Goal: Information Seeking & Learning: Learn about a topic

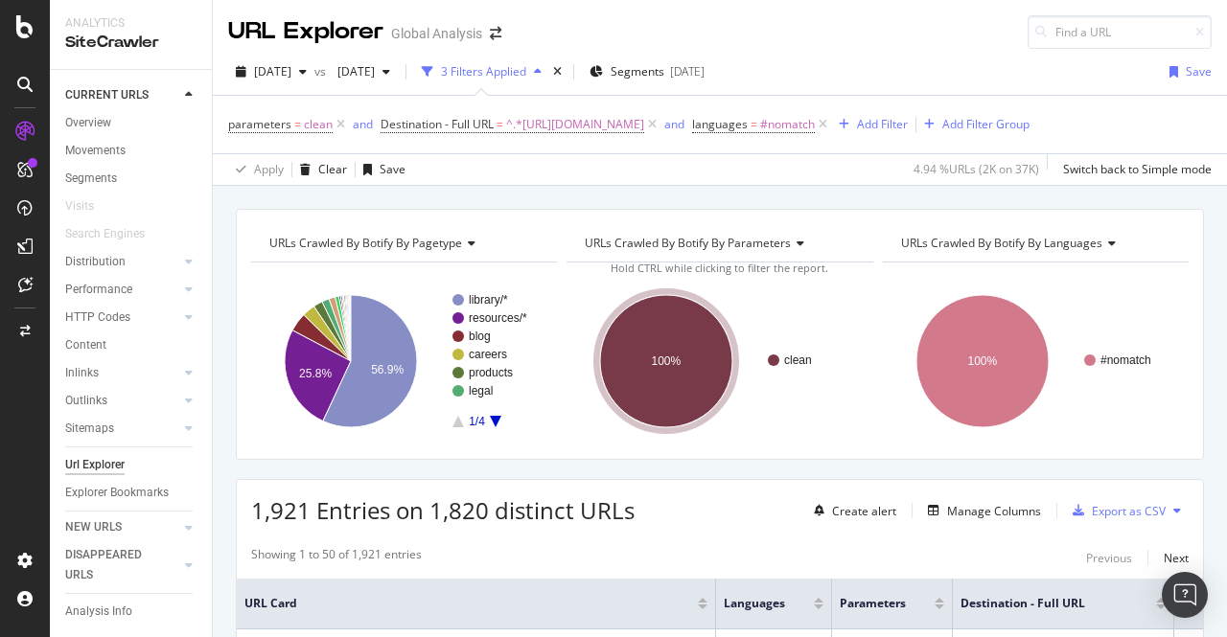
click at [1184, 383] on div "URLs Crawled By Botify By pagetype Chart (by Value) Table Expand Export as CSV …" at bounding box center [720, 334] width 968 height 251
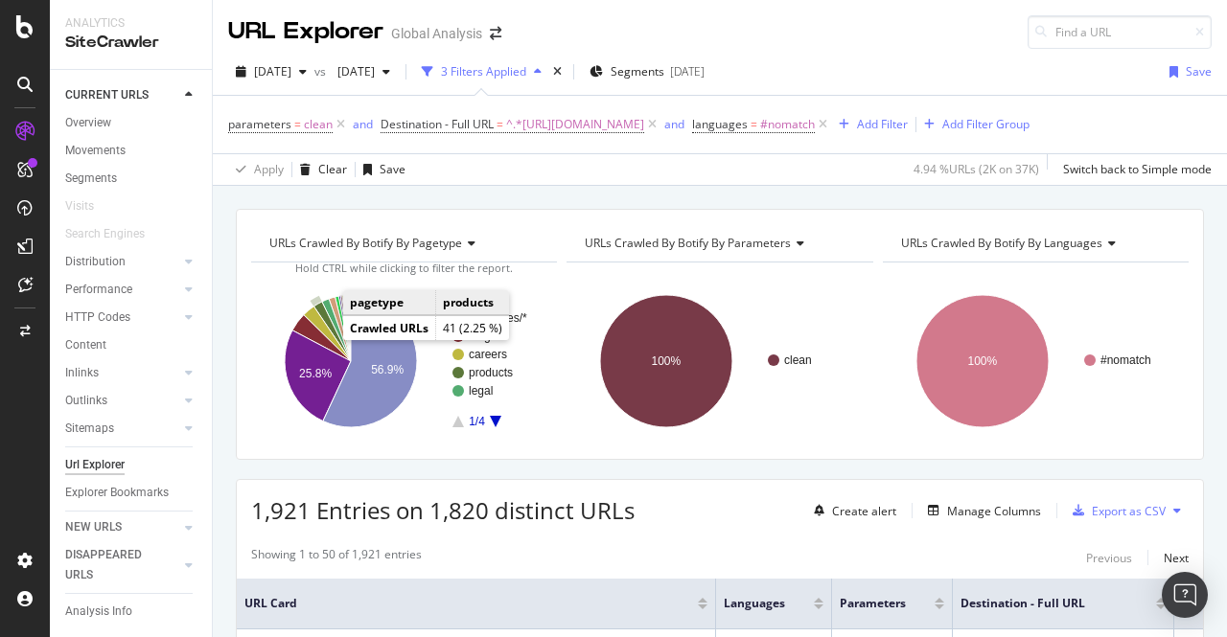
click at [329, 339] on icon "A chart." at bounding box center [331, 331] width 37 height 59
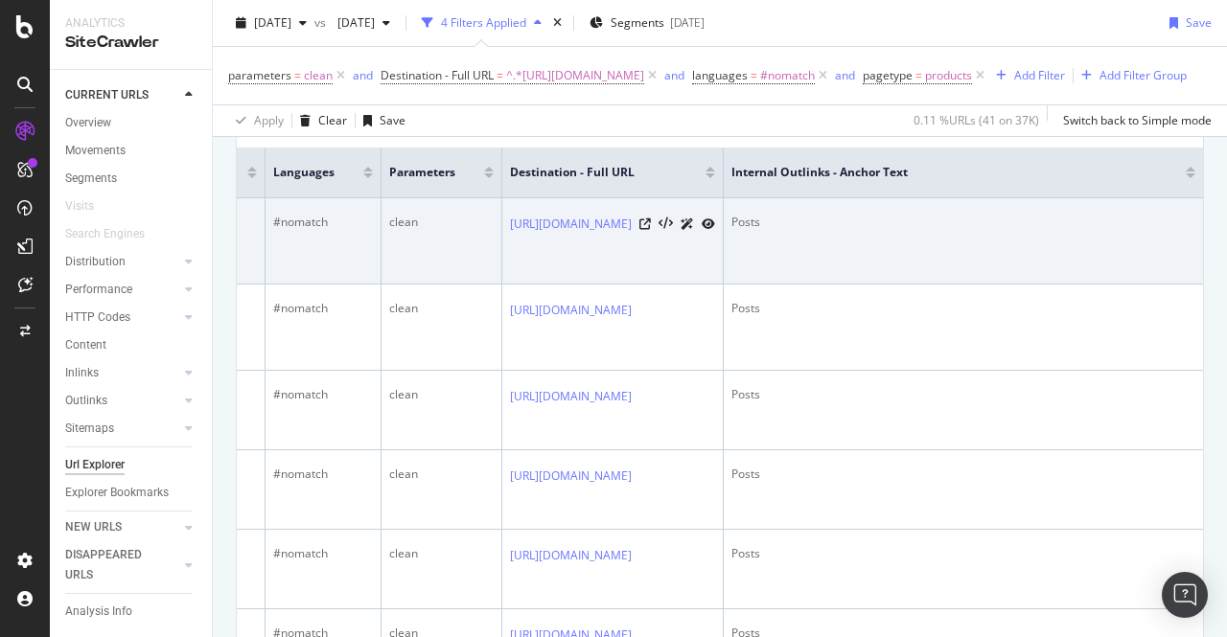
scroll to position [0, 755]
click at [734, 231] on div "Posts" at bounding box center [963, 222] width 464 height 17
click at [639, 230] on icon at bounding box center [645, 225] width 12 height 12
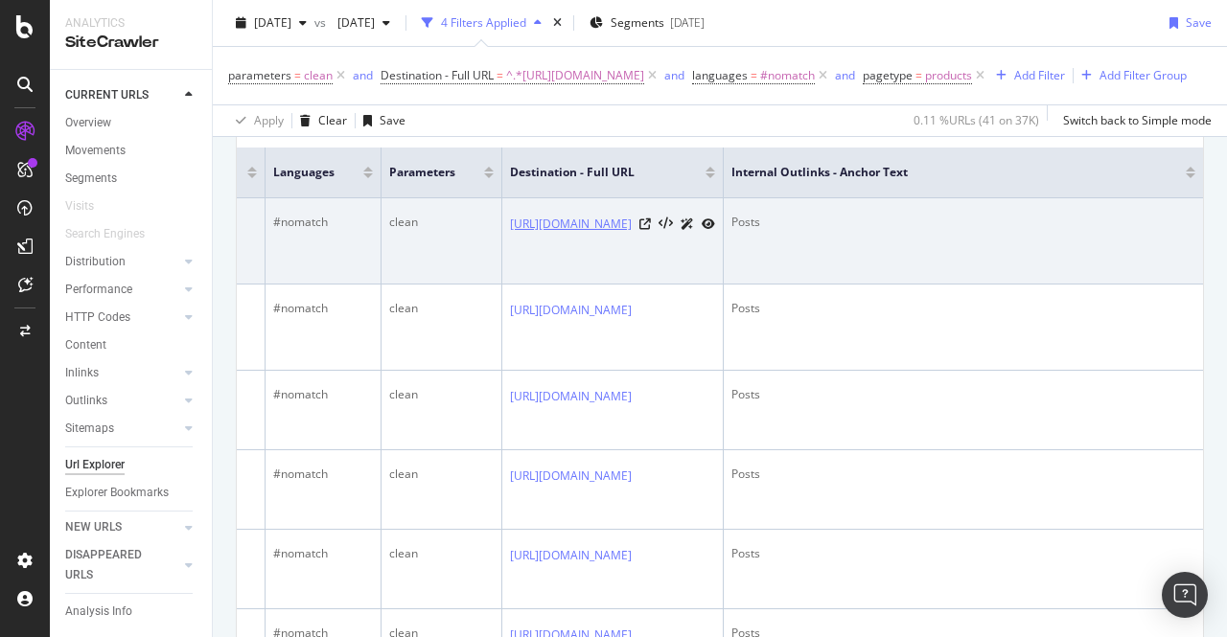
drag, startPoint x: 614, startPoint y: 214, endPoint x: 582, endPoint y: 244, distance: 44.1
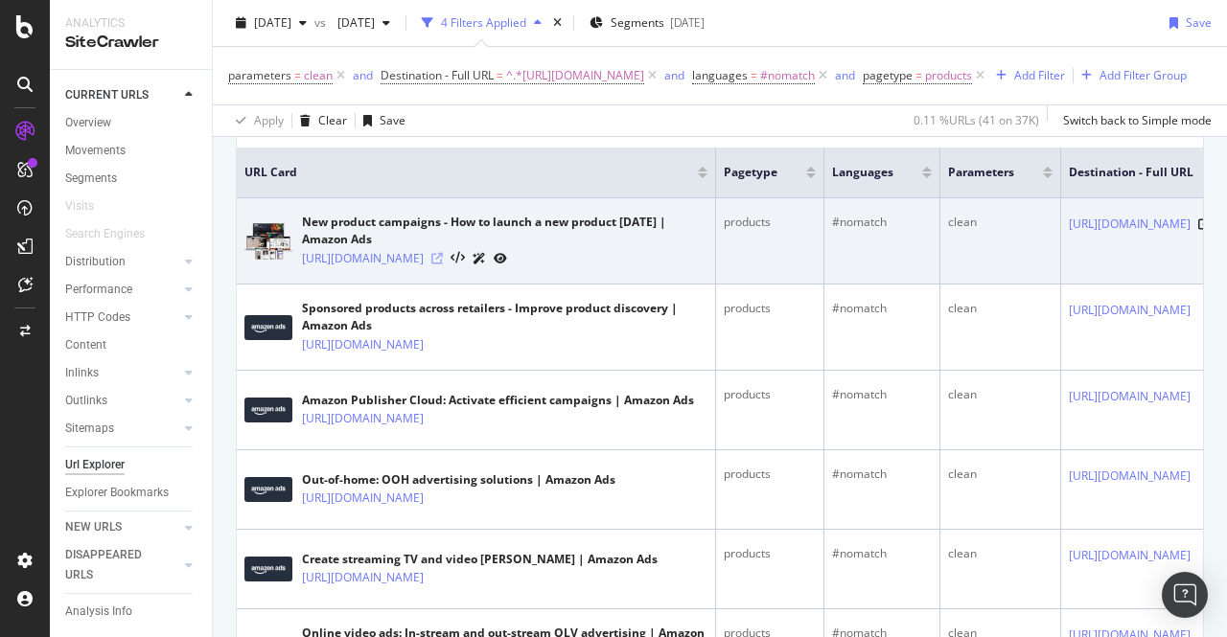
click at [443, 265] on icon at bounding box center [437, 259] width 12 height 12
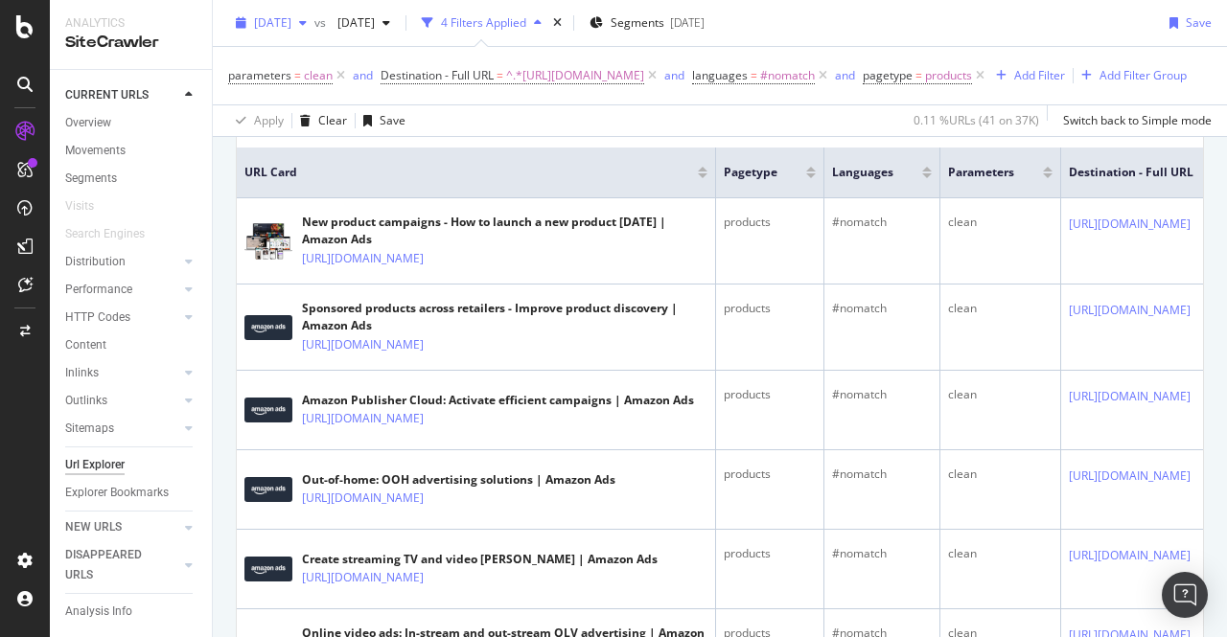
click at [291, 26] on span "[DATE]" at bounding box center [272, 22] width 37 height 16
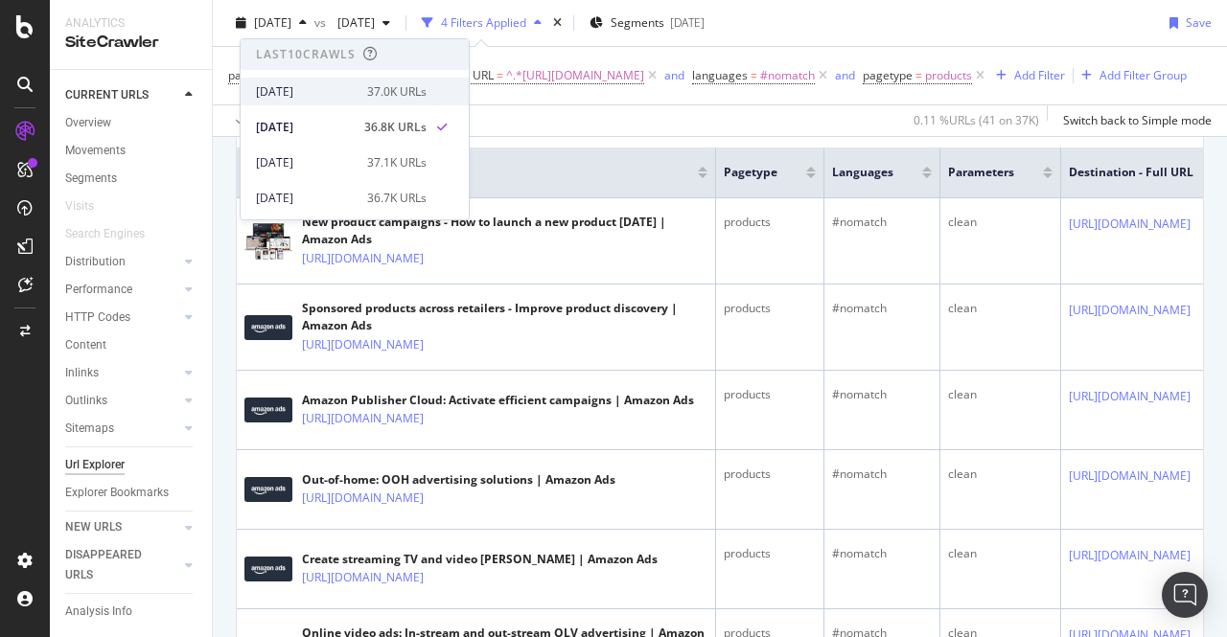
click at [338, 89] on div "[DATE]" at bounding box center [306, 91] width 100 height 17
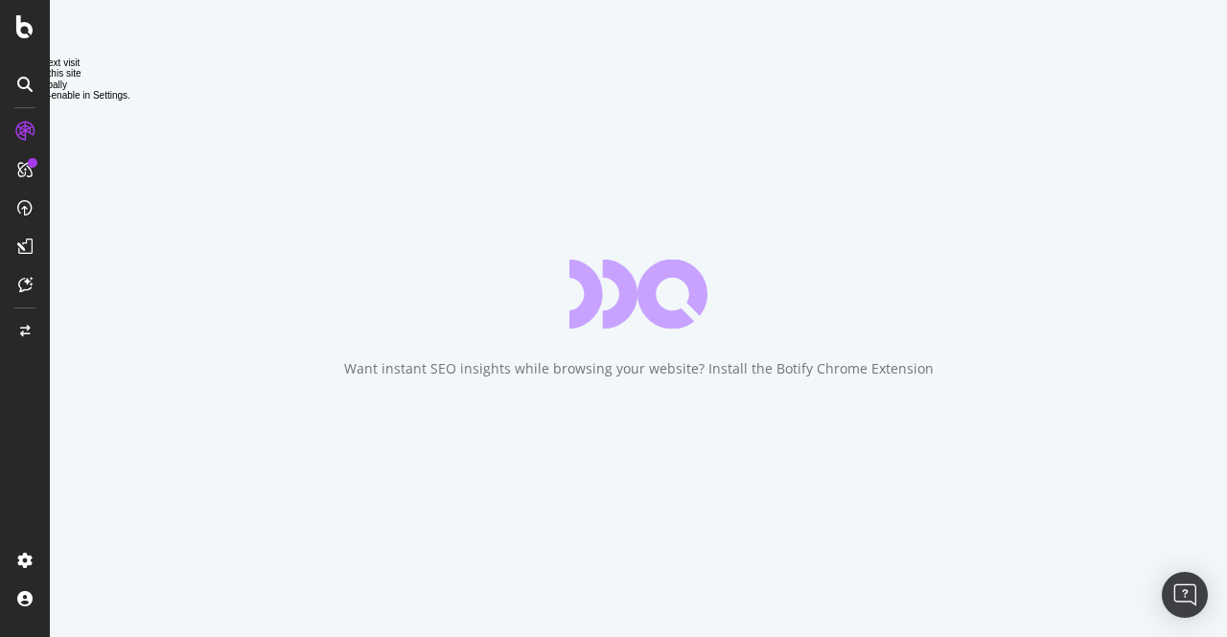
click at [454, 197] on div "Want instant SEO insights while browsing your website? Install the Botify Chrom…" at bounding box center [638, 318] width 1177 height 637
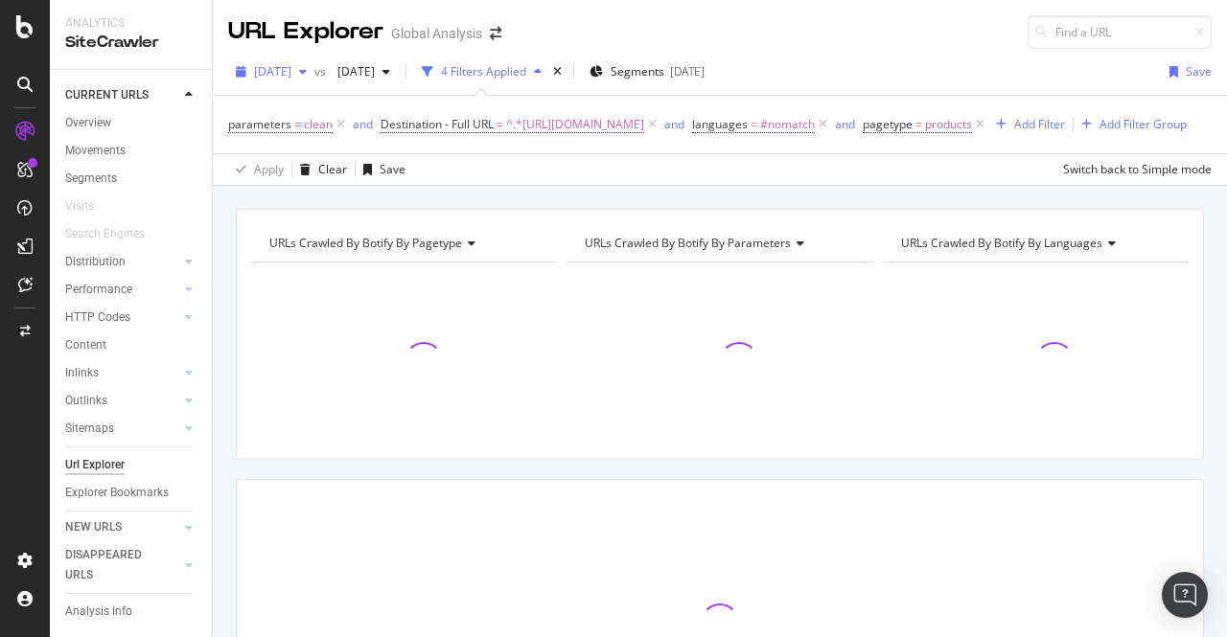
click at [291, 71] on span "[DATE]" at bounding box center [272, 71] width 37 height 16
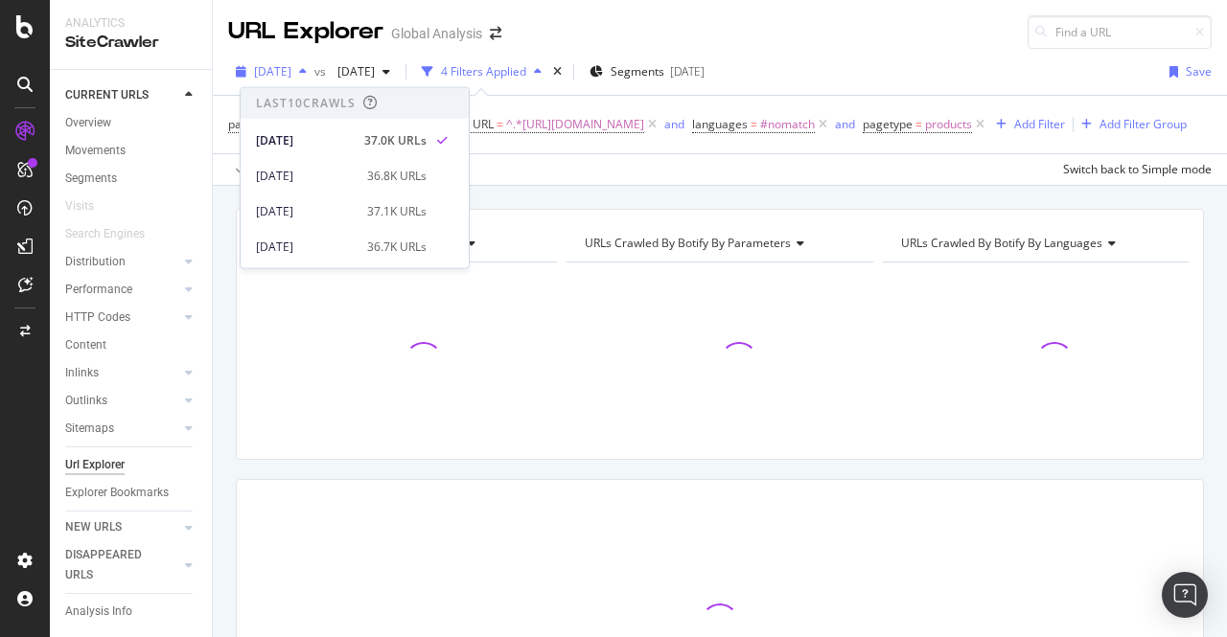
click at [314, 66] on div "button" at bounding box center [302, 72] width 23 height 12
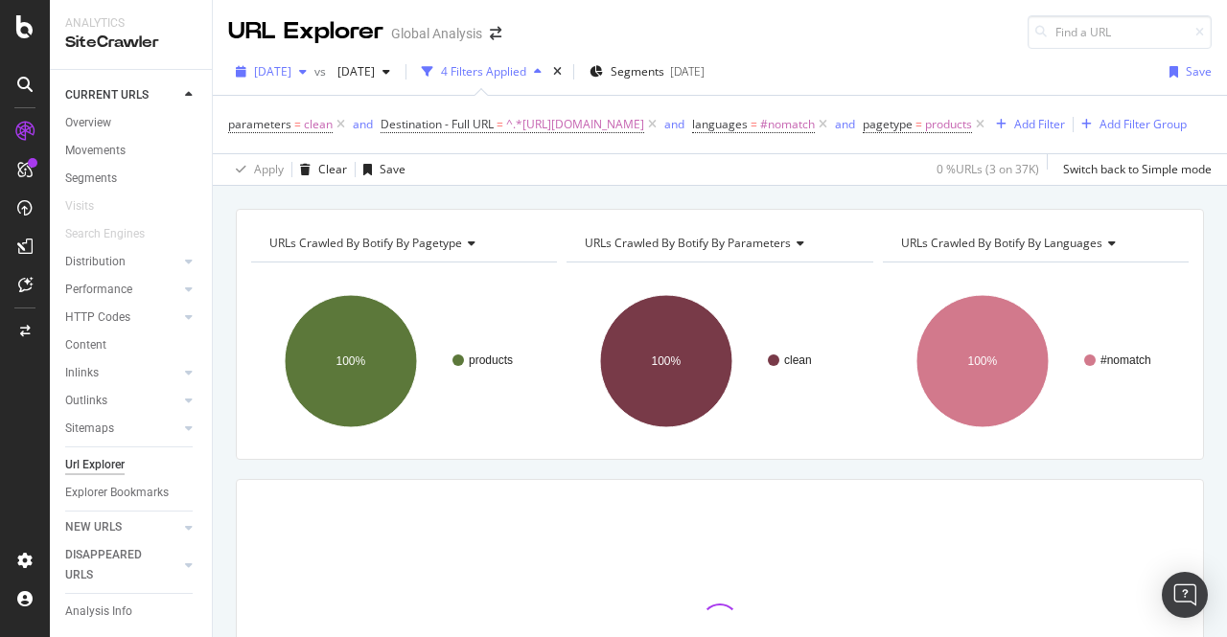
click at [314, 66] on div "button" at bounding box center [302, 72] width 23 height 12
click at [580, 138] on div "parameters = clean and Destination - Full URL = ^.*[URL][DOMAIN_NAME] and langu…" at bounding box center [707, 124] width 959 height 27
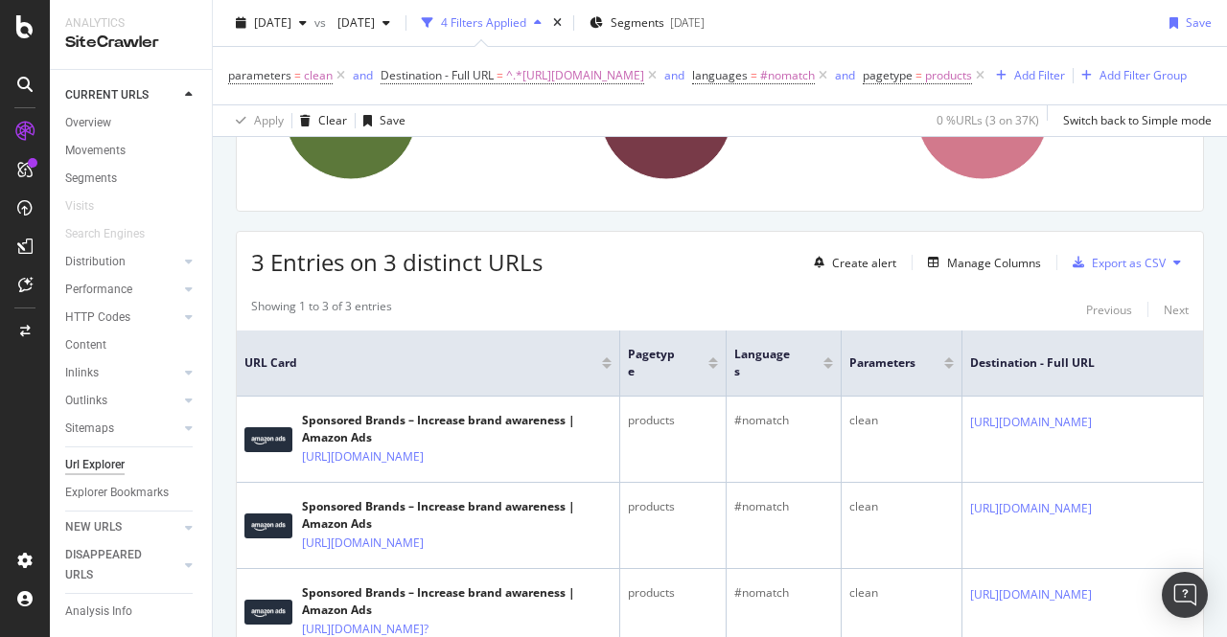
scroll to position [257, 0]
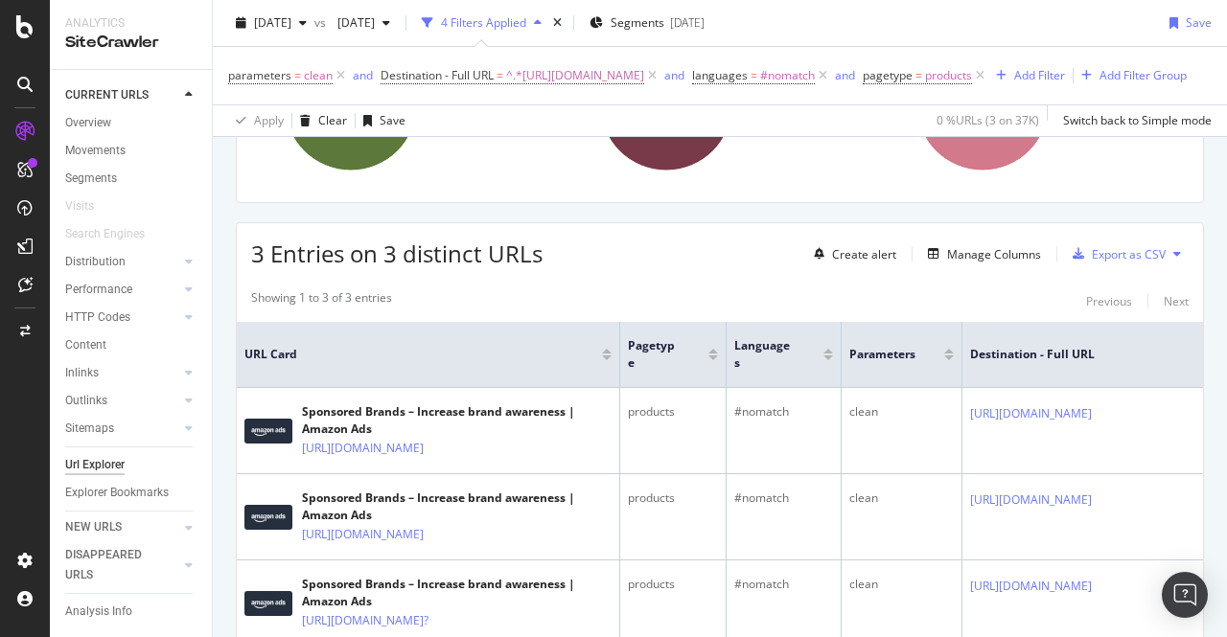
click at [1004, 270] on div "Create alert Manage Columns Export as CSV" at bounding box center [997, 254] width 382 height 33
click at [988, 265] on div "Manage Columns" at bounding box center [980, 253] width 121 height 21
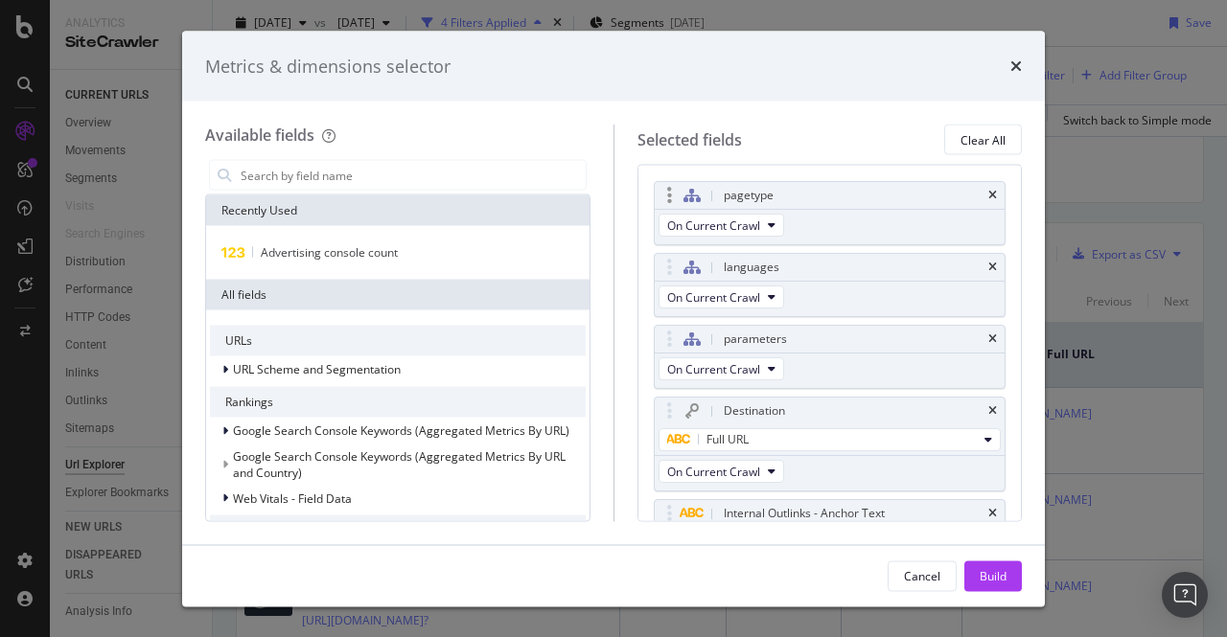
scroll to position [102, 0]
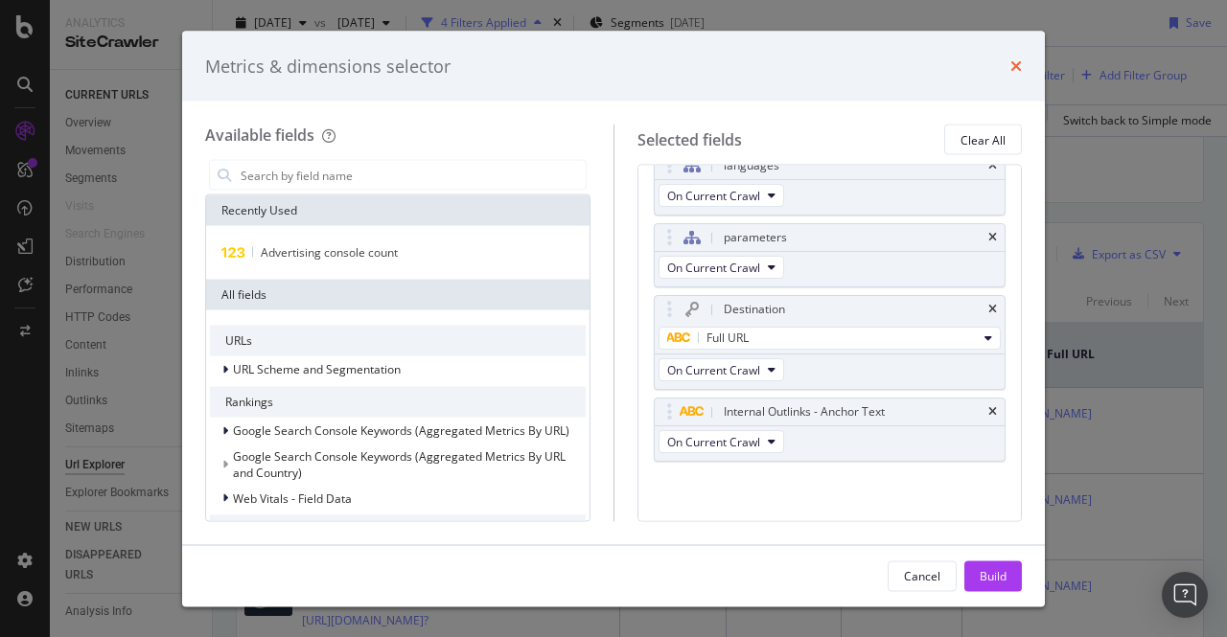
click at [1020, 60] on icon "times" at bounding box center [1016, 65] width 12 height 15
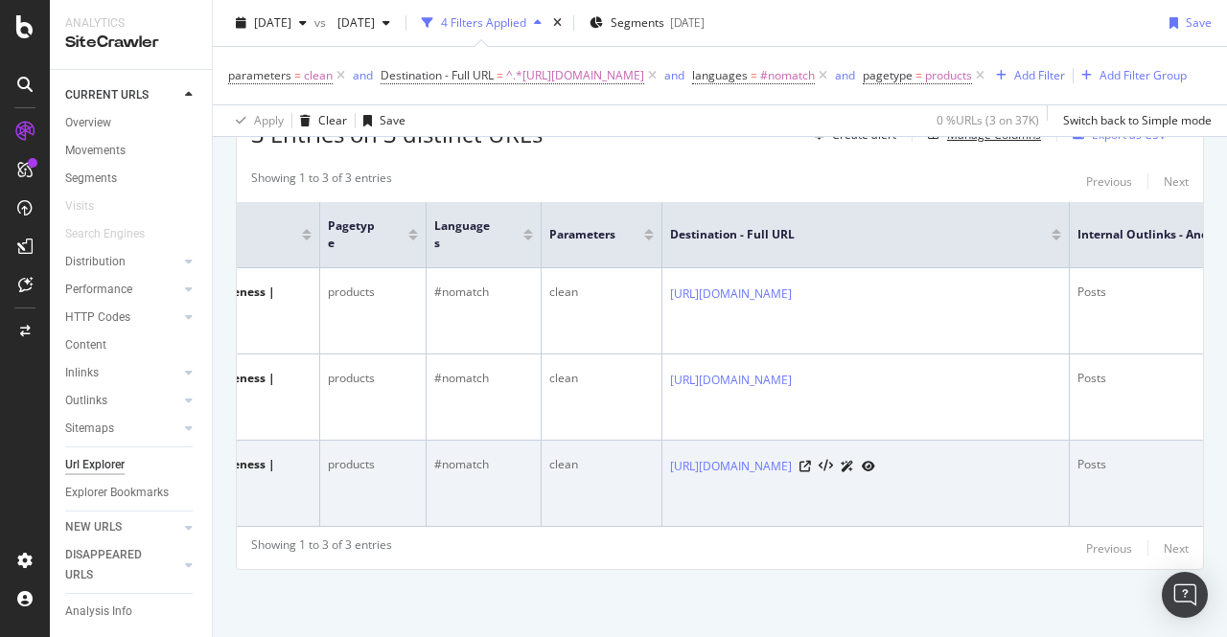
scroll to position [0, 411]
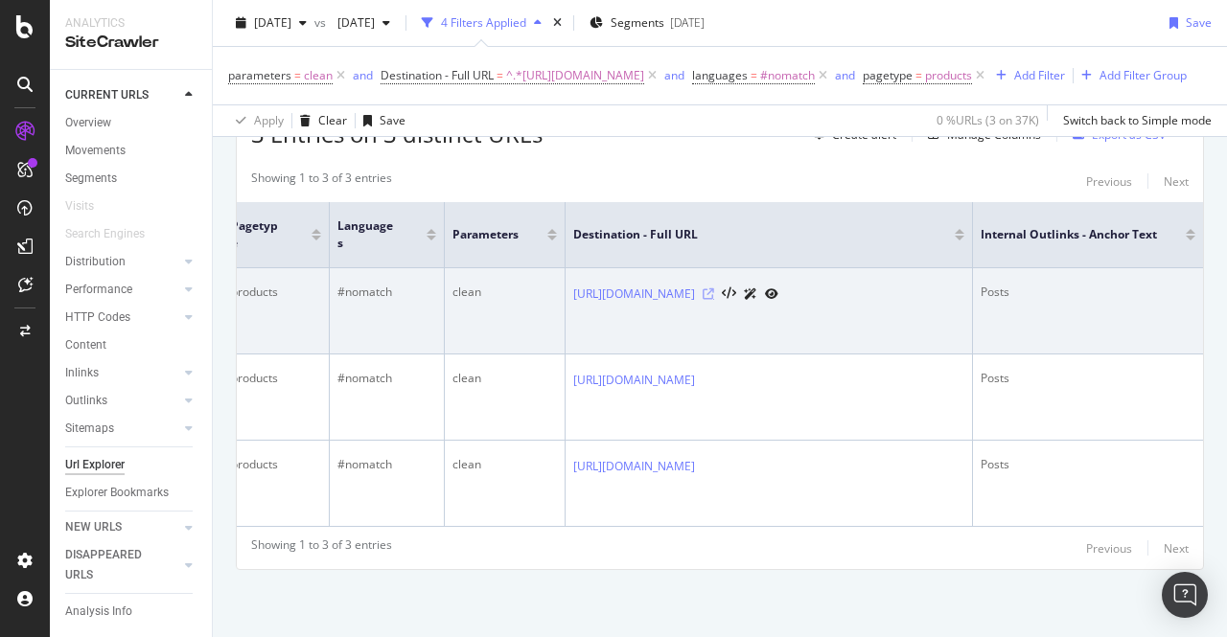
click at [714, 289] on icon at bounding box center [709, 295] width 12 height 12
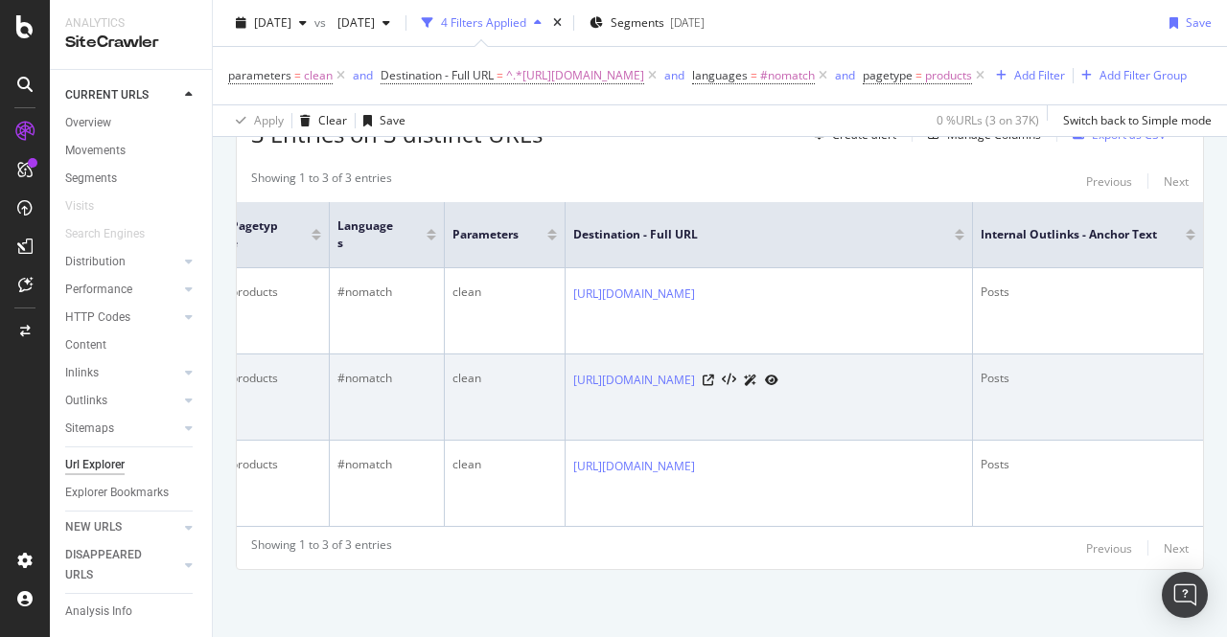
scroll to position [0, 0]
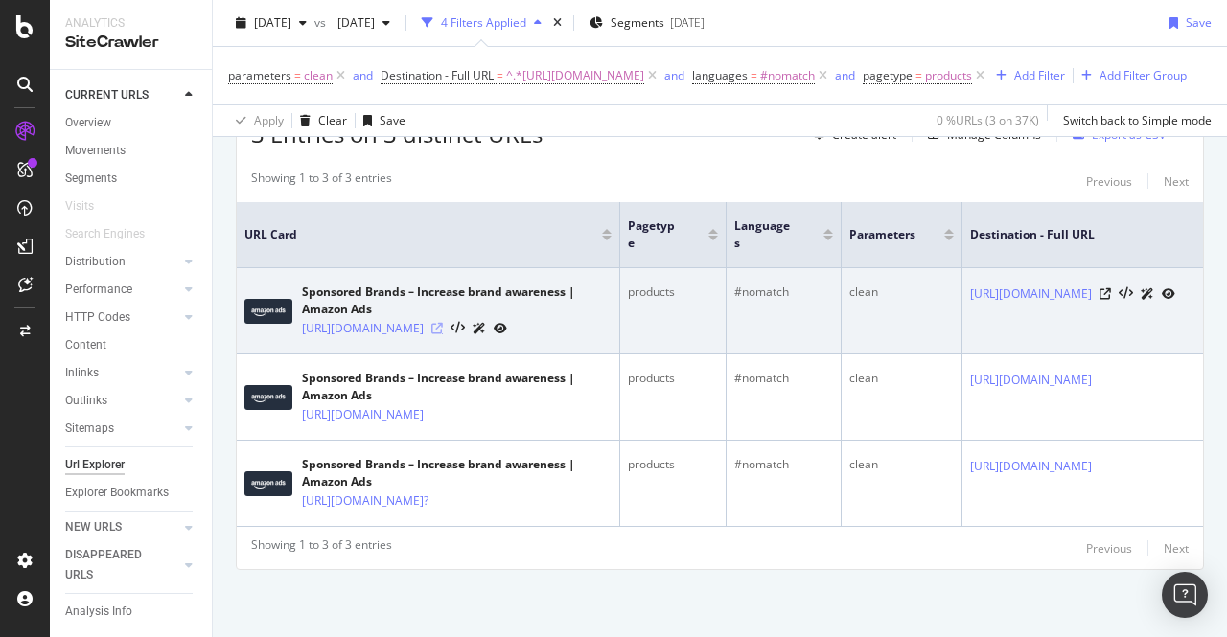
click at [443, 323] on icon at bounding box center [437, 329] width 12 height 12
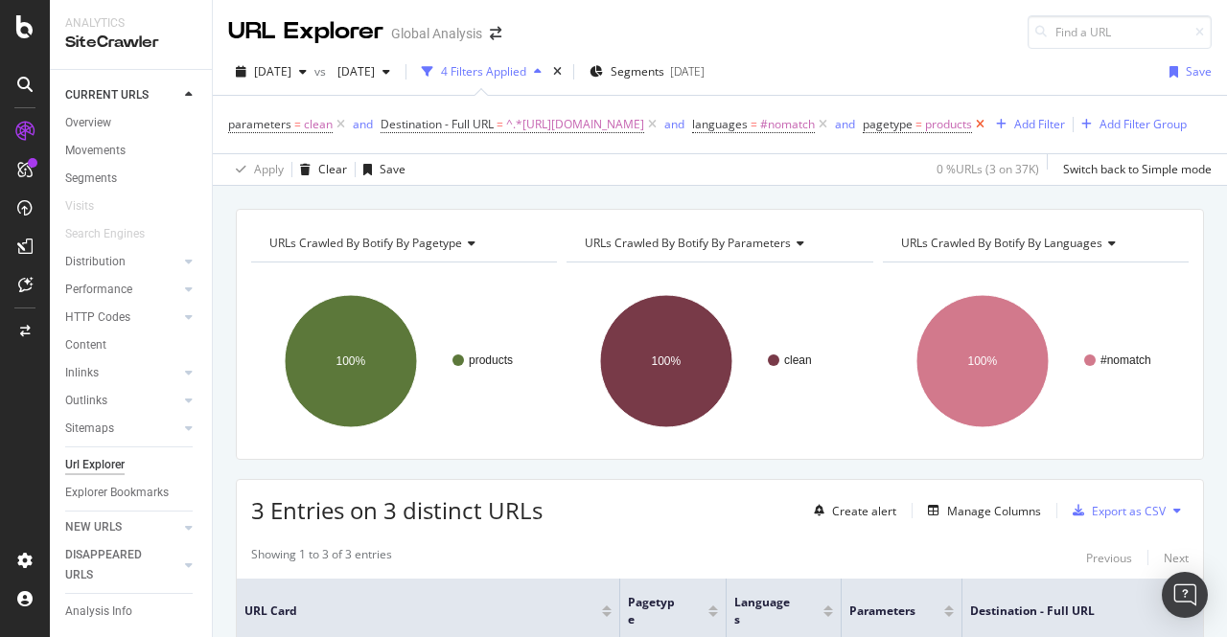
click at [988, 129] on icon at bounding box center [980, 124] width 16 height 19
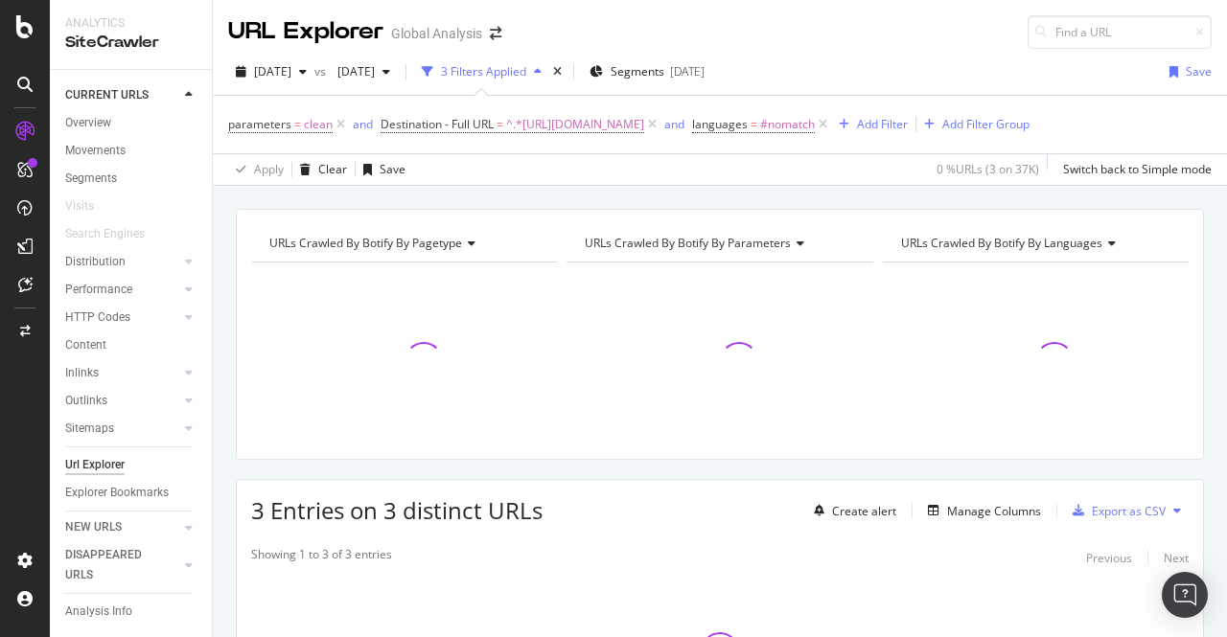
scroll to position [219, 0]
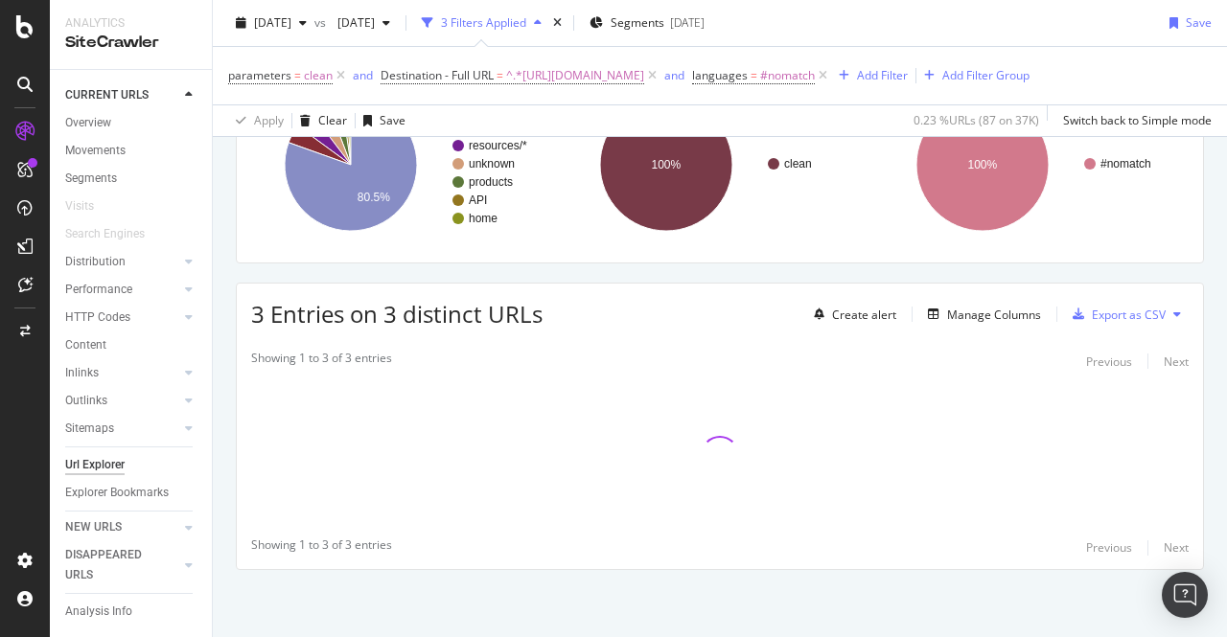
click at [309, 40] on div "[DATE] vs [DATE] 3 Filters Applied Segments [DATE] Save" at bounding box center [720, 27] width 1014 height 38
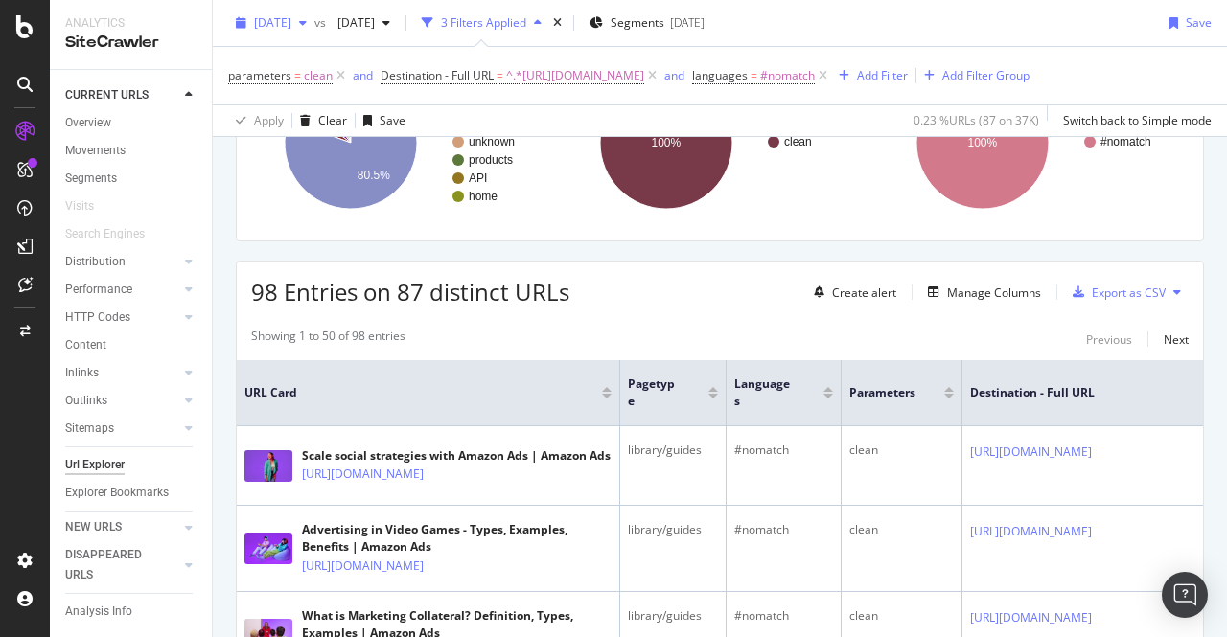
click at [291, 24] on span "[DATE]" at bounding box center [272, 22] width 37 height 16
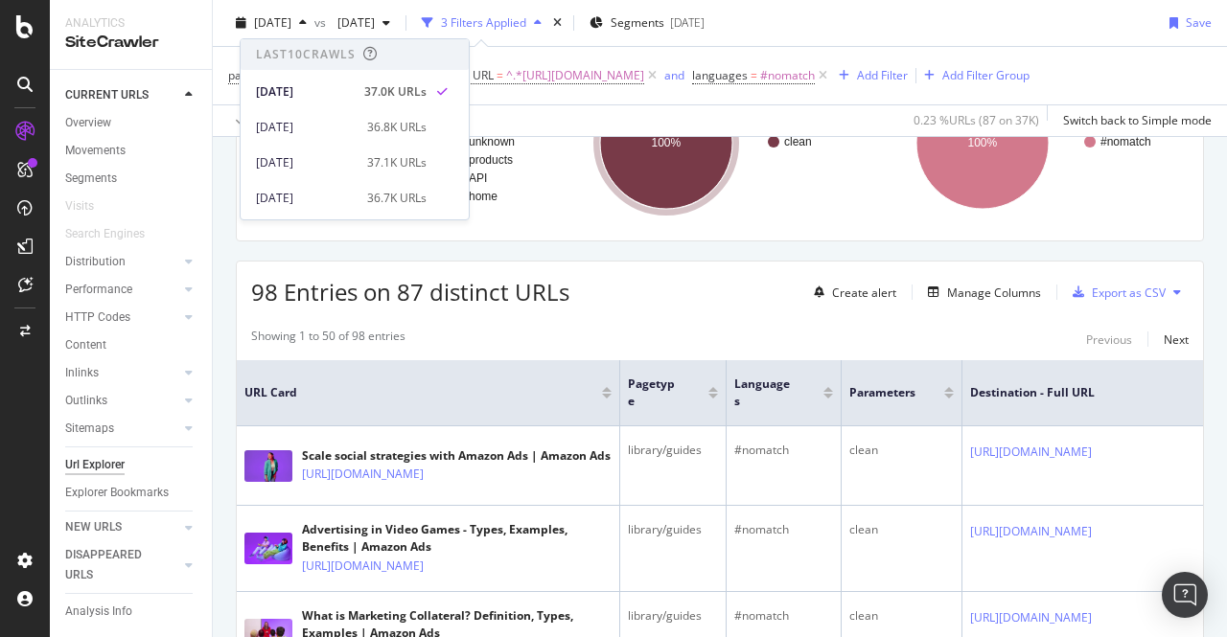
click at [709, 309] on div "98 Entries on 87 distinct URLs Create alert Manage Columns Export as CSV" at bounding box center [720, 285] width 966 height 47
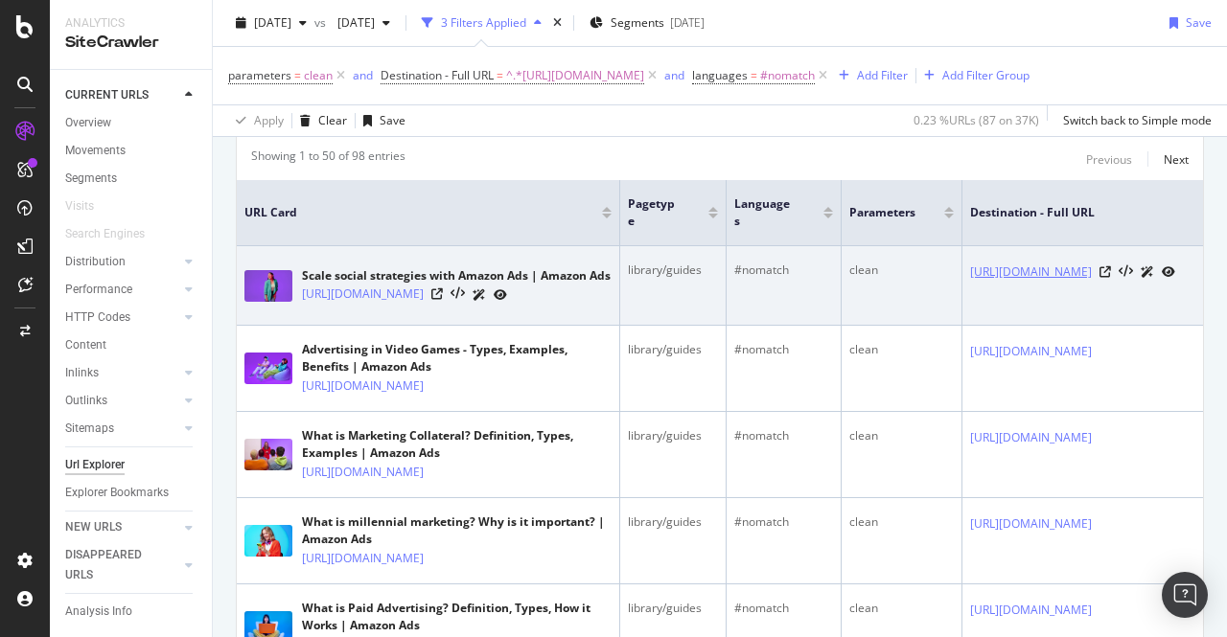
scroll to position [249, 0]
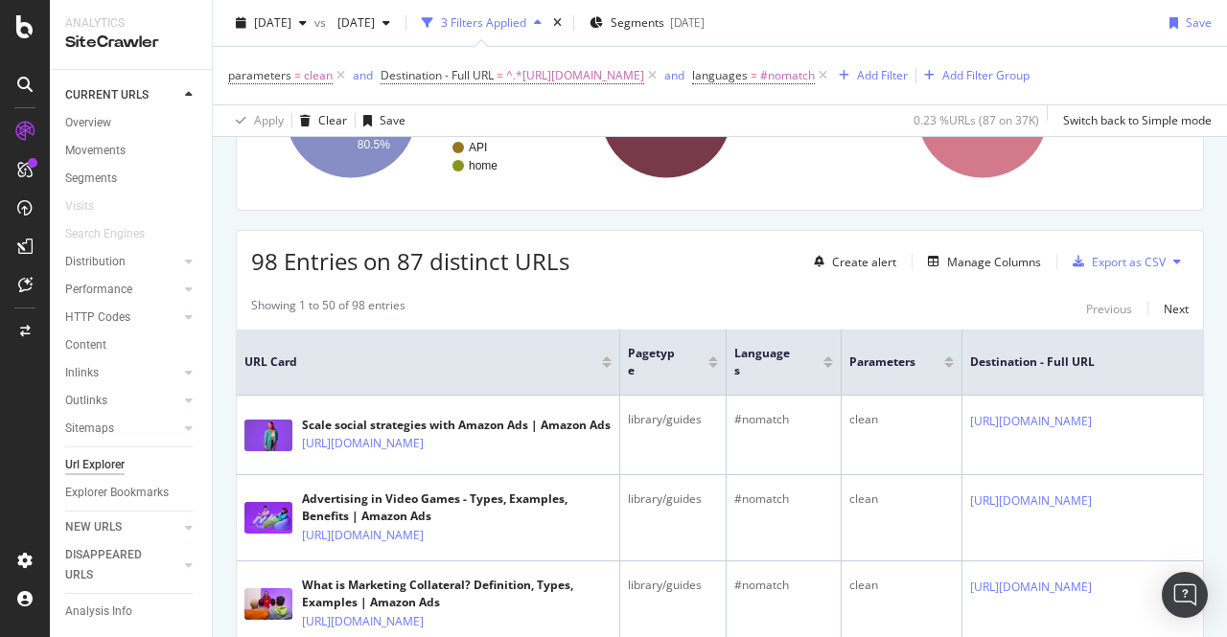
click at [1173, 267] on icon at bounding box center [1177, 262] width 8 height 12
click at [591, 278] on div "98 Entries on 87 distinct URLs Create alert Manage Columns Export as CSV" at bounding box center [720, 254] width 966 height 47
click at [291, 27] on span "[DATE]" at bounding box center [272, 22] width 37 height 16
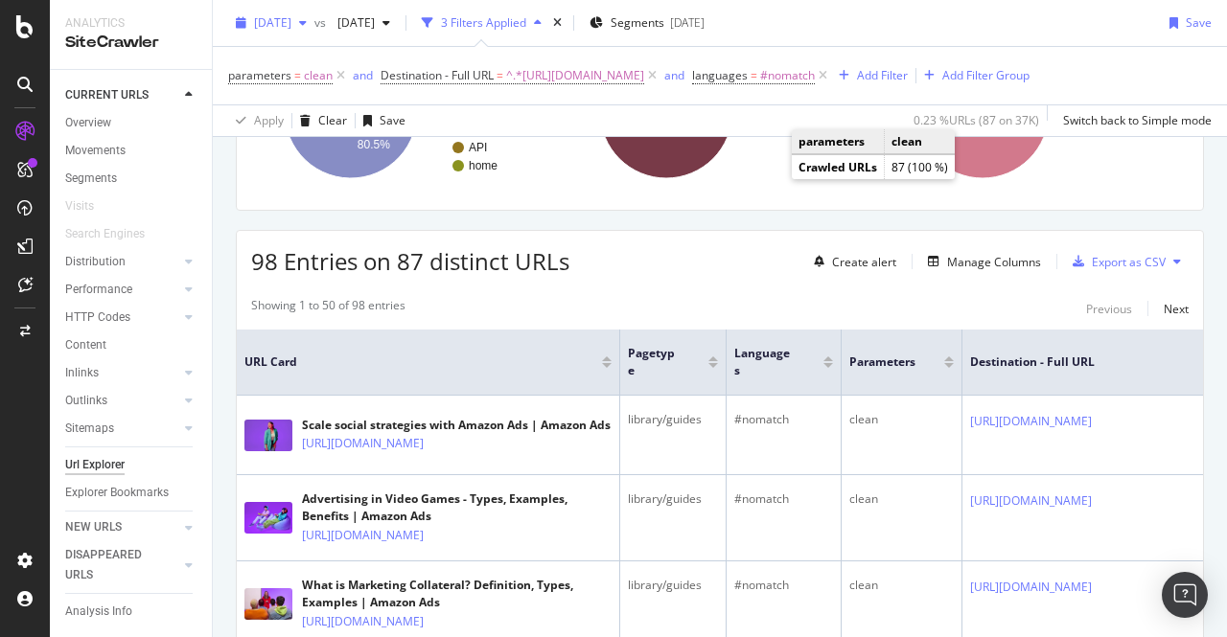
click at [291, 22] on span "[DATE]" at bounding box center [272, 22] width 37 height 16
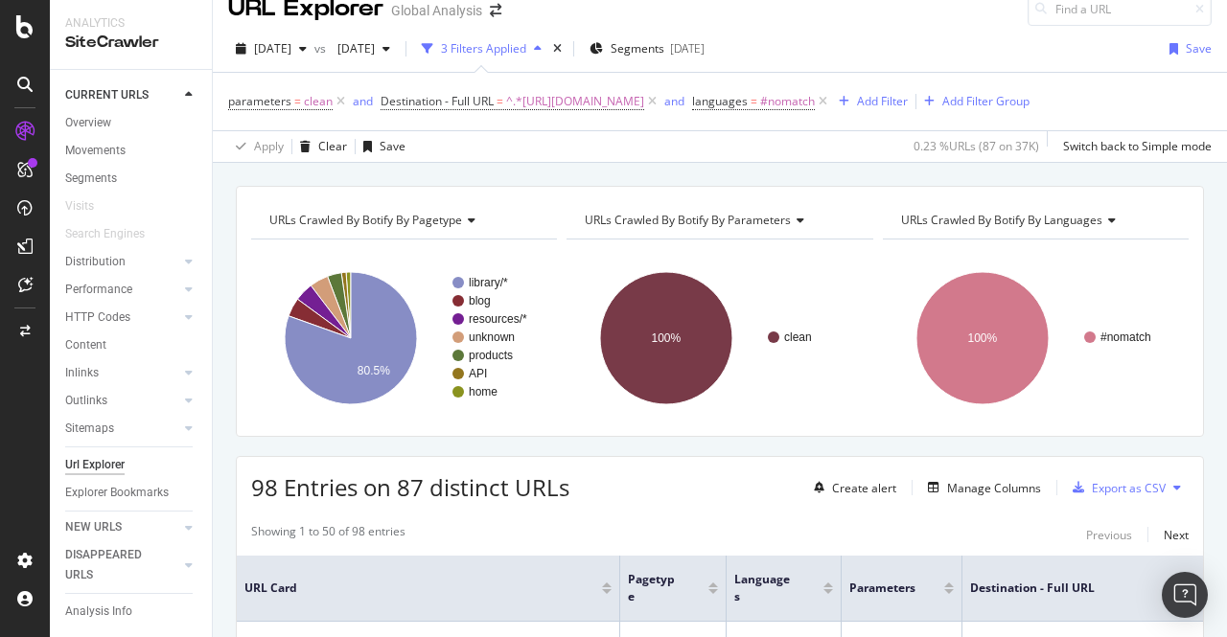
scroll to position [276, 0]
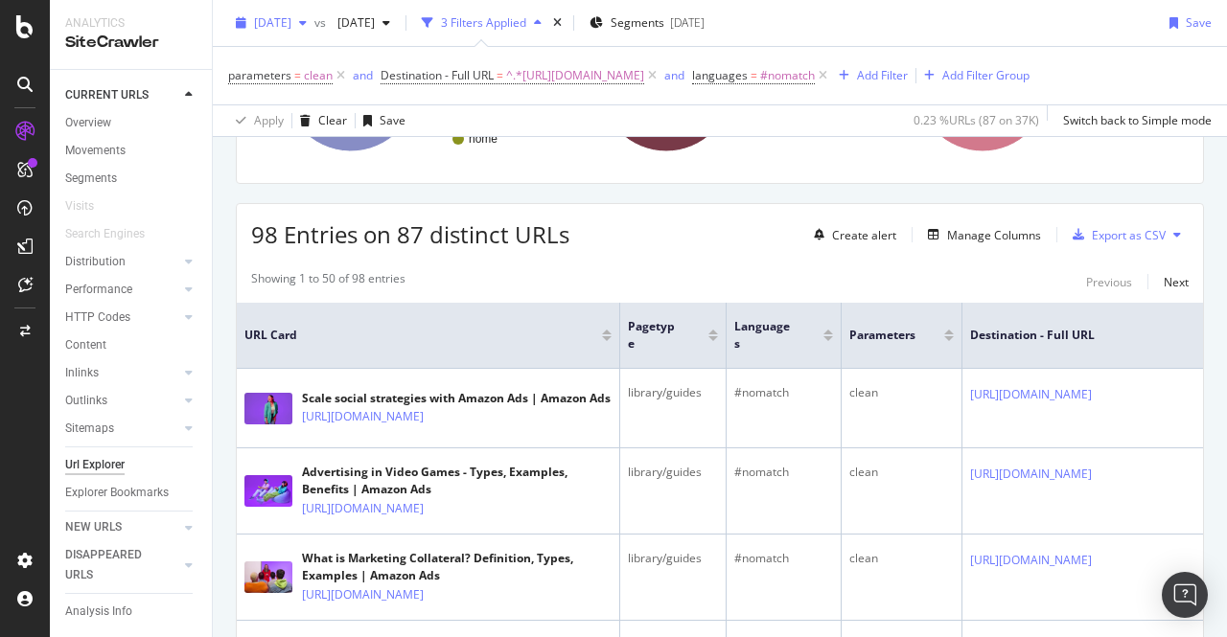
click at [291, 30] on span "[DATE]" at bounding box center [272, 22] width 37 height 16
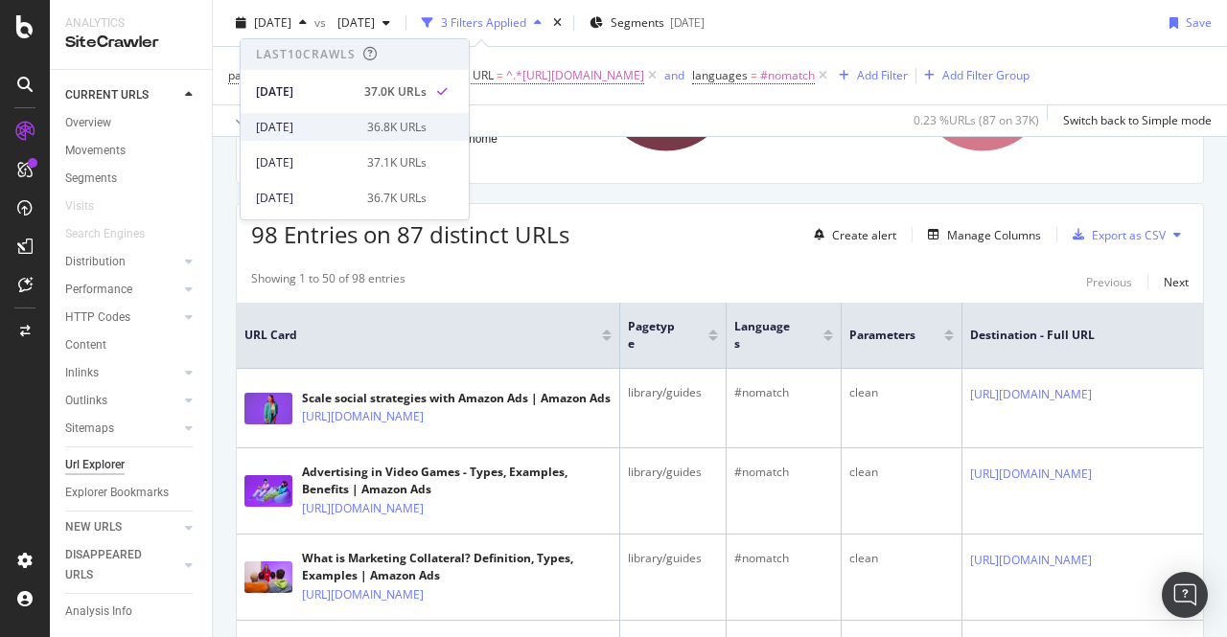
click at [305, 129] on div "[DATE]" at bounding box center [306, 127] width 100 height 17
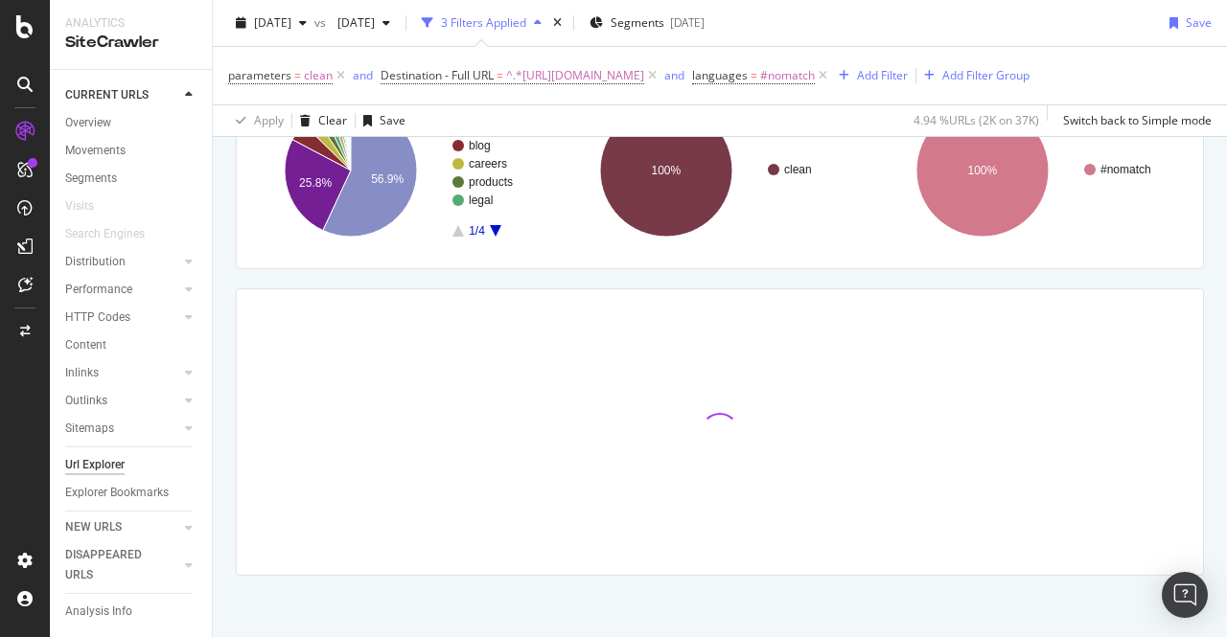
scroll to position [219, 0]
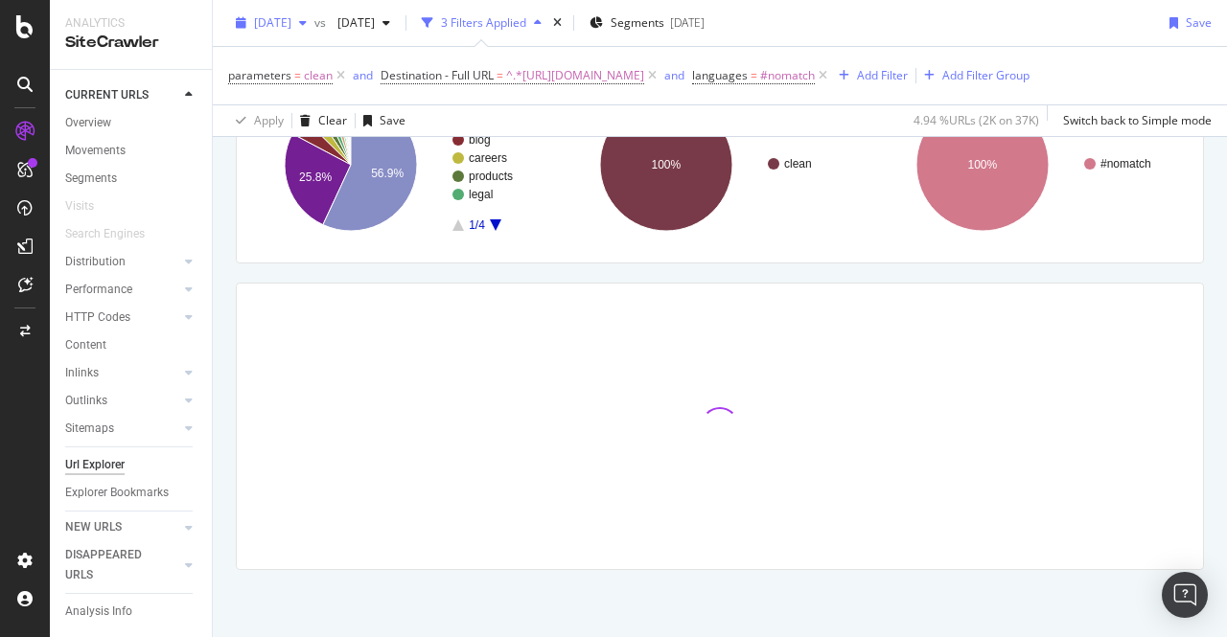
click at [291, 20] on span "[DATE]" at bounding box center [272, 22] width 37 height 16
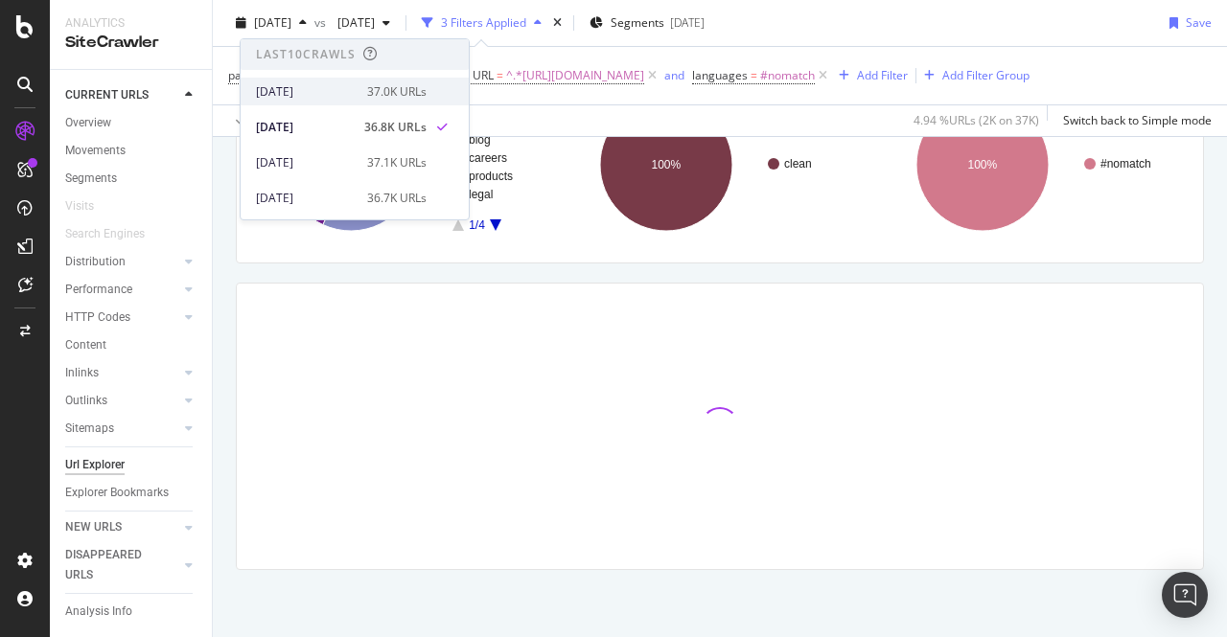
click at [320, 99] on div "[DATE]" at bounding box center [306, 91] width 100 height 17
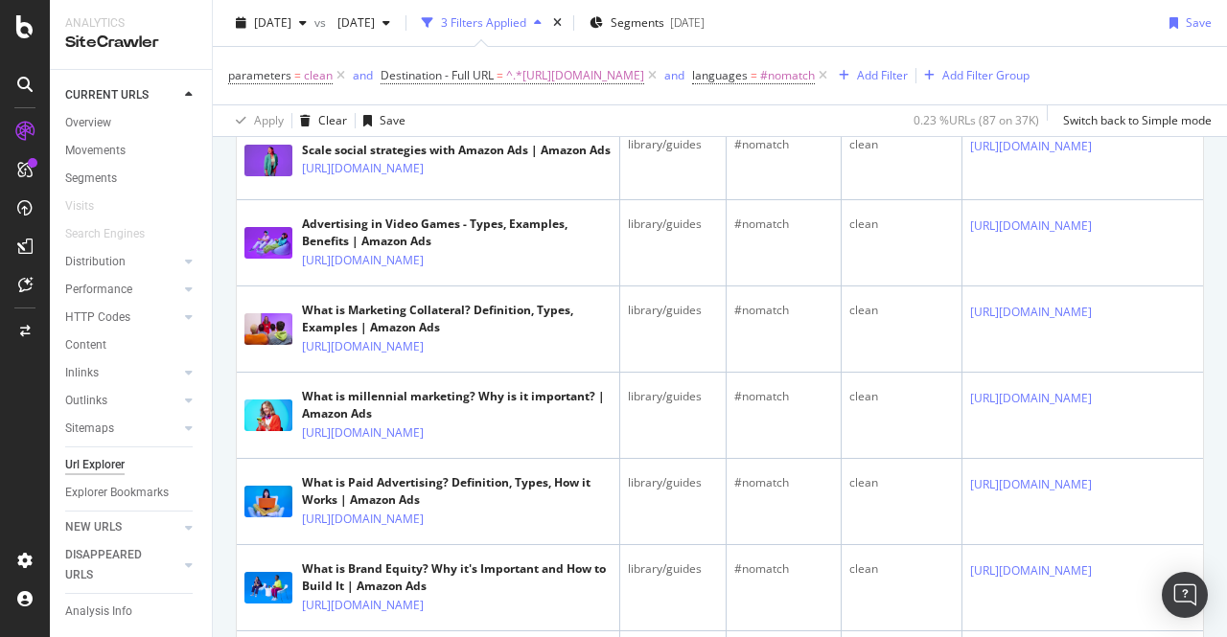
scroll to position [525, 0]
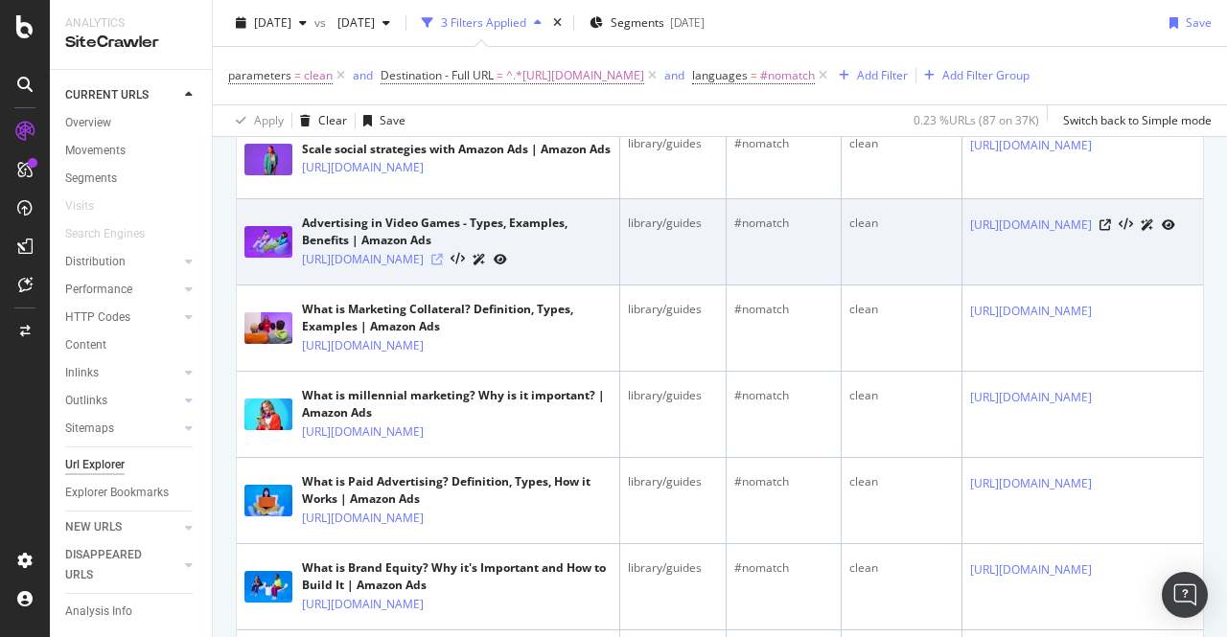
click at [443, 266] on icon at bounding box center [437, 260] width 12 height 12
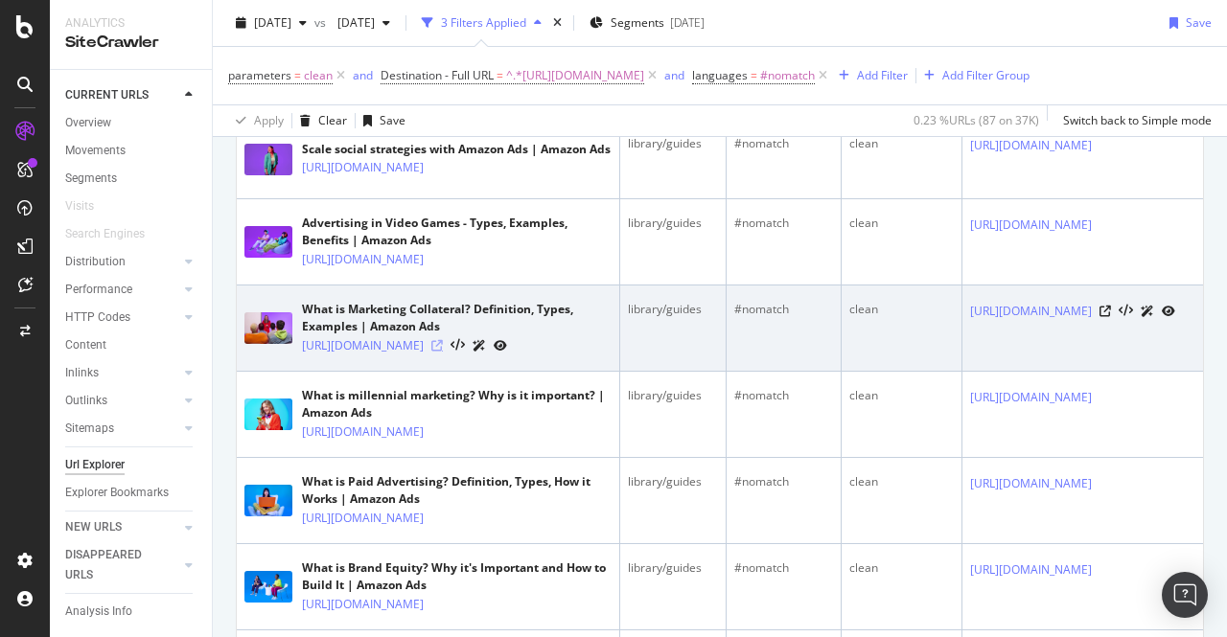
click at [443, 352] on icon at bounding box center [437, 346] width 12 height 12
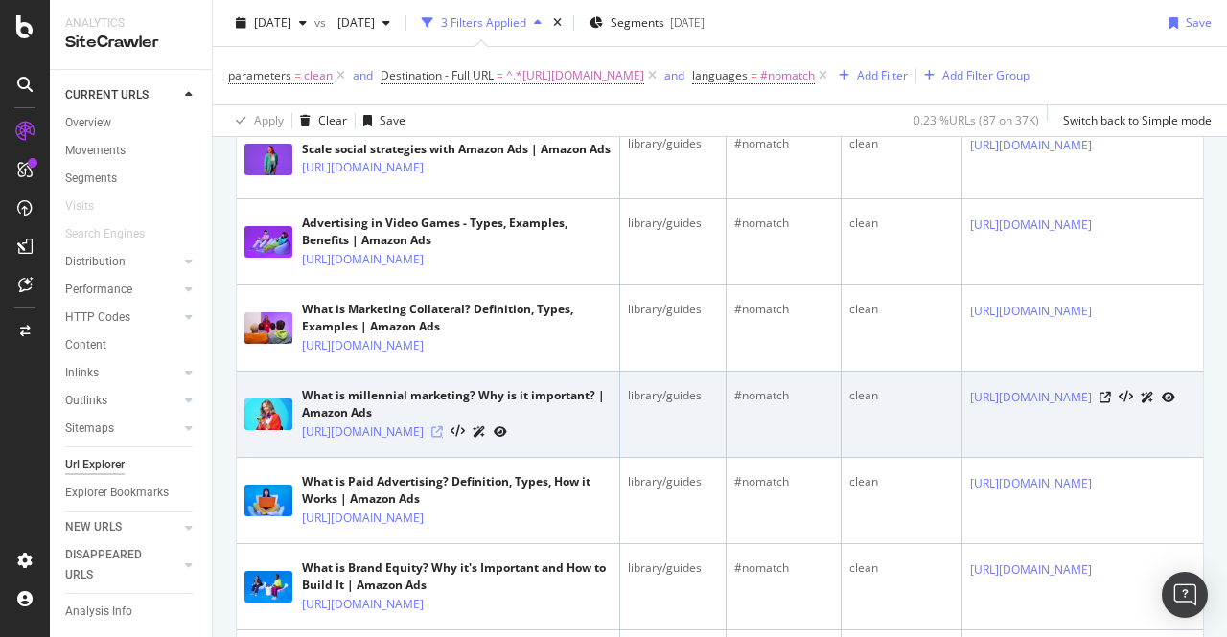
click at [443, 438] on icon at bounding box center [437, 433] width 12 height 12
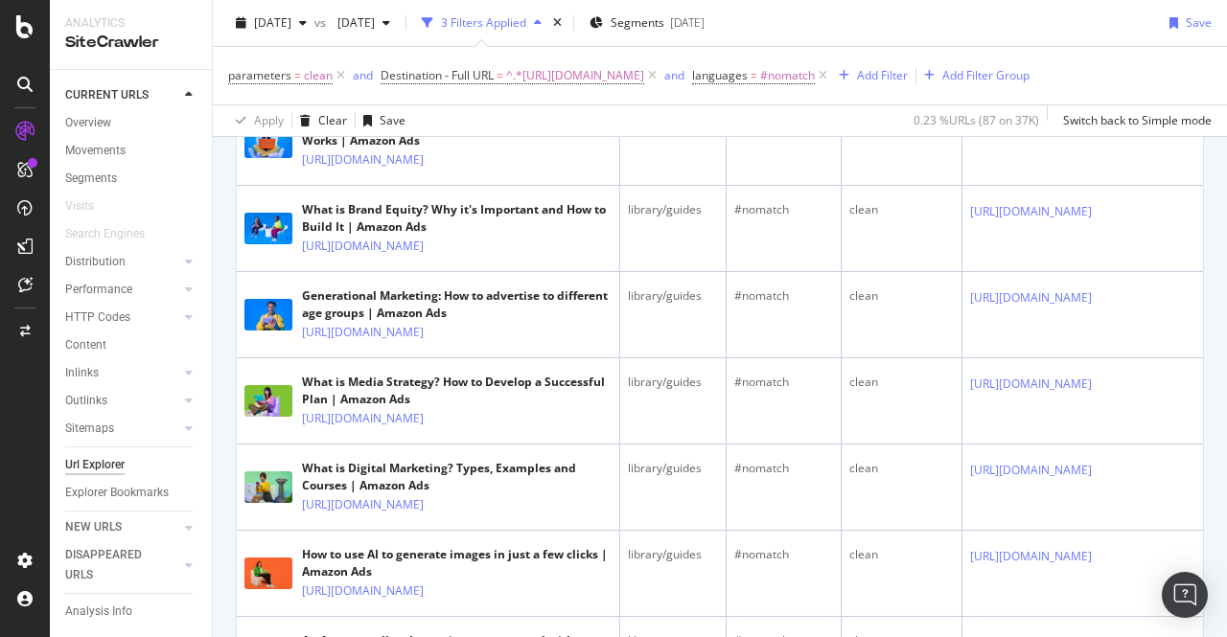
scroll to position [885, 0]
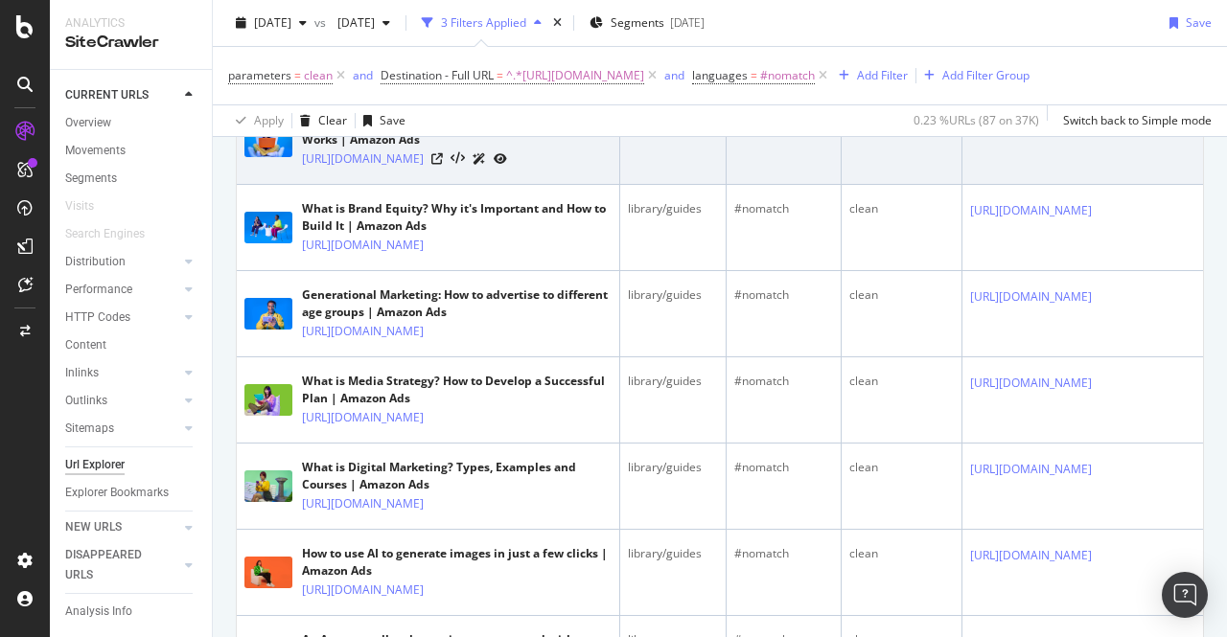
click at [507, 169] on div at bounding box center [469, 159] width 76 height 20
click at [443, 165] on icon at bounding box center [437, 159] width 12 height 12
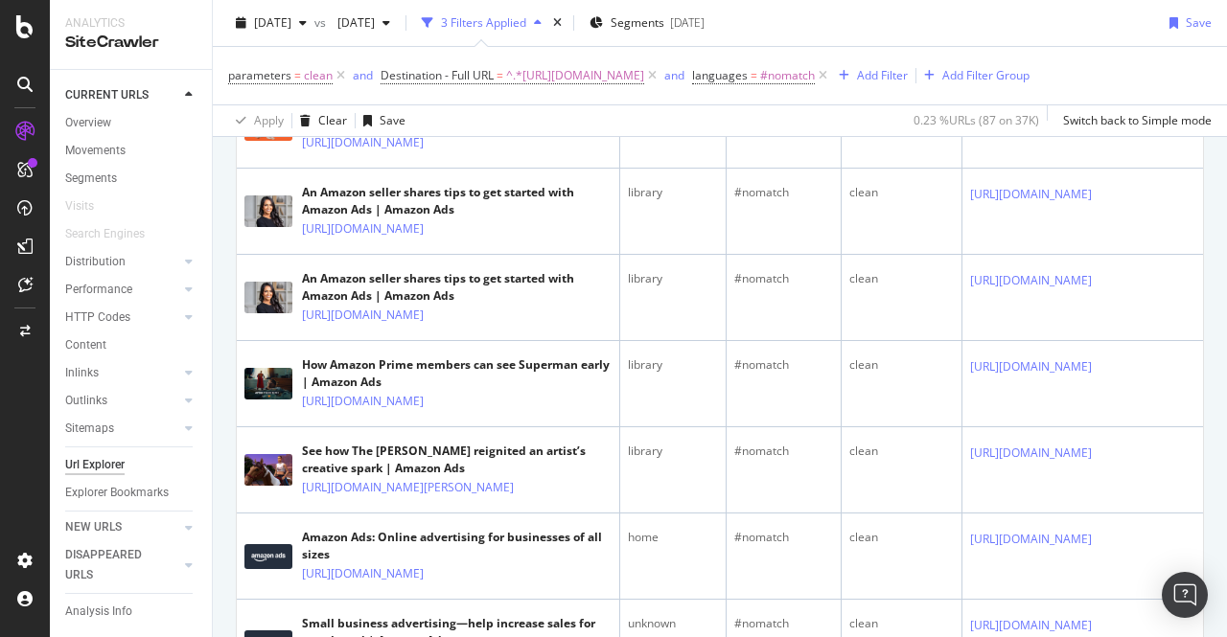
scroll to position [1337, 0]
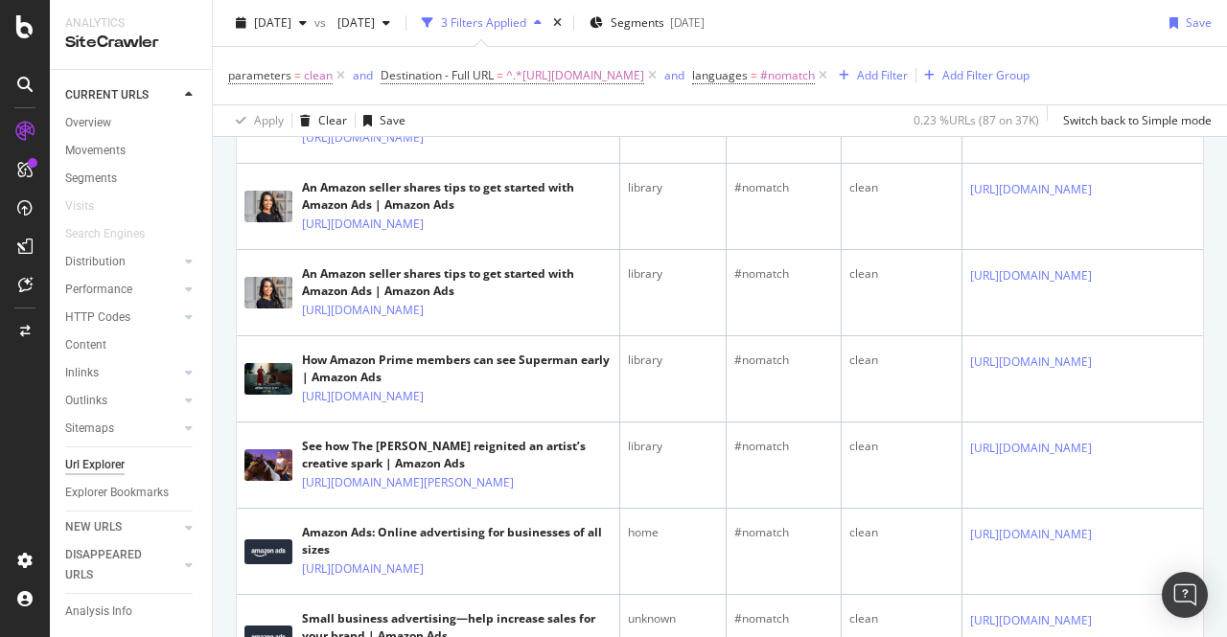
click at [443, 58] on icon at bounding box center [437, 52] width 12 height 12
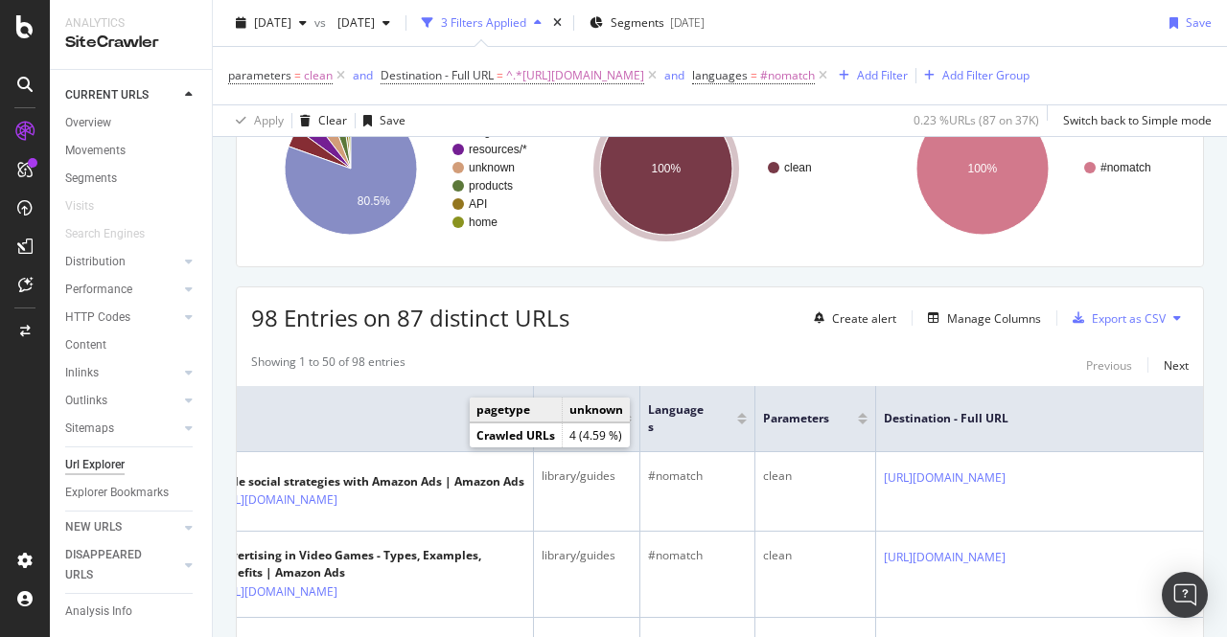
scroll to position [194, 0]
click at [1008, 326] on div "Manage Columns" at bounding box center [994, 318] width 94 height 16
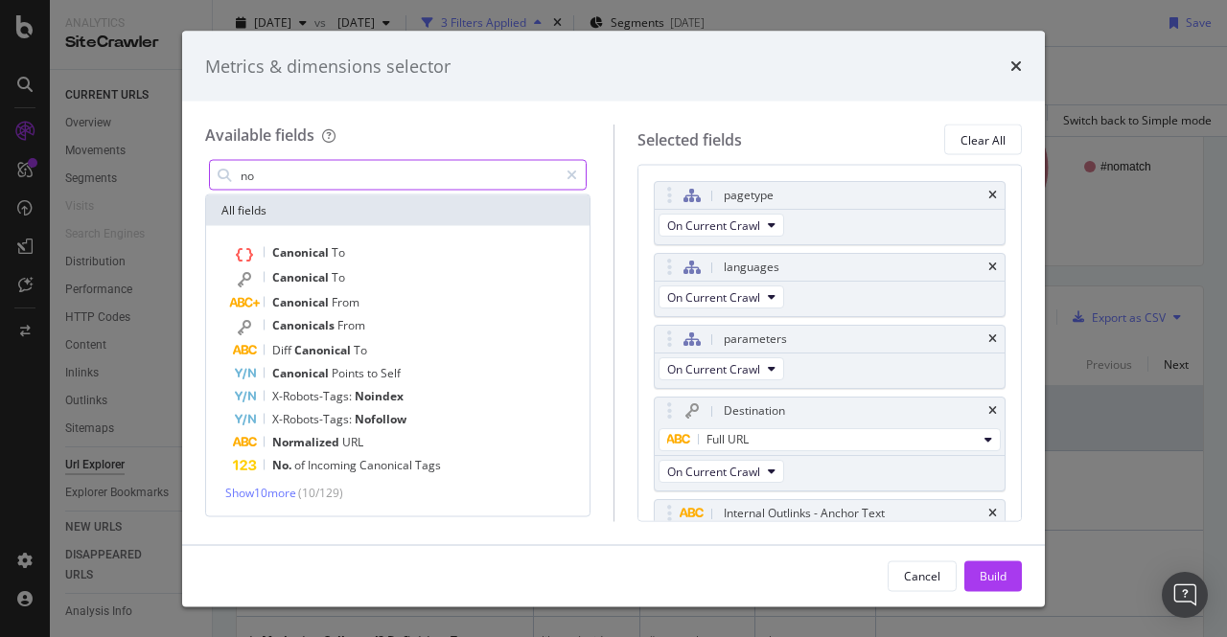
type input "n"
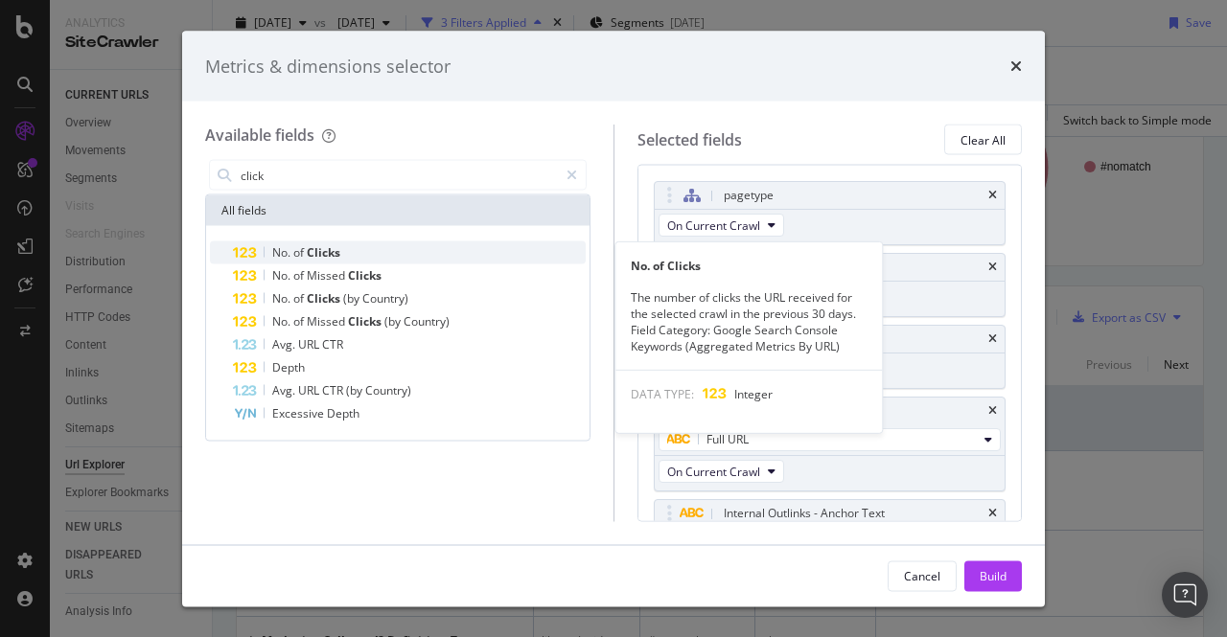
type input "click"
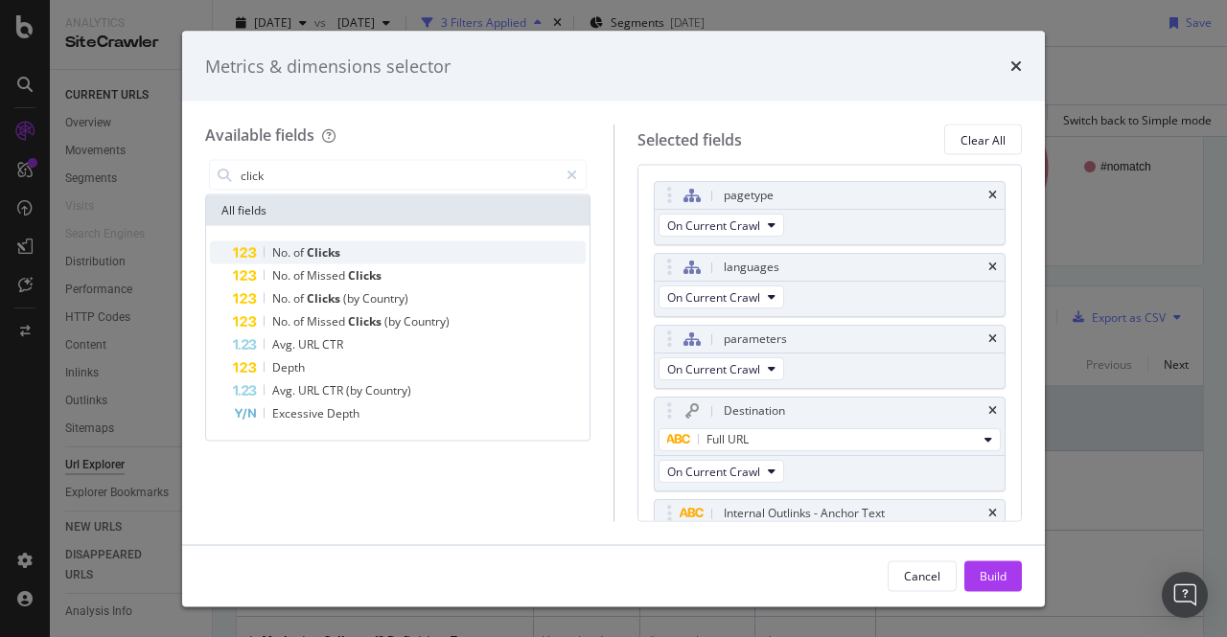
click at [300, 258] on span "of" at bounding box center [299, 252] width 13 height 16
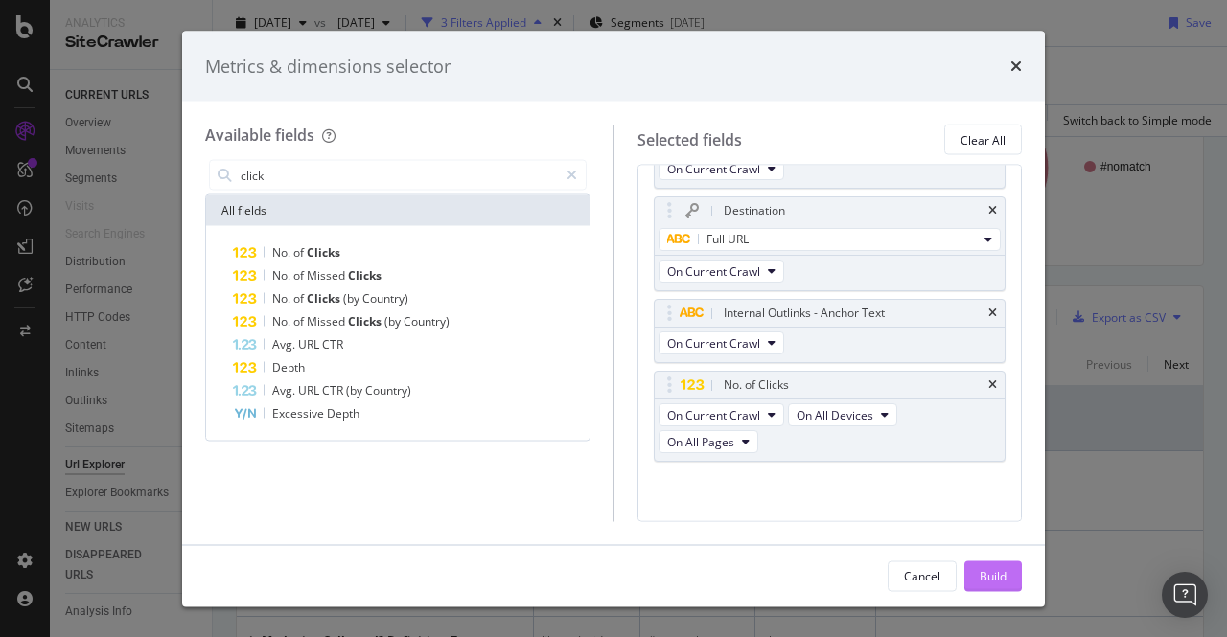
click at [995, 575] on div "Build" at bounding box center [993, 576] width 27 height 16
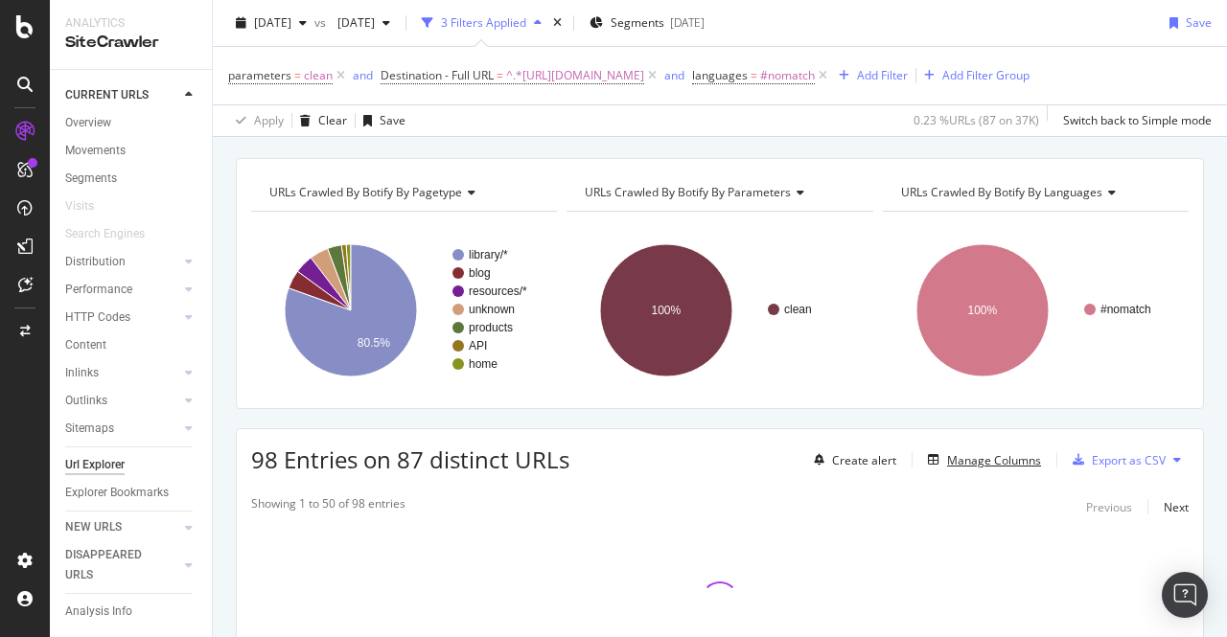
scroll to position [52, 0]
click at [314, 34] on div "[DATE]" at bounding box center [271, 23] width 86 height 29
click at [570, 130] on div "Apply Clear Save 0.23 % URLs ( 87 on 37K ) Switch back to Simple mode" at bounding box center [720, 120] width 1014 height 32
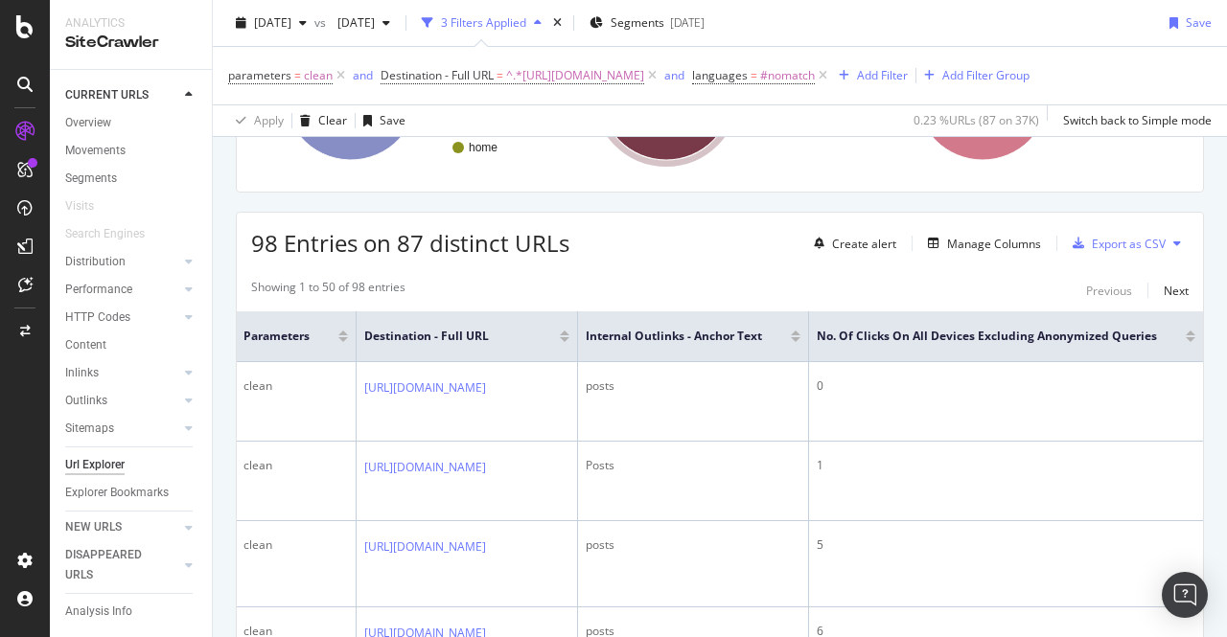
scroll to position [0, 915]
click at [1186, 342] on div at bounding box center [1191, 339] width 10 height 5
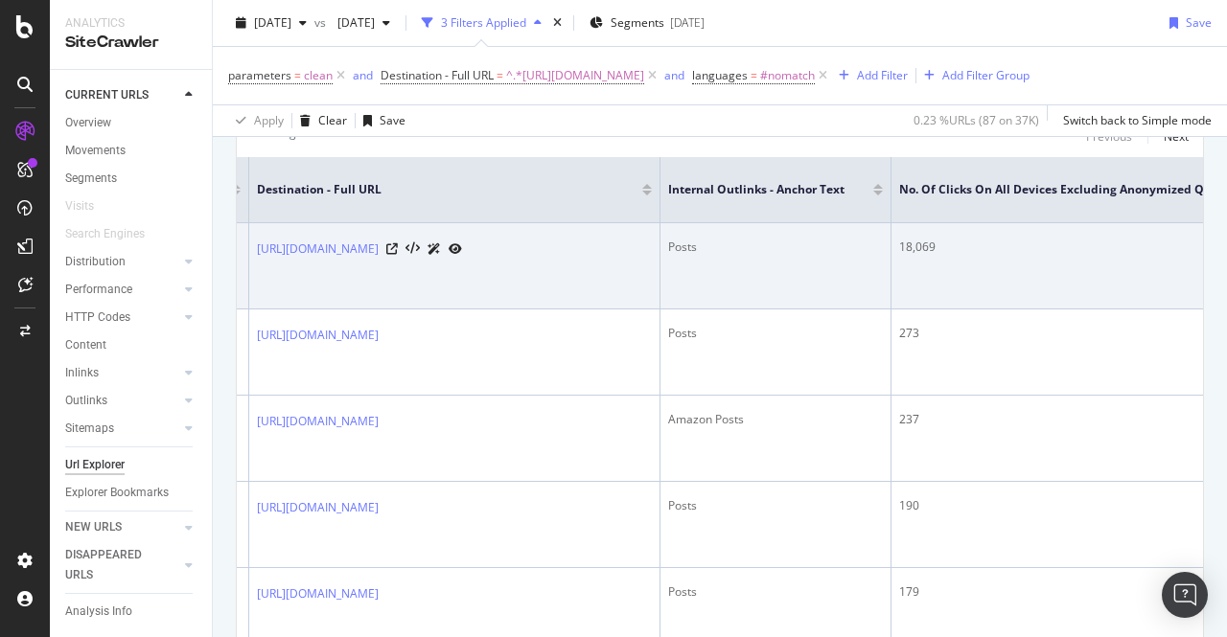
scroll to position [0, 830]
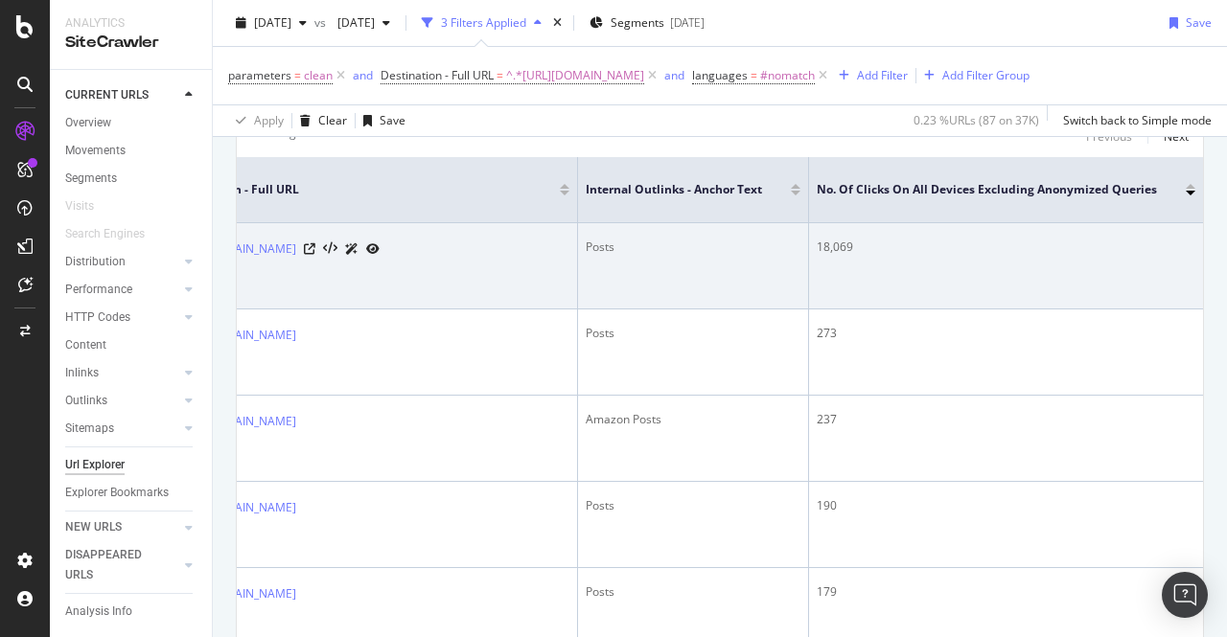
click at [817, 256] on div "18,069" at bounding box center [1006, 247] width 379 height 17
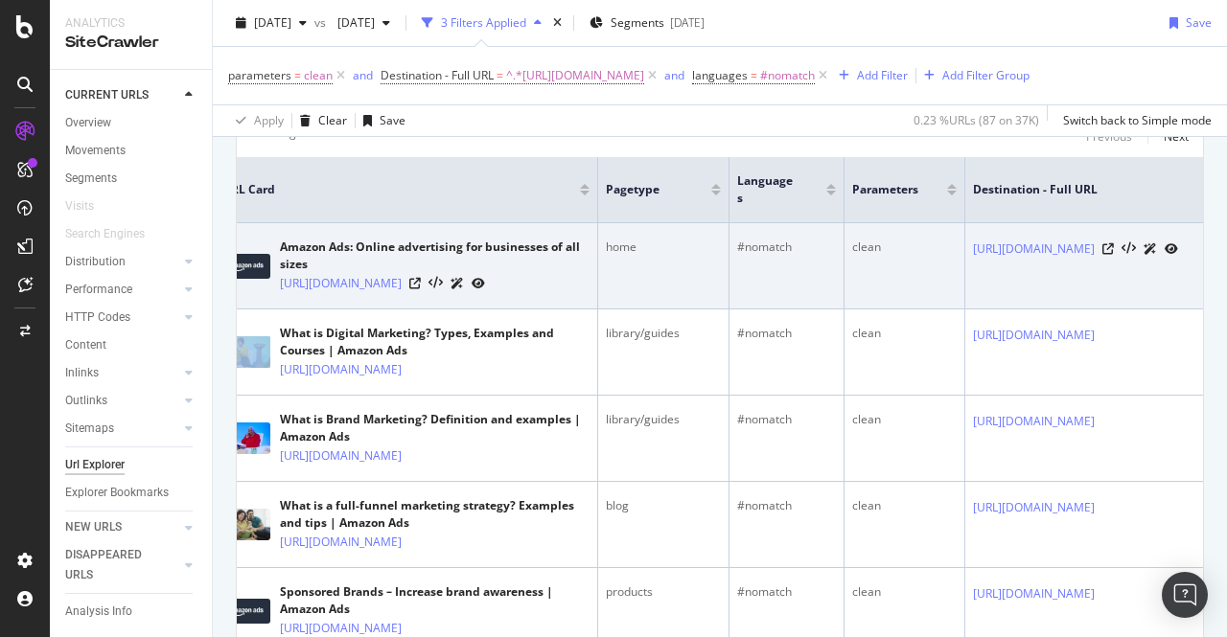
scroll to position [0, 0]
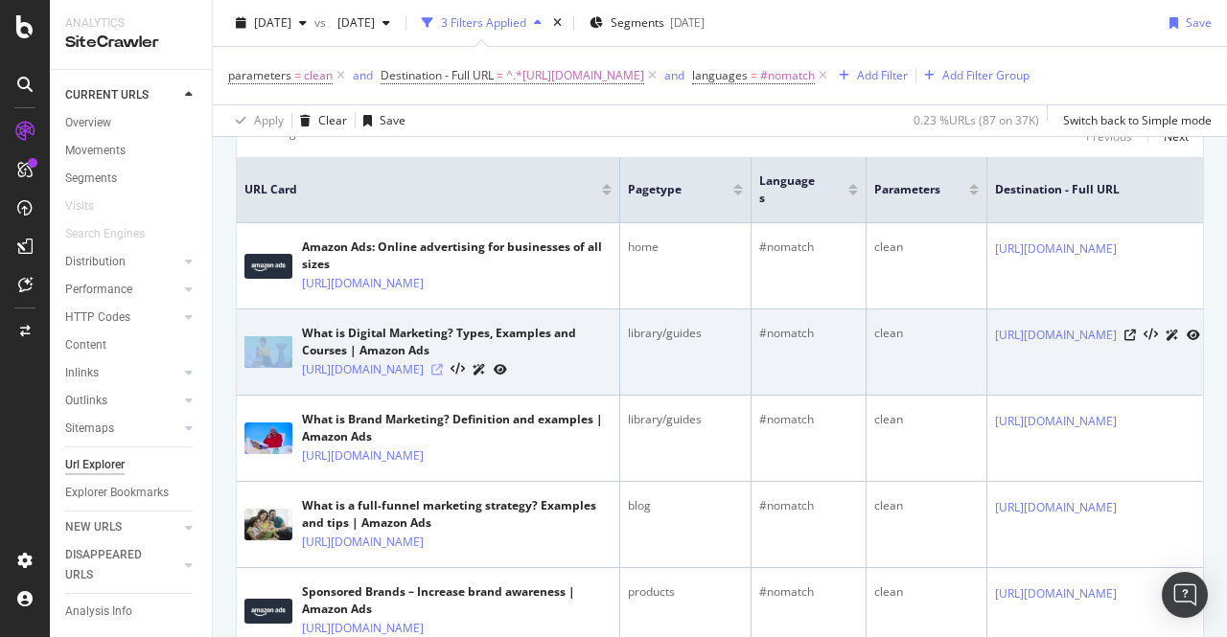
click at [443, 376] on icon at bounding box center [437, 370] width 12 height 12
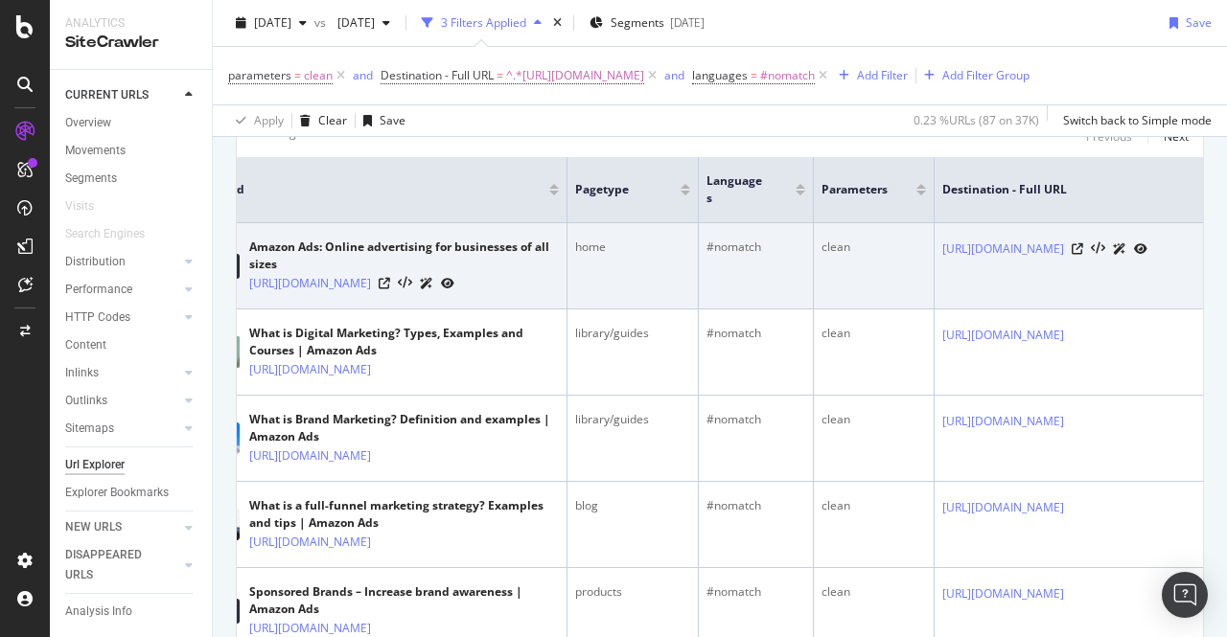
scroll to position [0, 36]
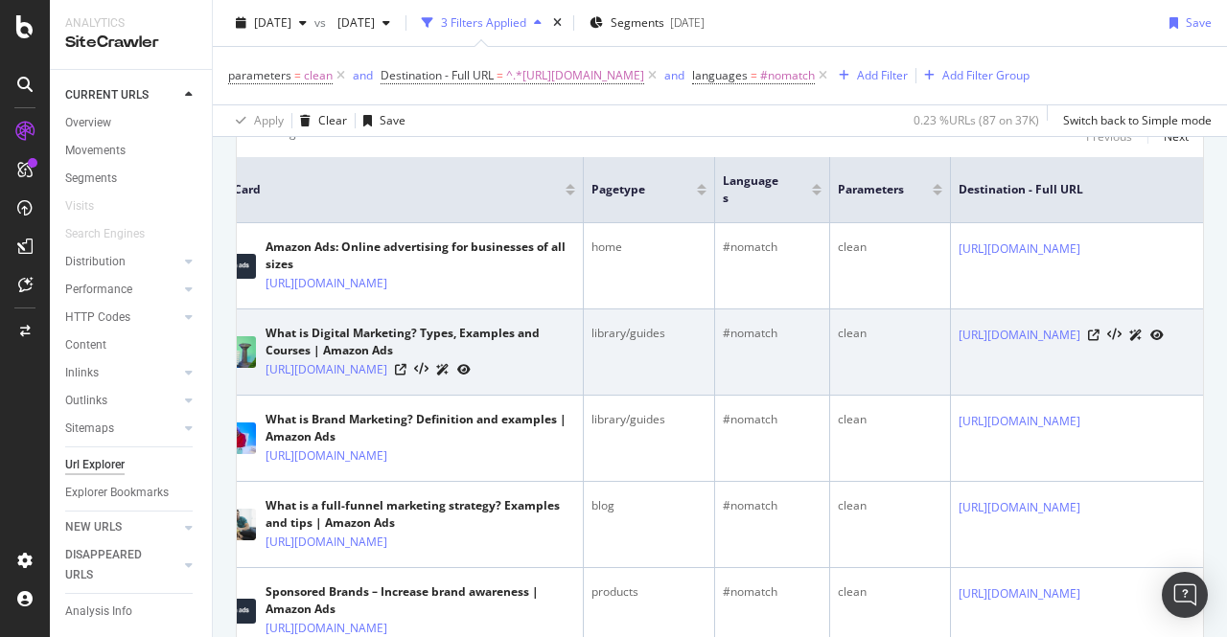
click at [471, 380] on div at bounding box center [433, 369] width 76 height 20
click at [406, 376] on icon at bounding box center [401, 370] width 12 height 12
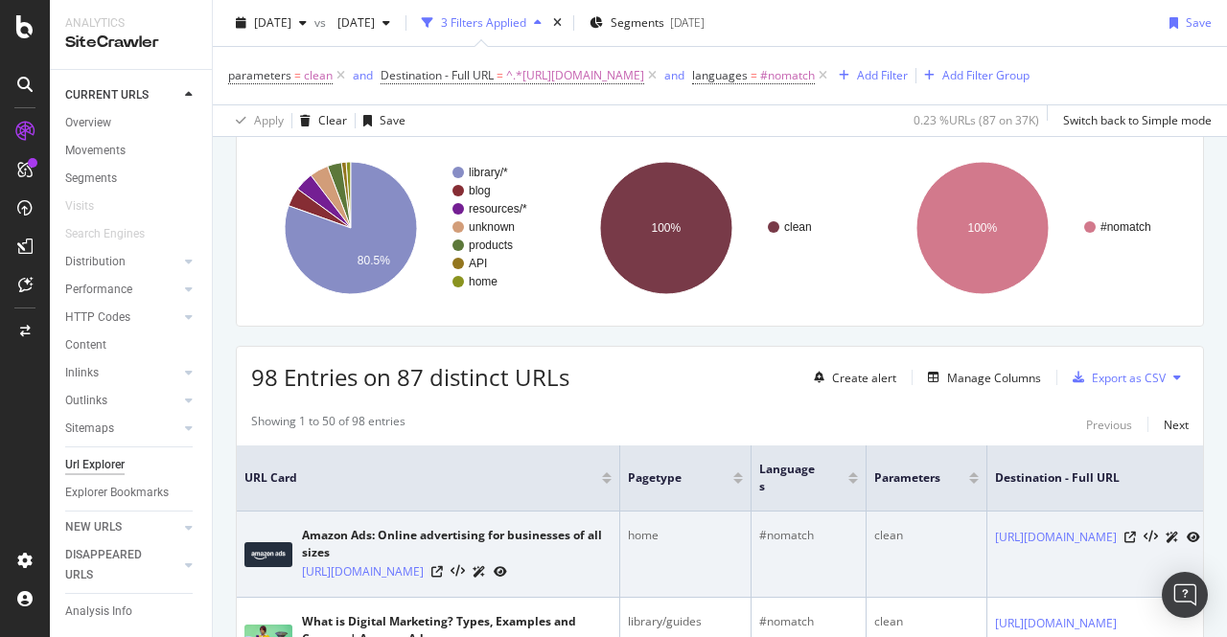
scroll to position [132, 0]
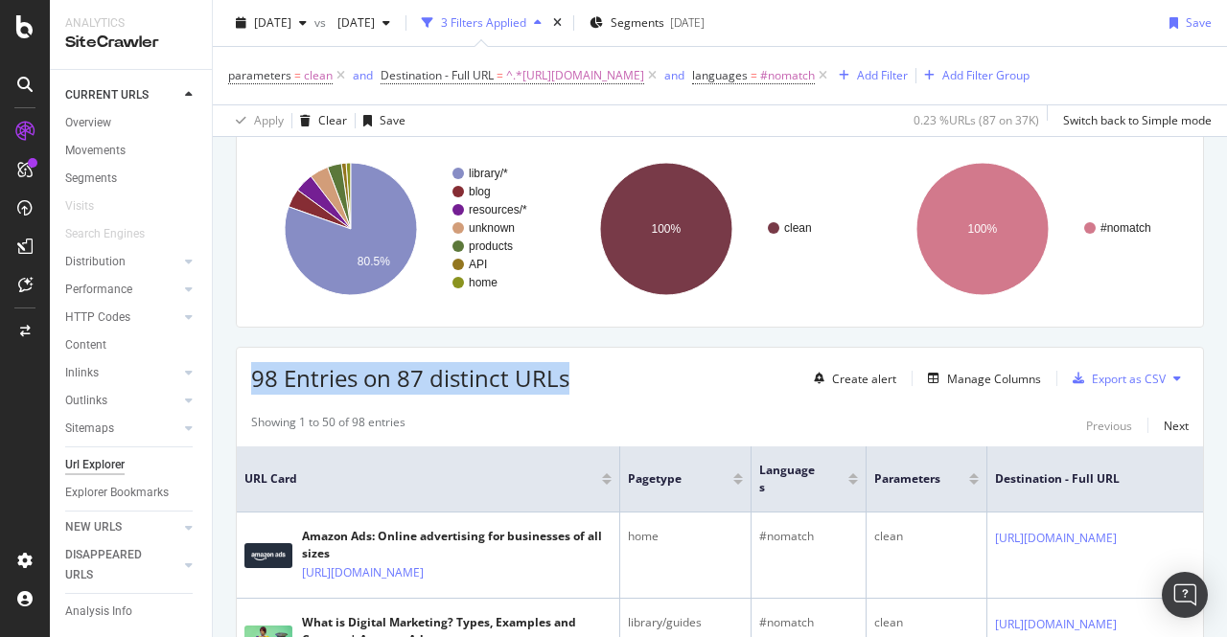
drag, startPoint x: 255, startPoint y: 402, endPoint x: 581, endPoint y: 411, distance: 326.1
click at [581, 395] on div "98 Entries on 87 distinct URLs Create alert Manage Columns Export as CSV" at bounding box center [720, 371] width 966 height 47
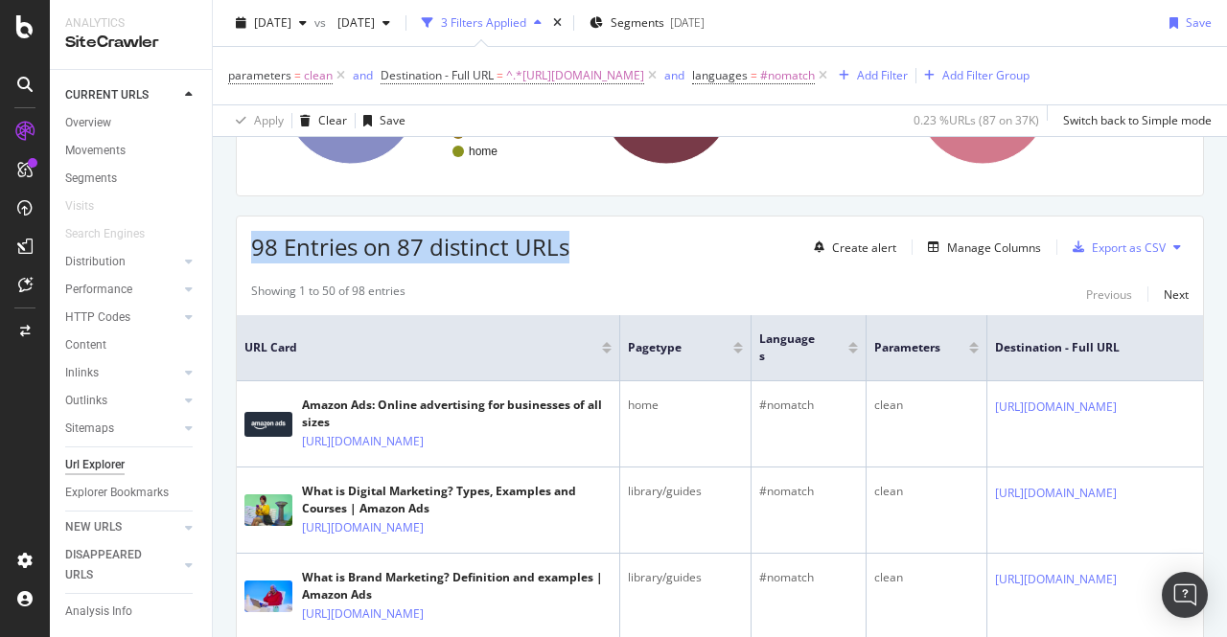
scroll to position [265, 0]
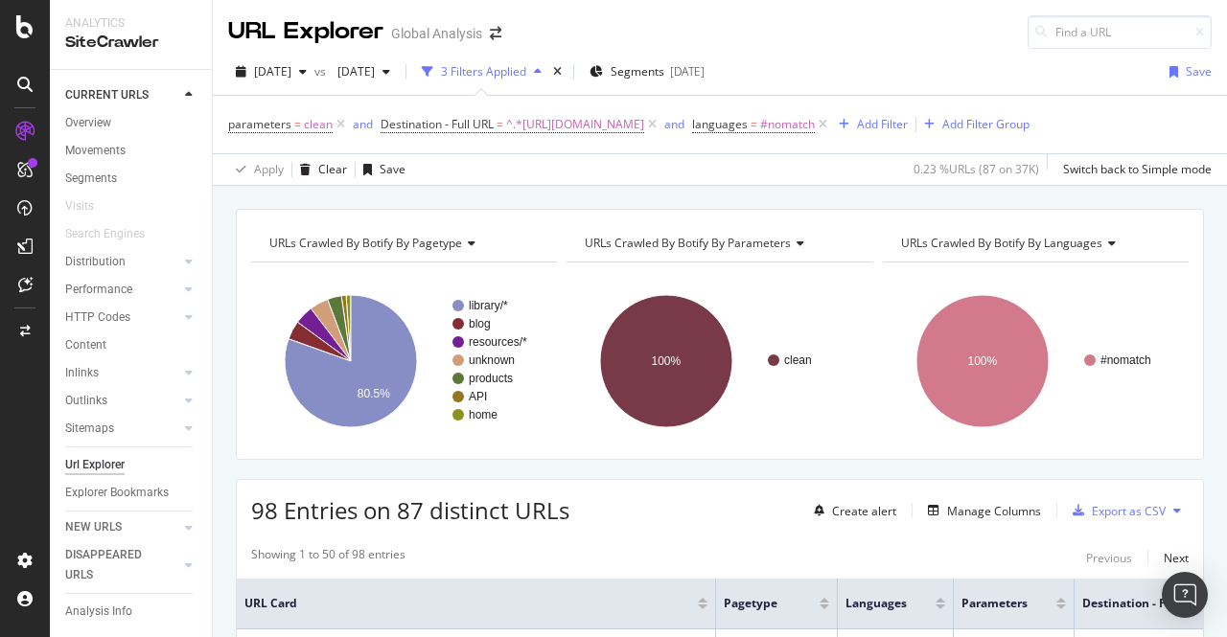
click at [110, 467] on div "Url Explorer" at bounding box center [94, 465] width 59 height 20
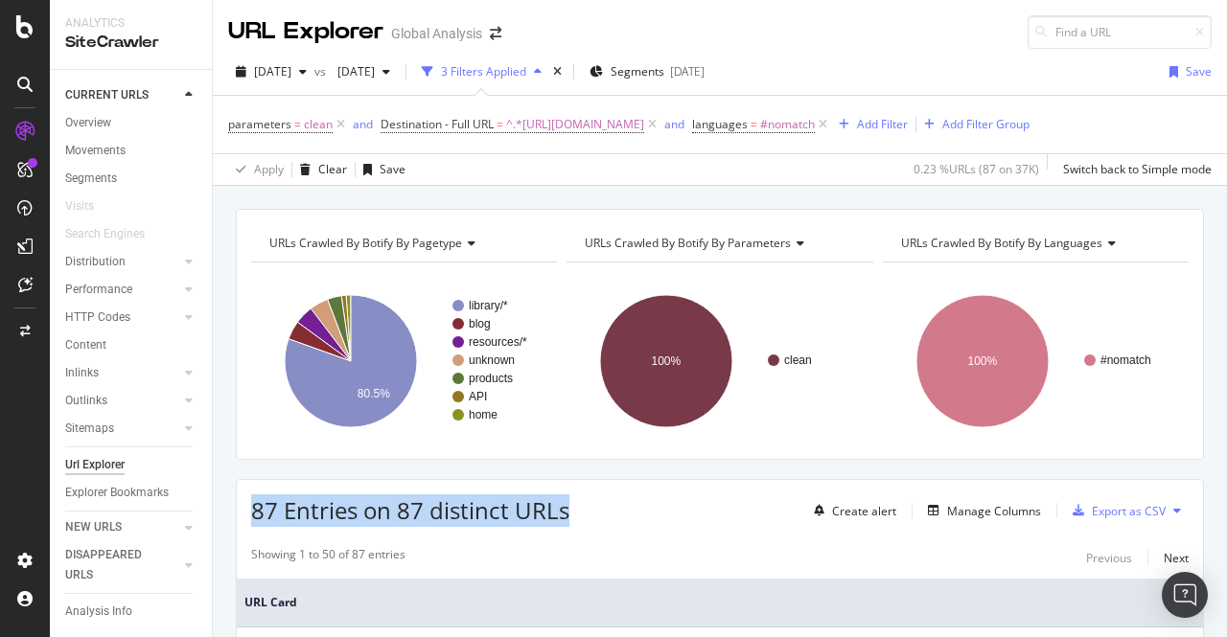
drag, startPoint x: 253, startPoint y: 538, endPoint x: 591, endPoint y: 538, distance: 337.4
click at [591, 527] on div "87 Entries on 87 distinct URLs Create alert Manage Columns Export as CSV" at bounding box center [720, 503] width 966 height 47
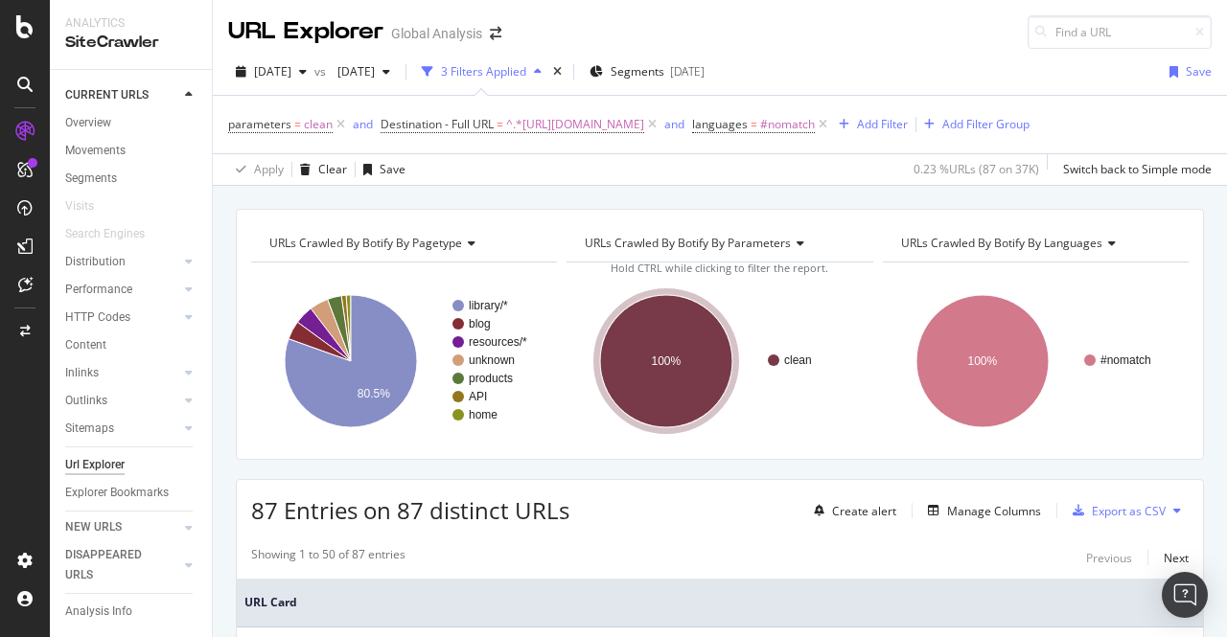
click at [978, 514] on div "87 Entries on 87 distinct URLs Create alert Manage Columns Export as CSV" at bounding box center [720, 503] width 966 height 47
click at [970, 520] on div "Manage Columns" at bounding box center [994, 511] width 94 height 16
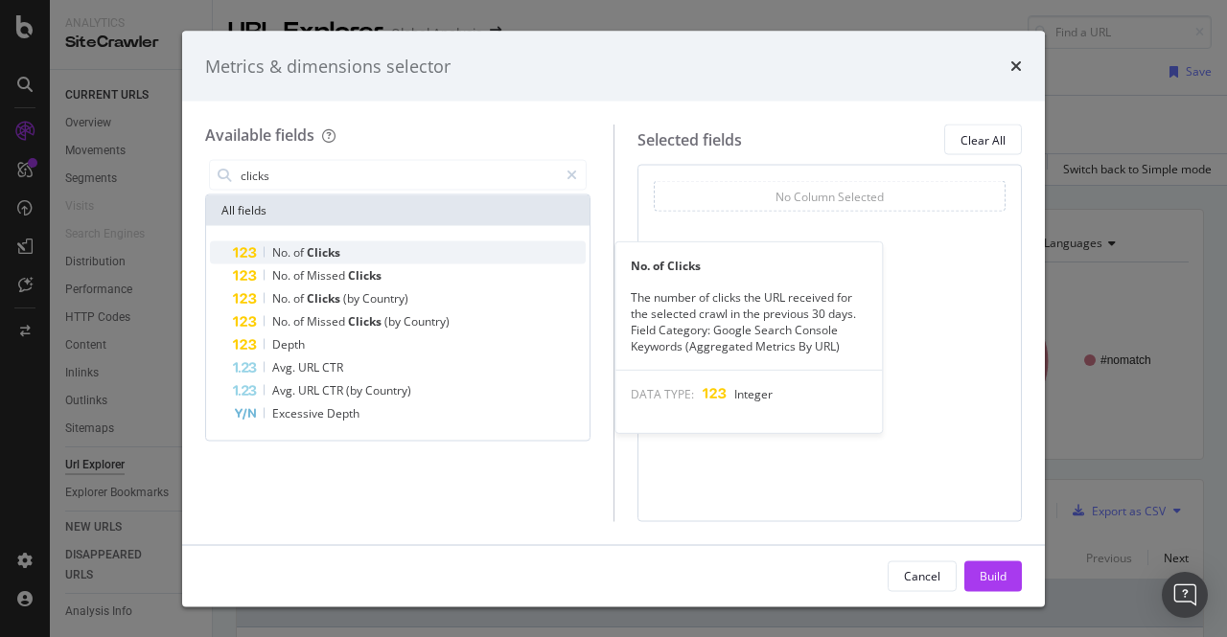
type input "clicks"
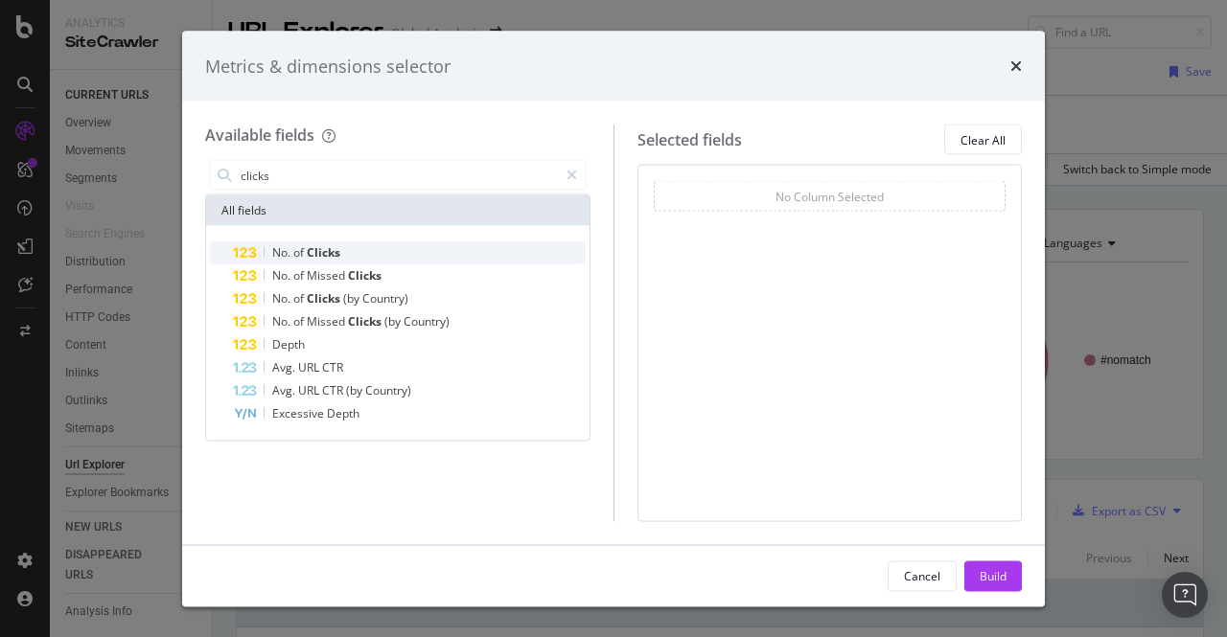
click at [316, 255] on span "Clicks" at bounding box center [324, 252] width 34 height 16
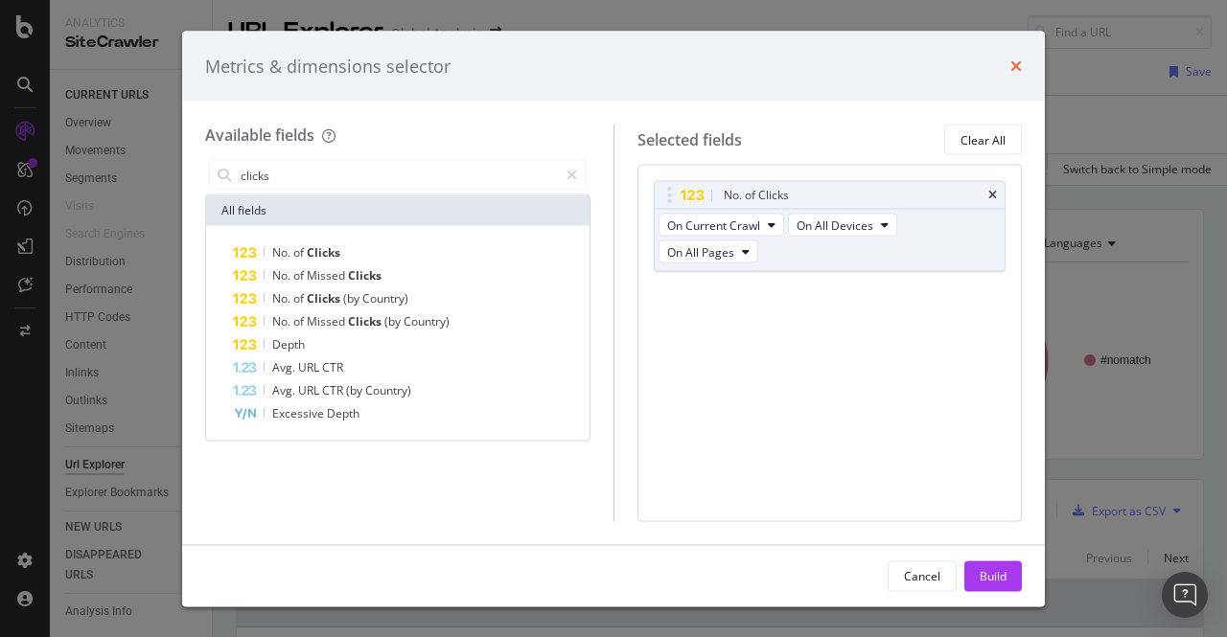
click at [1014, 62] on icon "times" at bounding box center [1016, 65] width 12 height 15
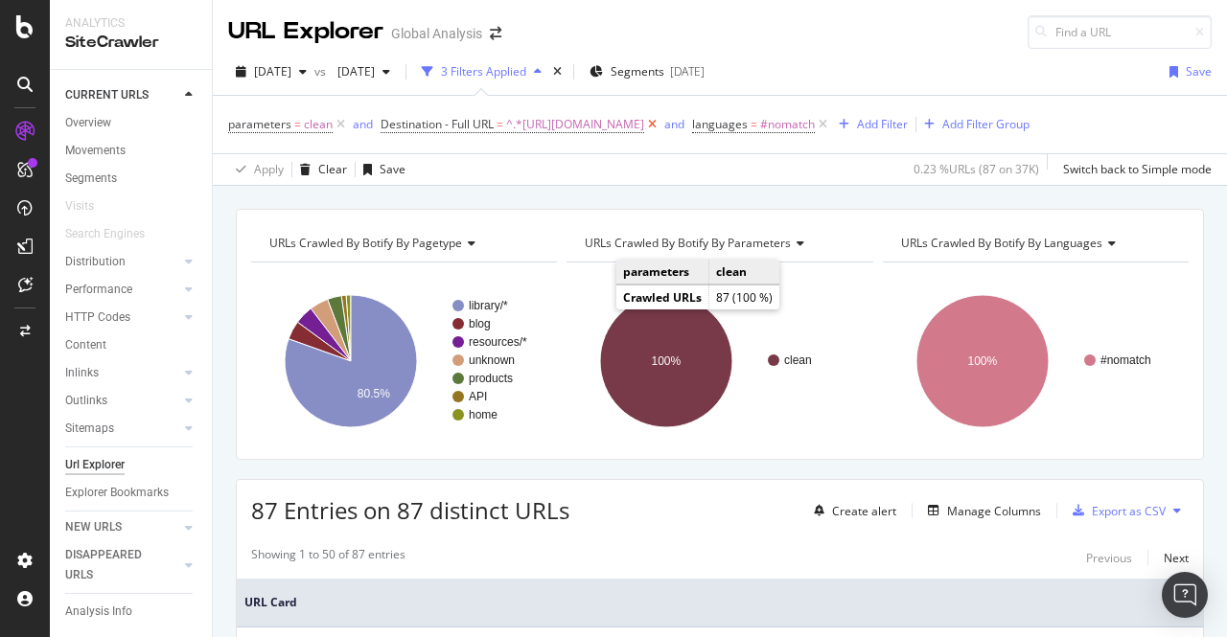
click at [660, 124] on icon at bounding box center [652, 124] width 16 height 19
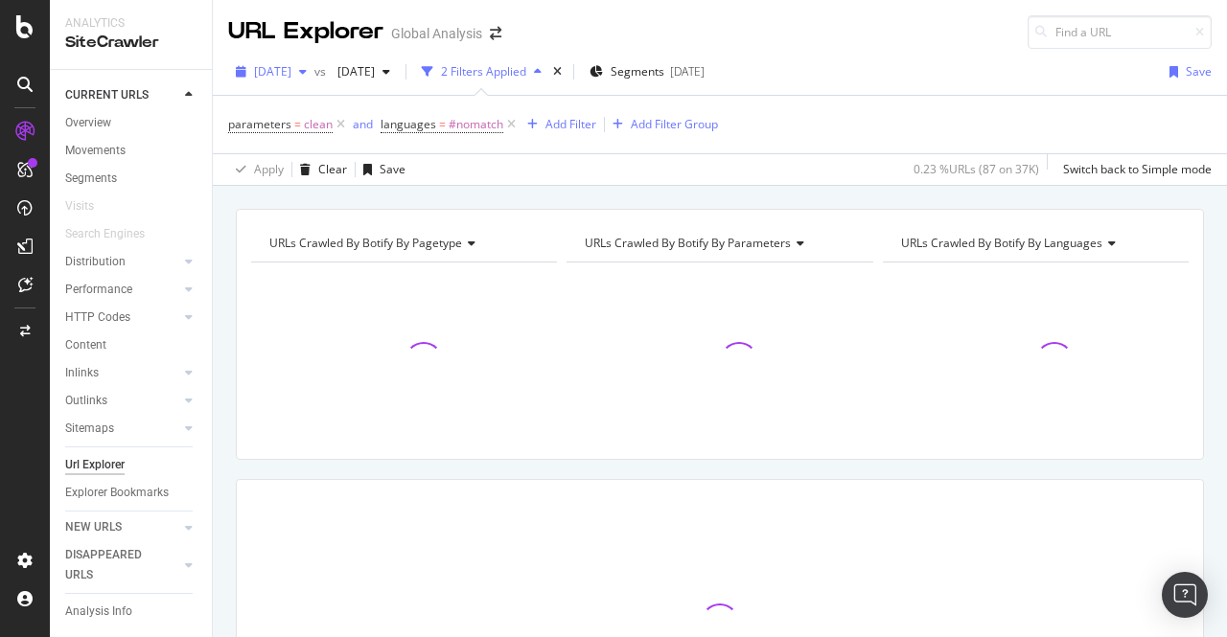
click at [309, 58] on div "[DATE]" at bounding box center [271, 72] width 86 height 29
click at [841, 161] on div "Apply Clear Save 0.23 % URLs ( 87 on 37K ) Switch back to Simple mode" at bounding box center [720, 169] width 1014 height 32
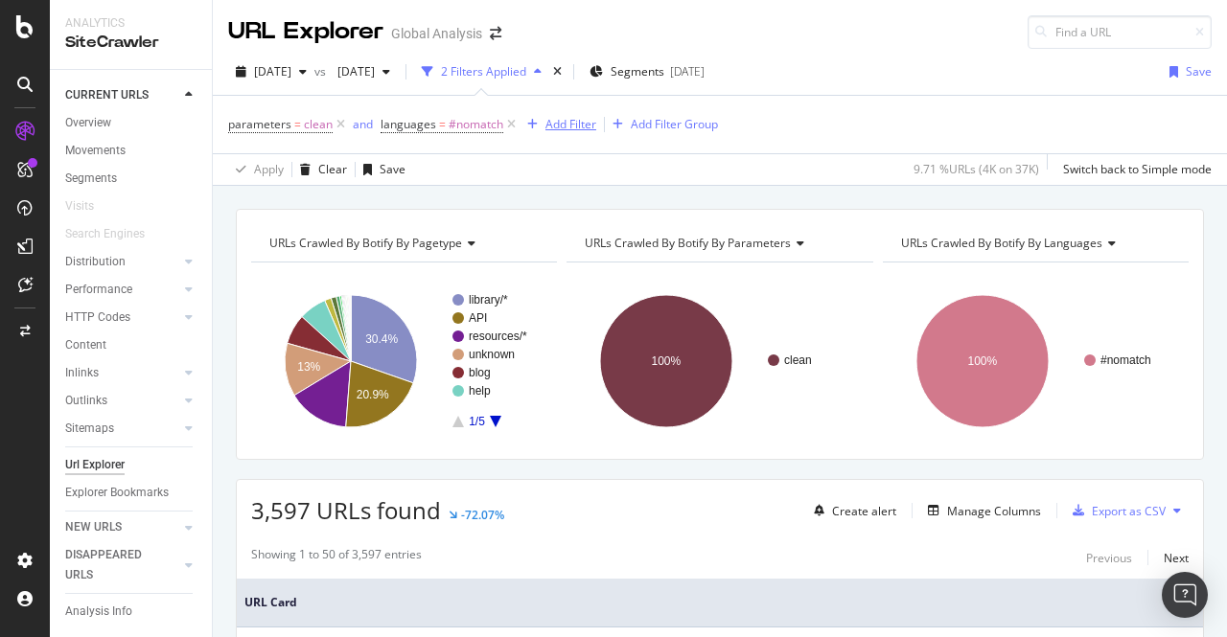
click at [571, 114] on div "Add Filter" at bounding box center [558, 124] width 77 height 21
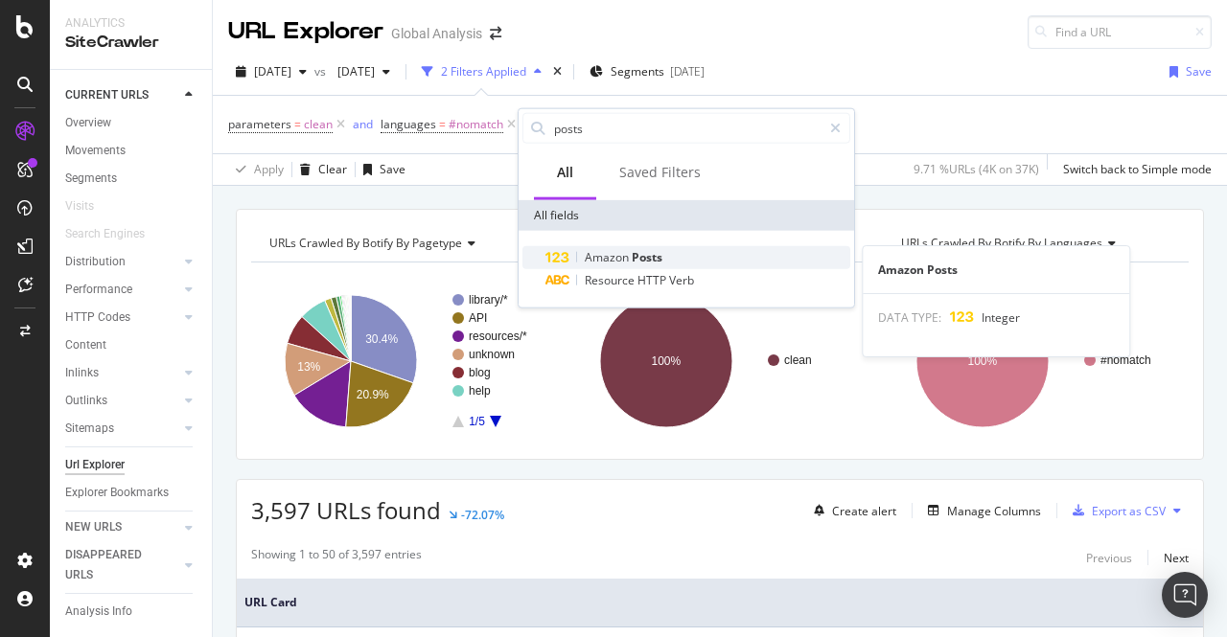
type input "posts"
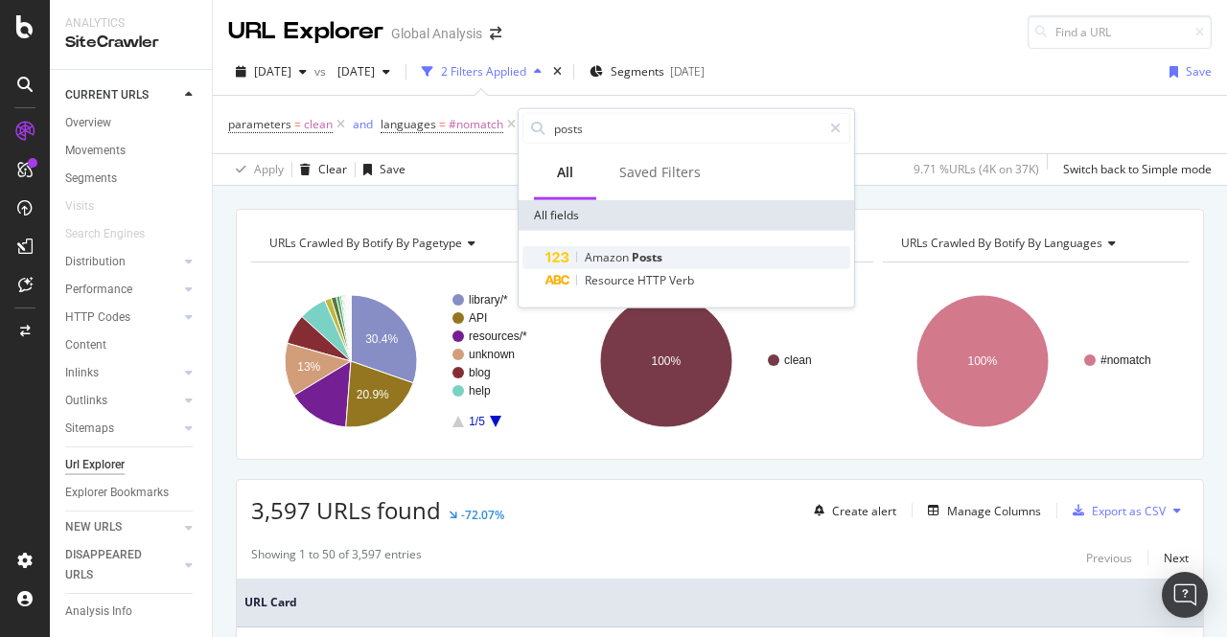
click at [621, 257] on span "Amazon" at bounding box center [608, 257] width 47 height 16
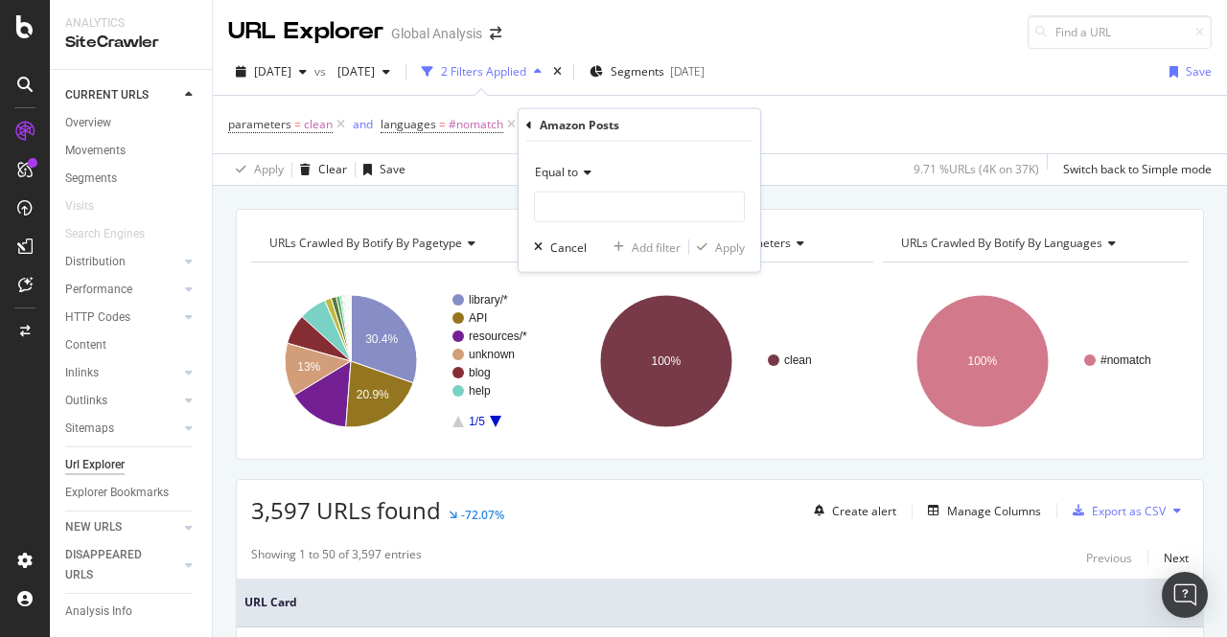
click at [577, 121] on div "Amazon Posts" at bounding box center [580, 125] width 80 height 16
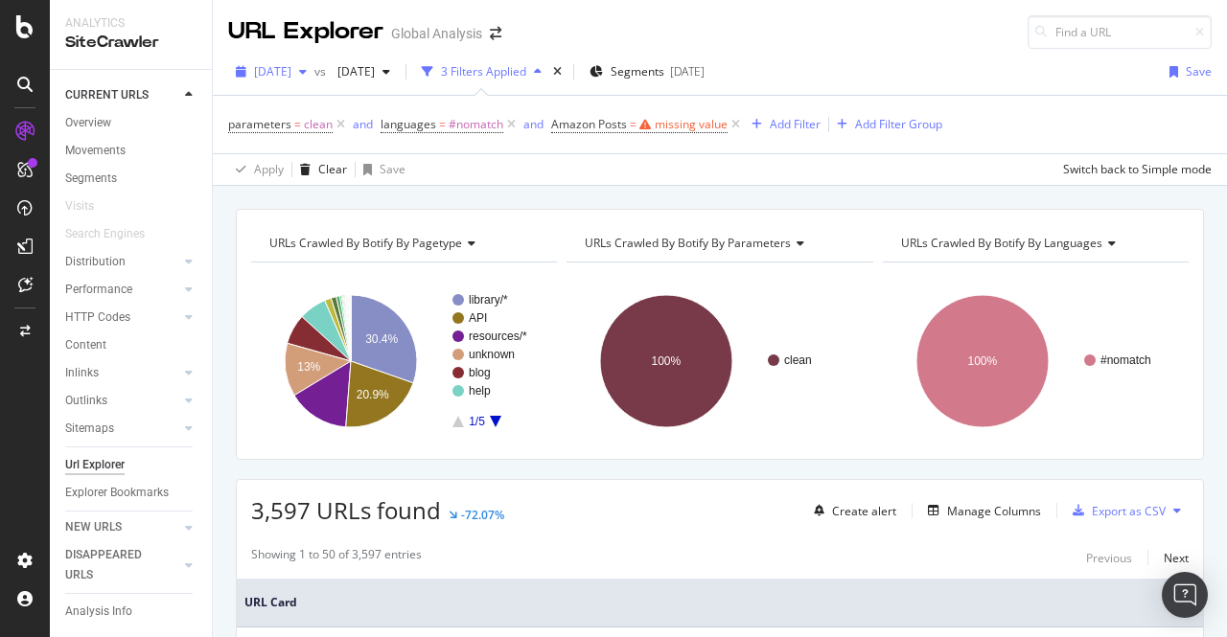
click at [314, 66] on div "button" at bounding box center [302, 72] width 23 height 12
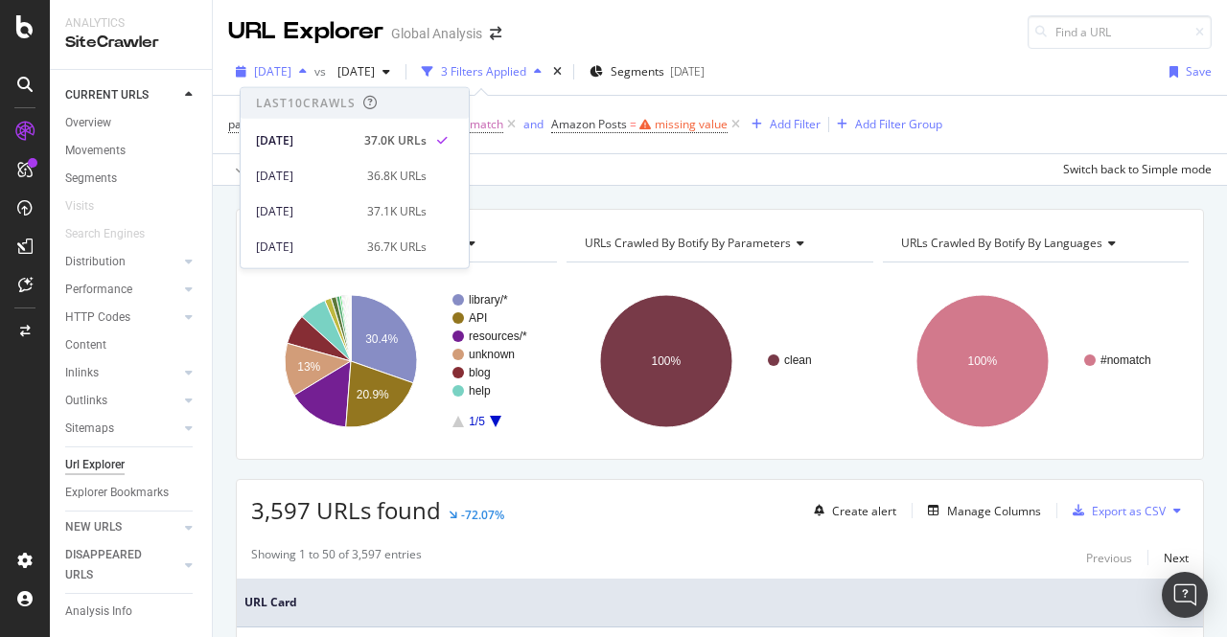
click at [314, 76] on div "button" at bounding box center [302, 72] width 23 height 12
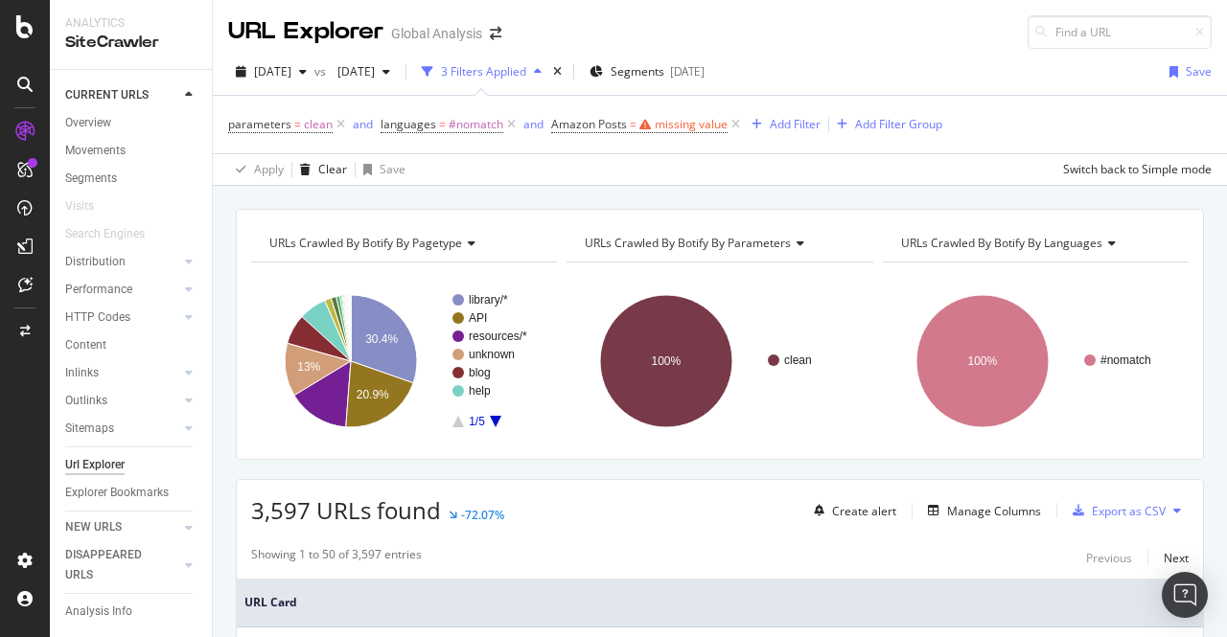
click at [640, 111] on span "Amazon Posts = missing value" at bounding box center [647, 124] width 193 height 27
click at [639, 124] on icon at bounding box center [645, 125] width 12 height 12
click at [596, 174] on span "Equal to" at bounding box center [589, 168] width 43 height 16
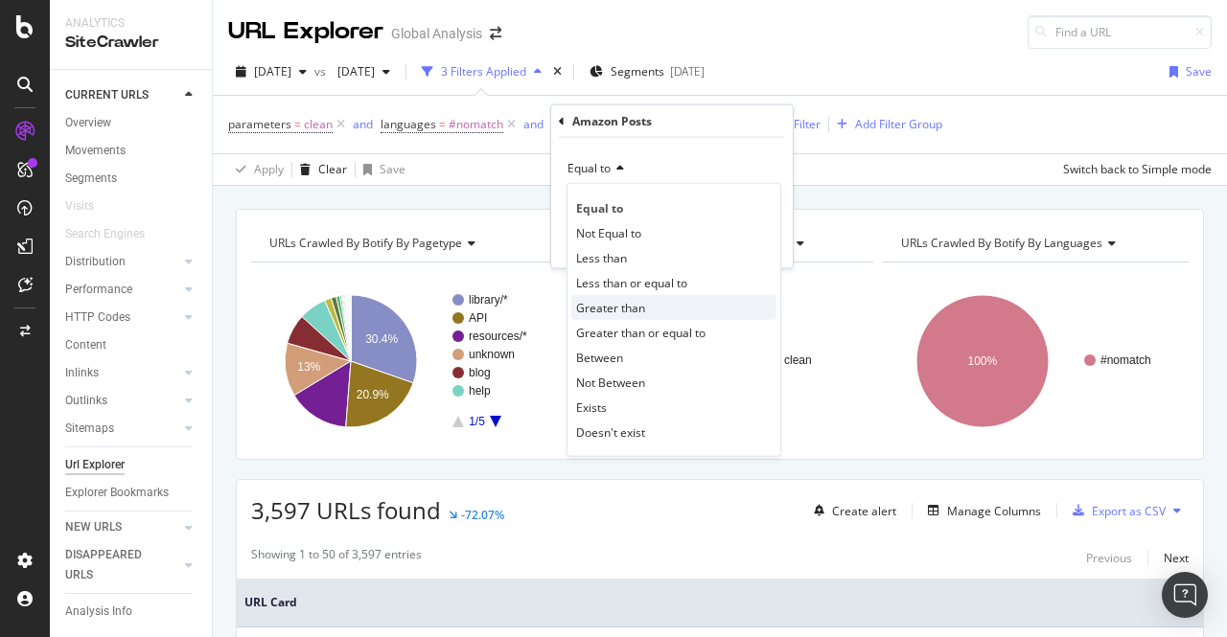
click at [606, 313] on span "Greater than" at bounding box center [610, 307] width 69 height 16
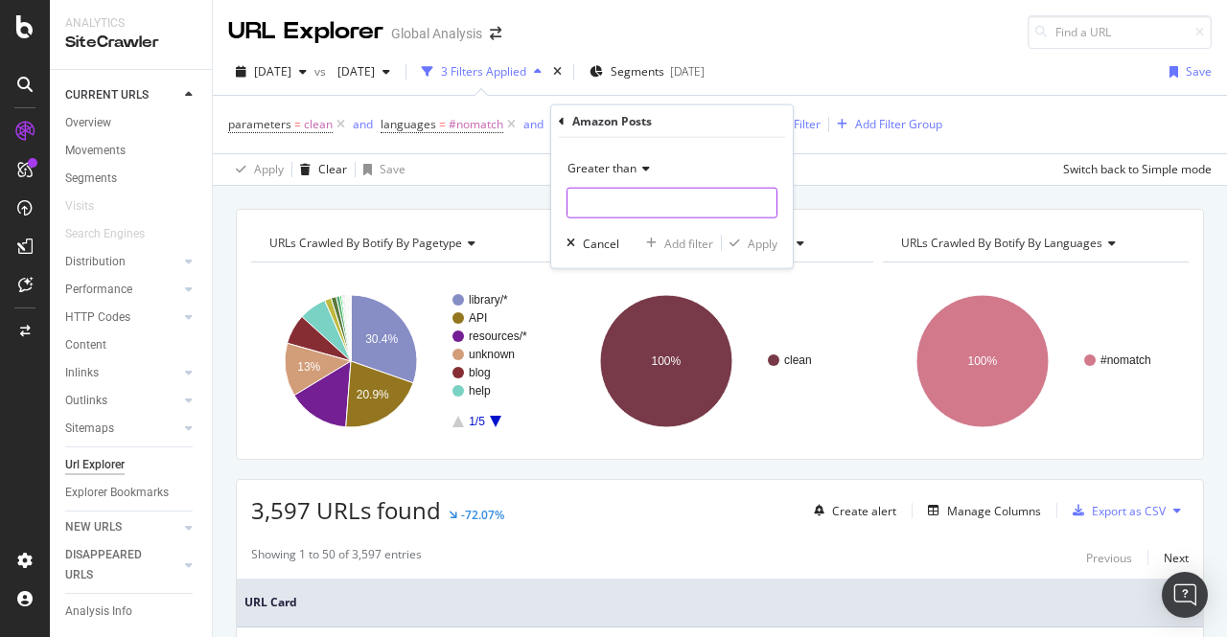
click at [600, 207] on input "number" at bounding box center [672, 203] width 211 height 31
type input "0"
click at [770, 239] on div "Apply" at bounding box center [763, 243] width 30 height 16
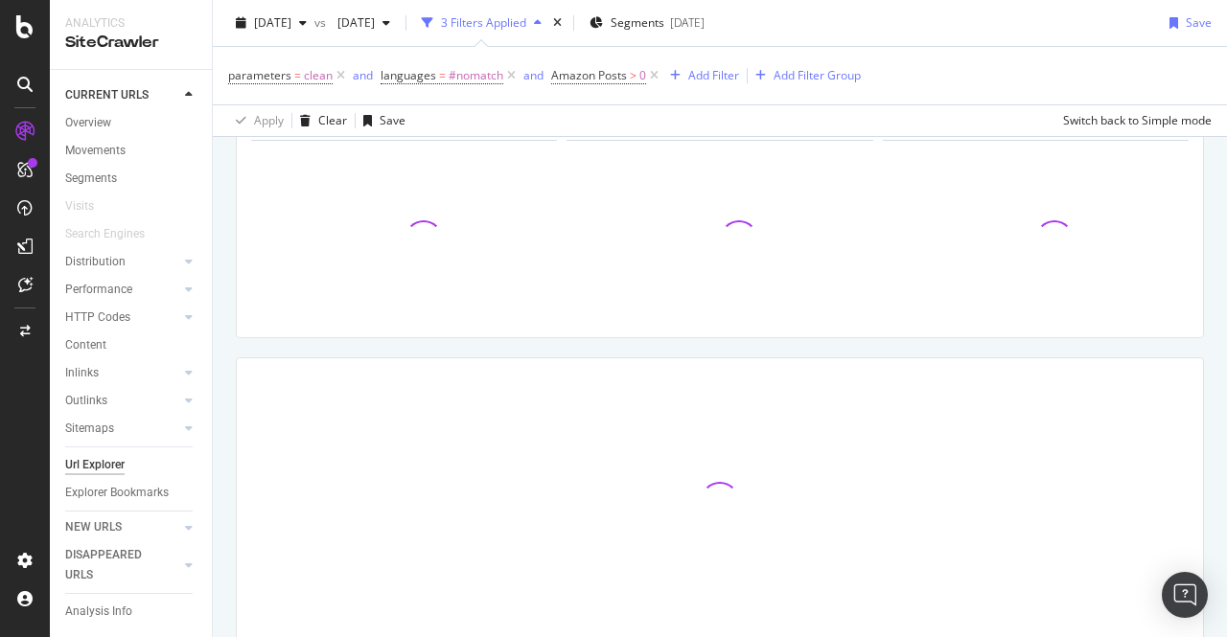
scroll to position [121, 0]
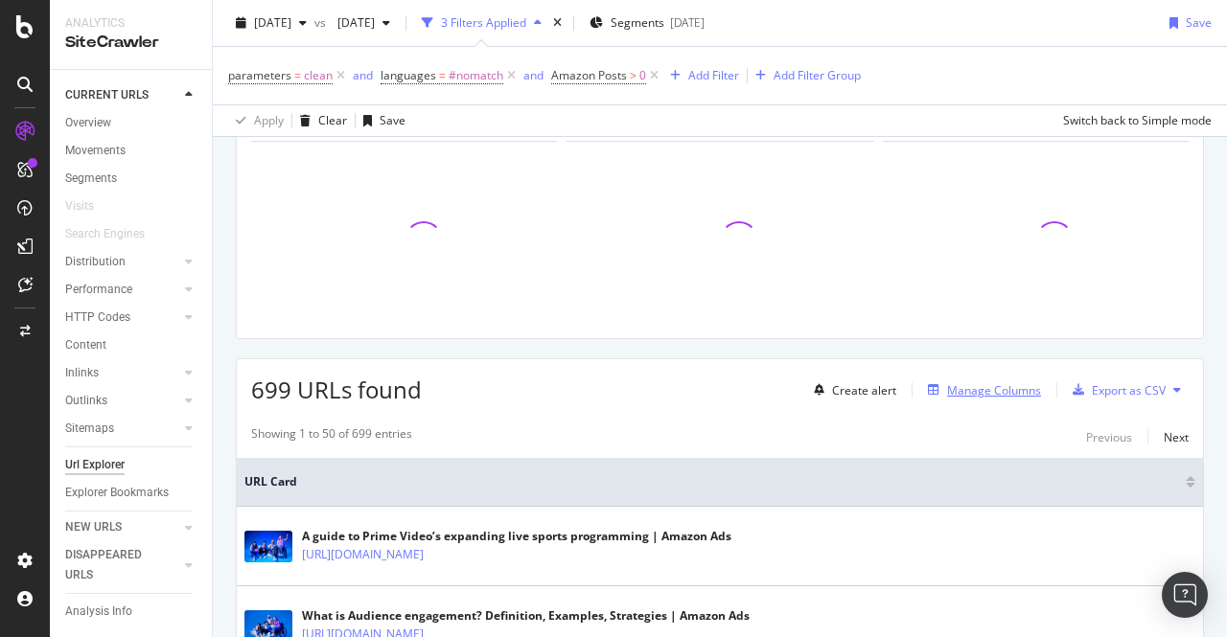
click at [989, 392] on div "Manage Columns" at bounding box center [994, 390] width 94 height 16
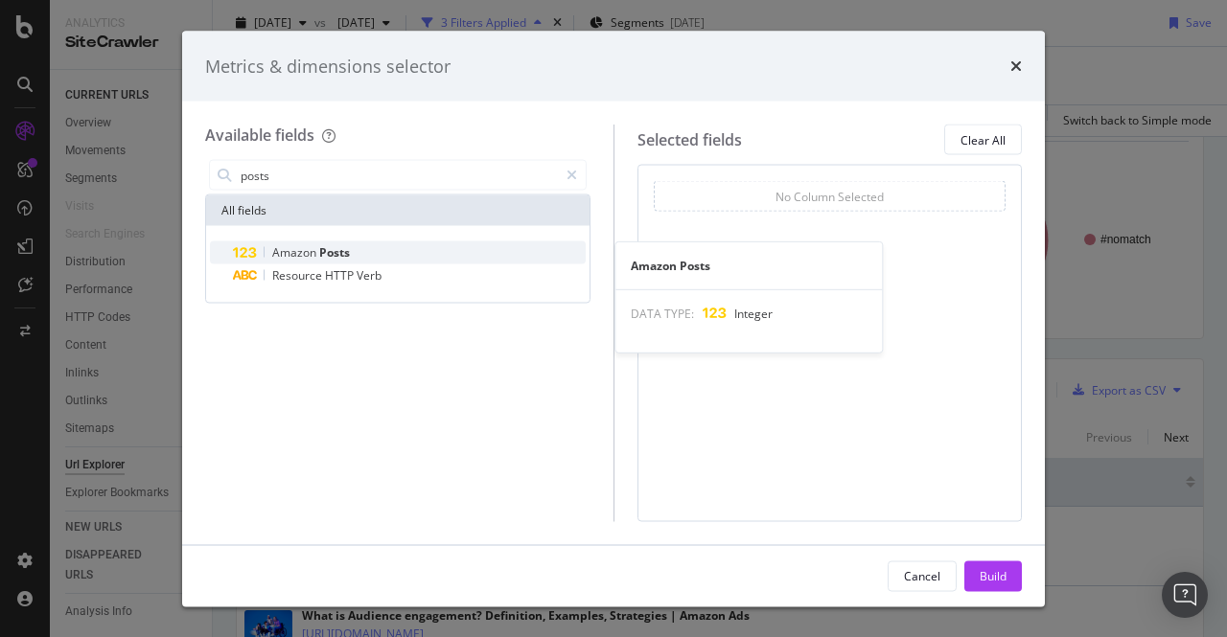
type input "posts"
click at [317, 244] on span "Amazon" at bounding box center [295, 252] width 47 height 16
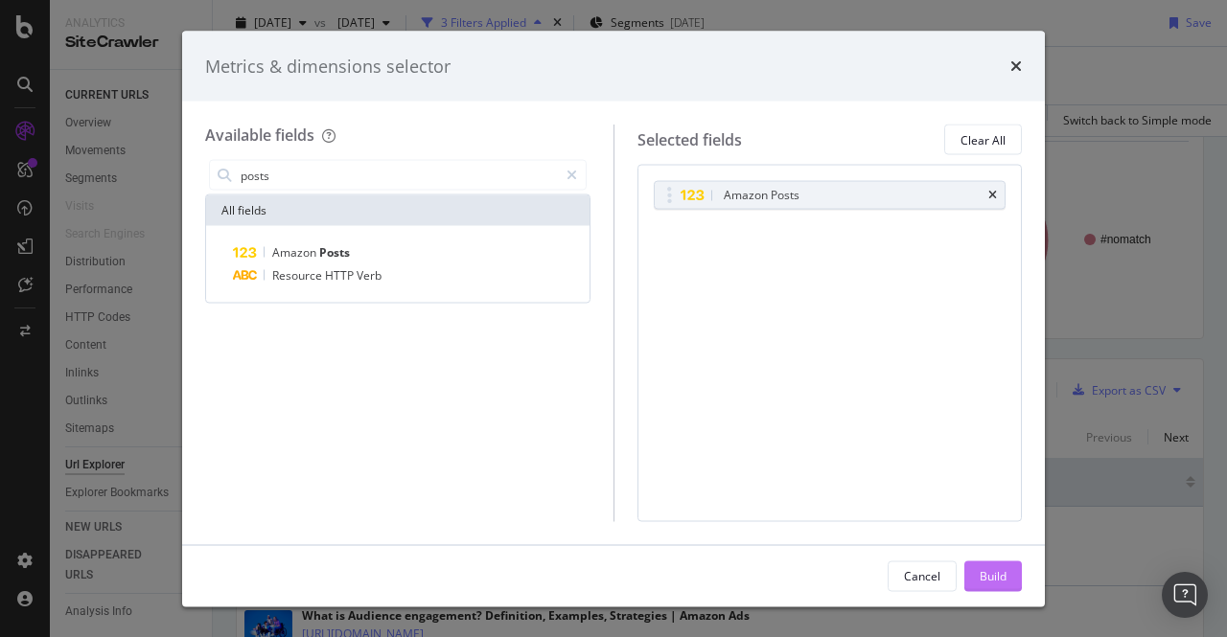
click at [997, 562] on div "Build" at bounding box center [993, 576] width 27 height 29
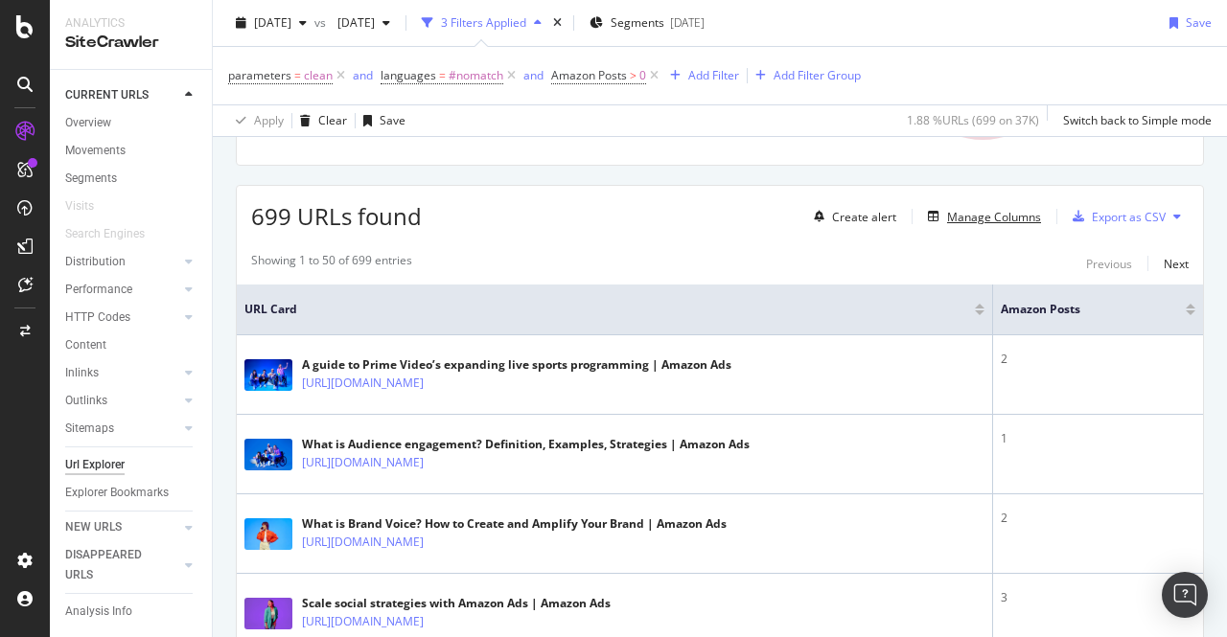
scroll to position [295, 0]
click at [1186, 310] on div at bounding box center [1191, 312] width 10 height 5
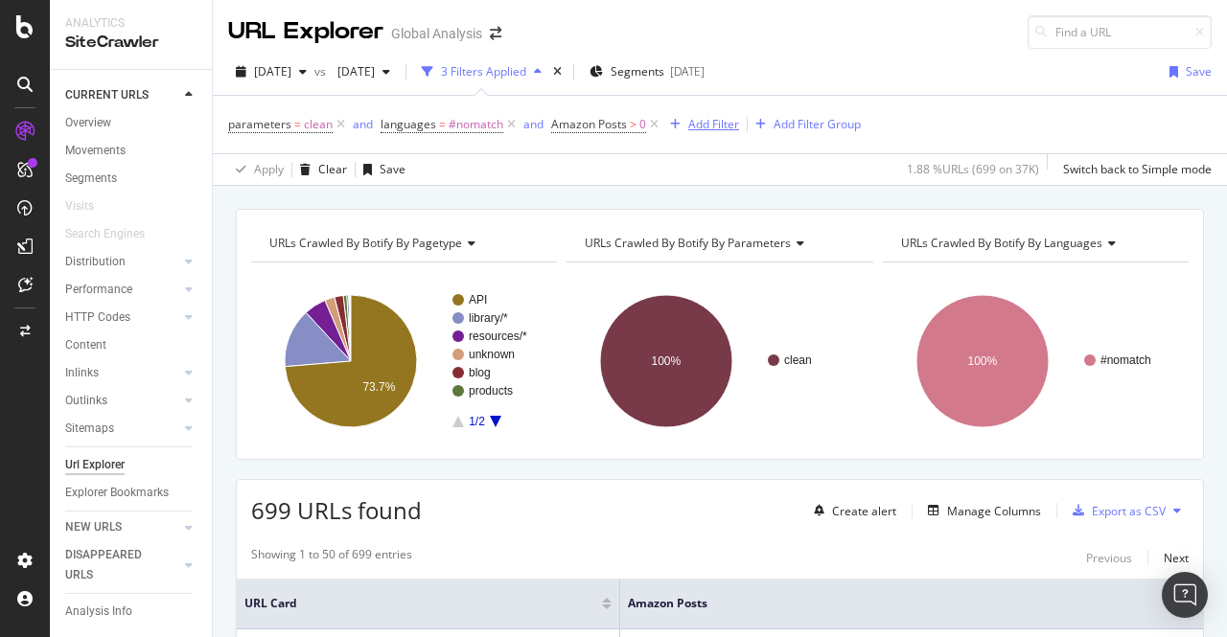
click at [725, 127] on div "Add Filter" at bounding box center [713, 124] width 51 height 16
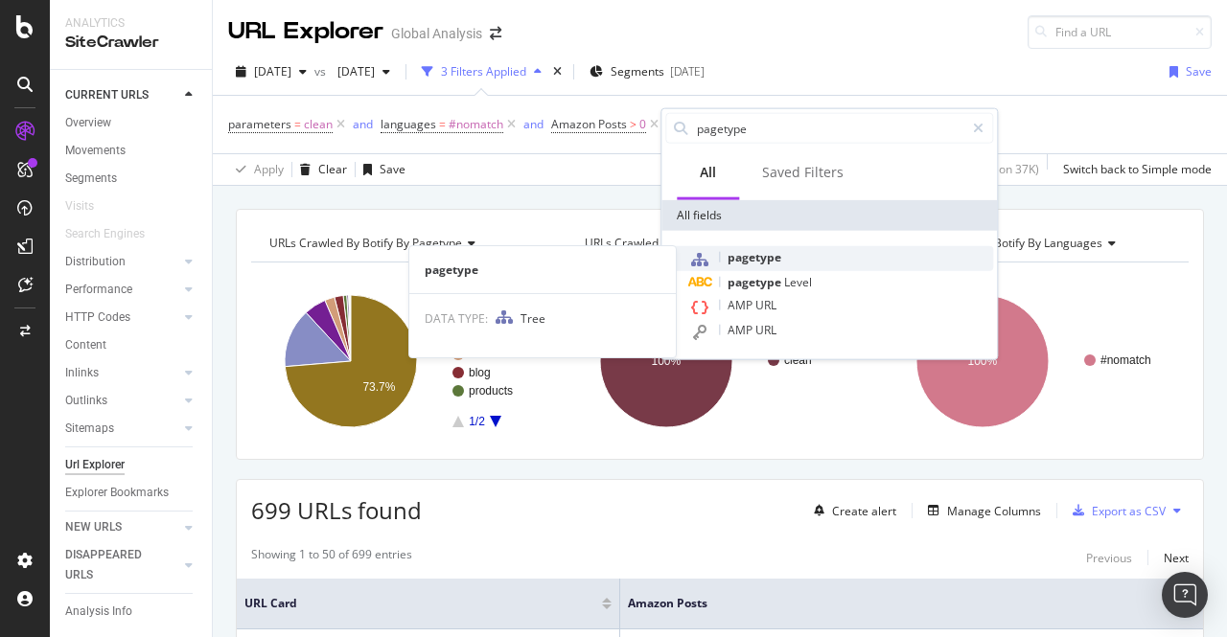
type input "pagetype"
click at [771, 263] on span "pagetype" at bounding box center [755, 257] width 54 height 16
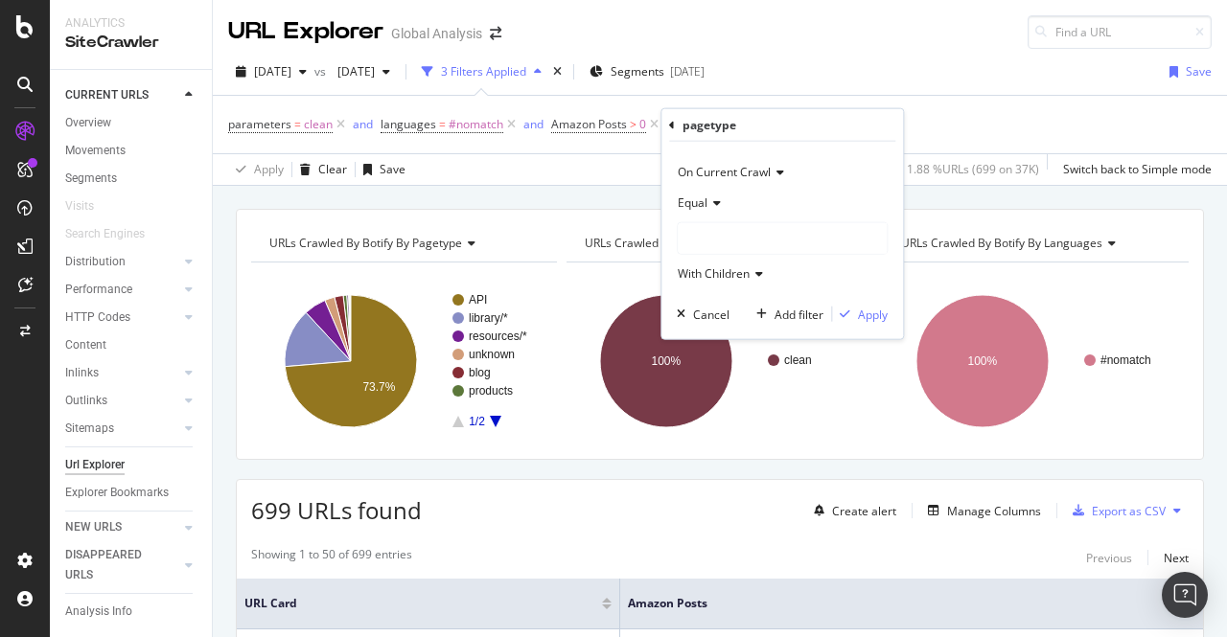
click at [709, 206] on icon at bounding box center [713, 203] width 13 height 12
click at [710, 259] on span "Not Equal" at bounding box center [712, 267] width 52 height 16
click at [707, 240] on div at bounding box center [782, 238] width 209 height 31
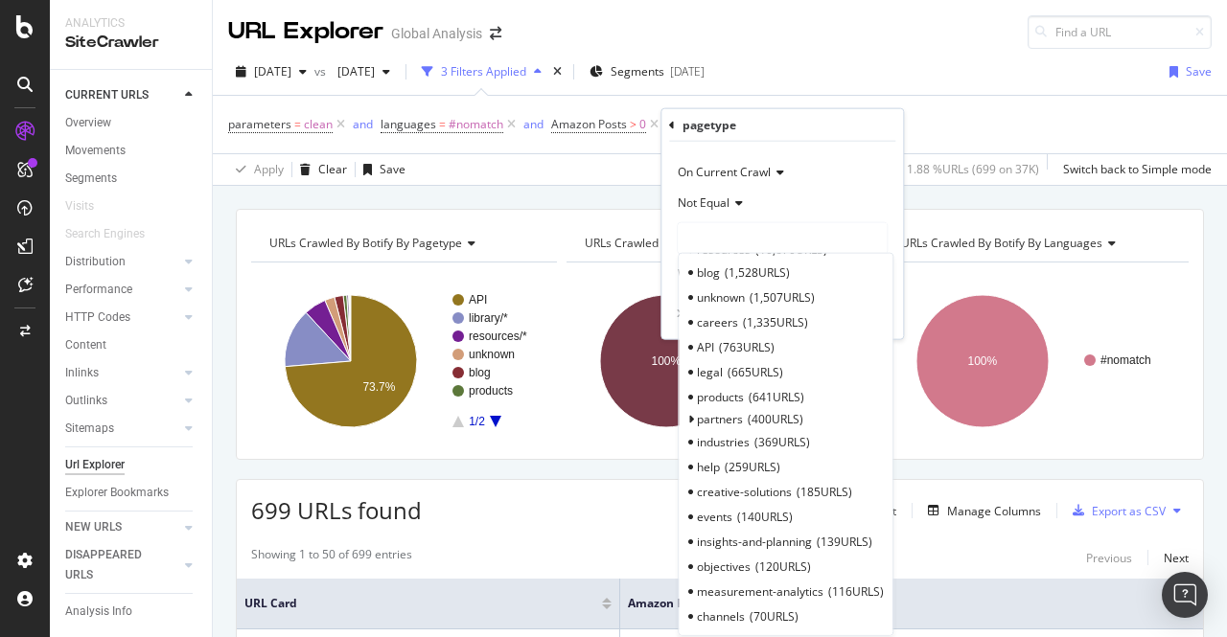
scroll to position [25, 0]
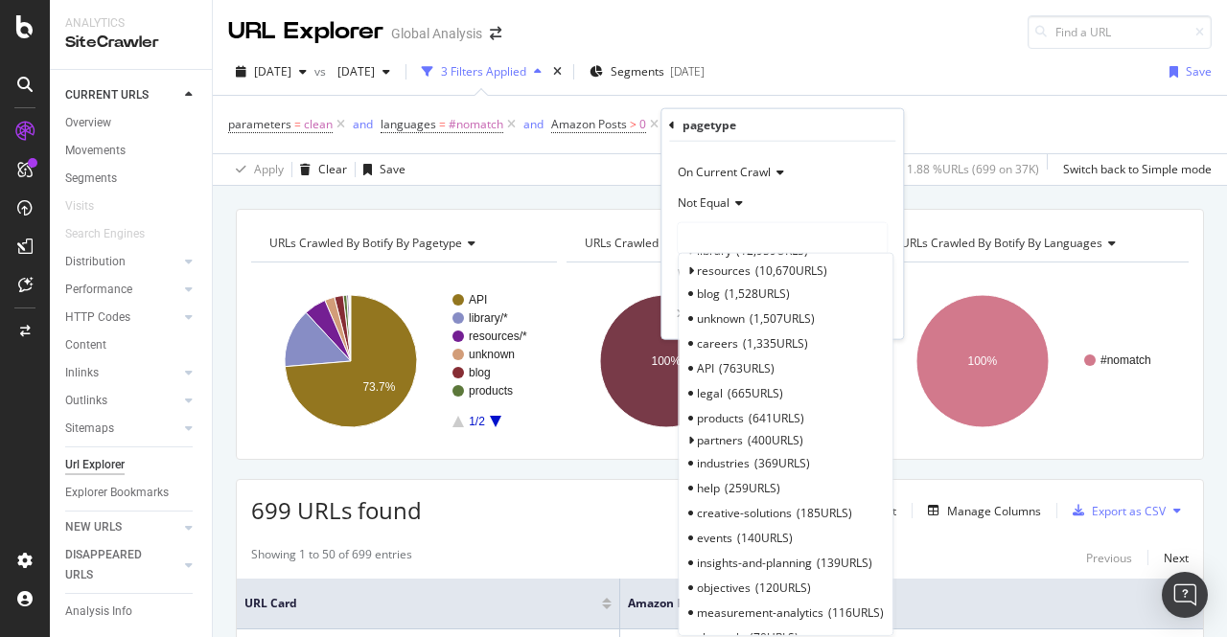
click at [753, 373] on span "763 URLS" at bounding box center [747, 368] width 56 height 16
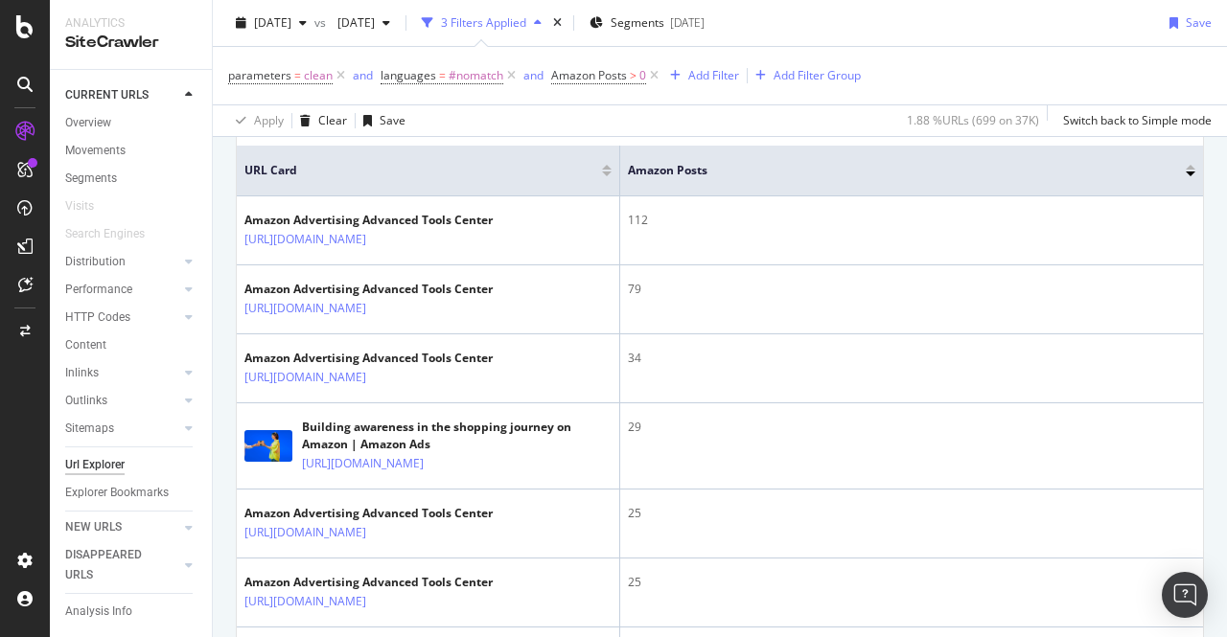
scroll to position [379, 0]
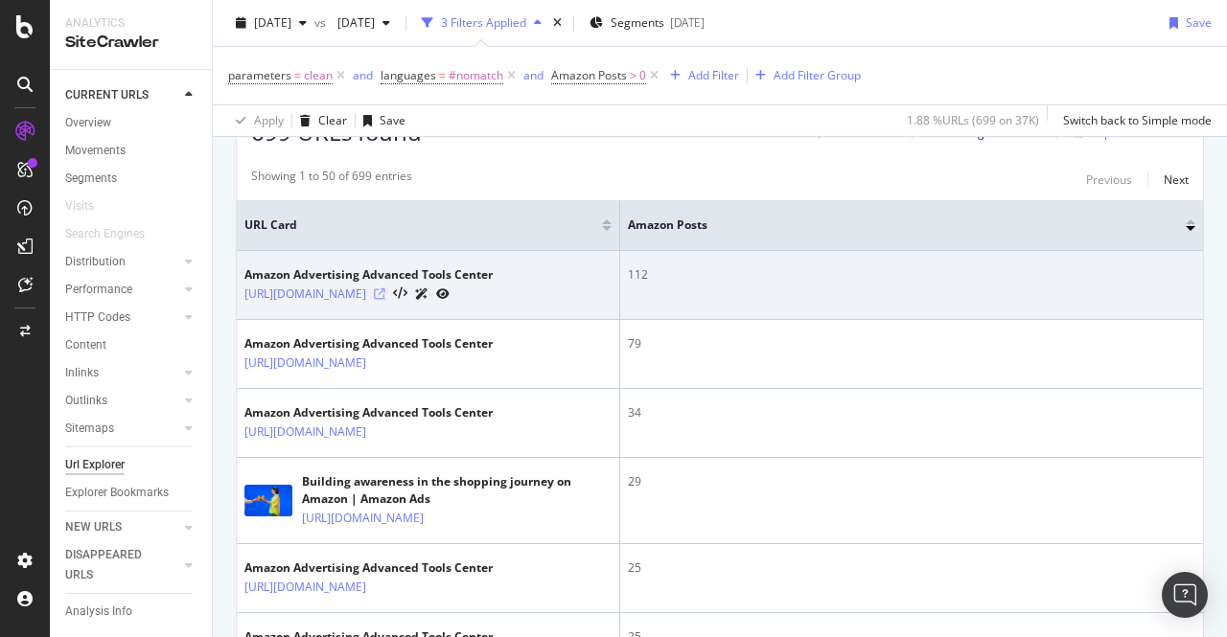
click at [385, 297] on icon at bounding box center [380, 295] width 12 height 12
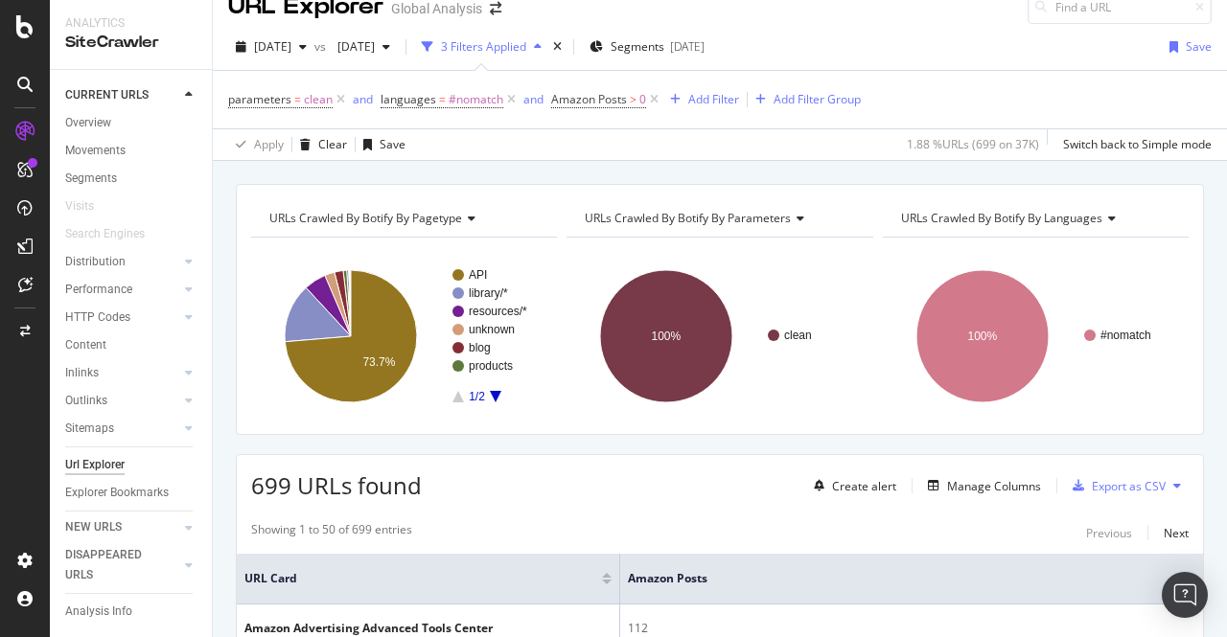
scroll to position [24, 0]
click at [713, 101] on div "Add Filter" at bounding box center [713, 100] width 51 height 16
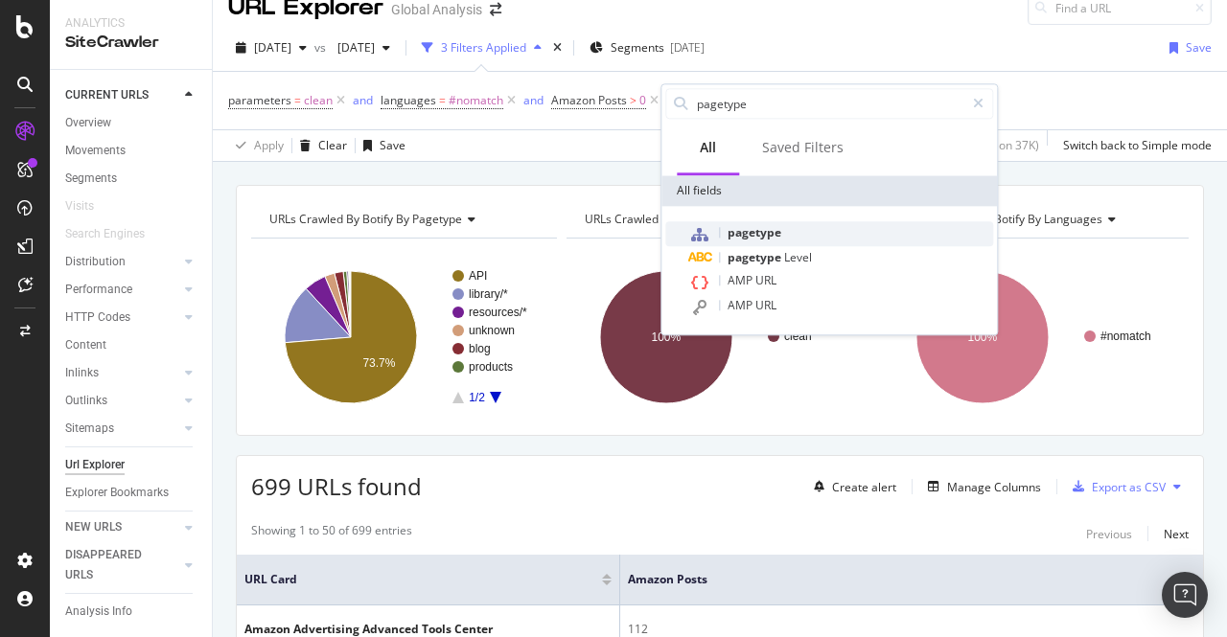
click at [756, 225] on span "pagetype" at bounding box center [755, 232] width 54 height 16
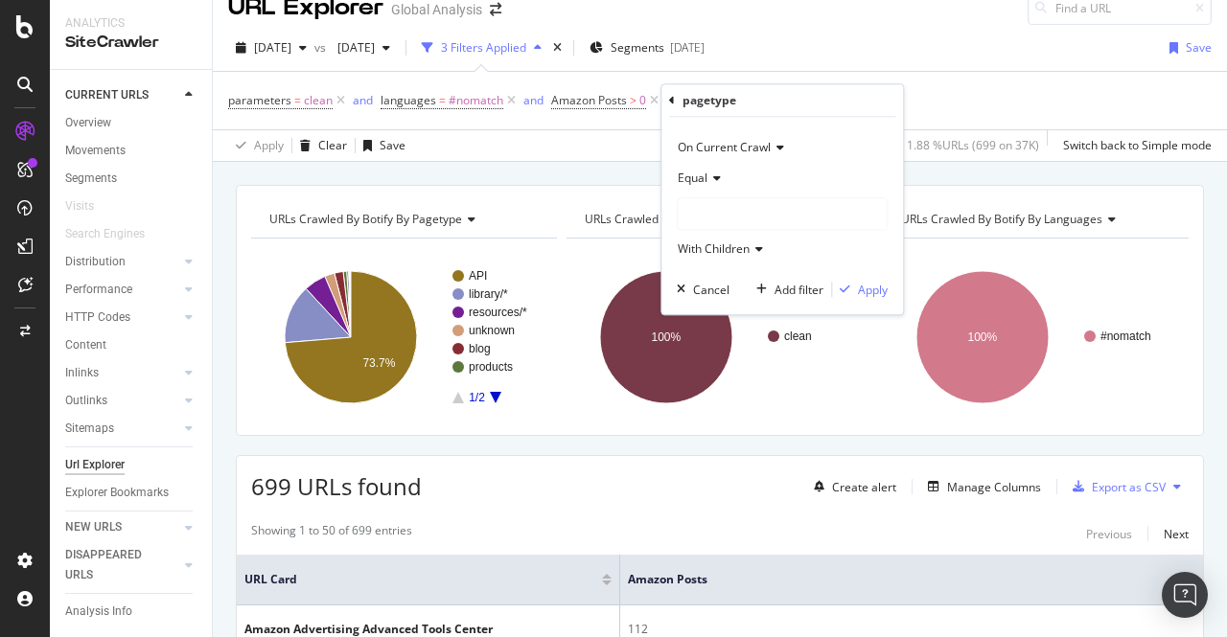
click at [701, 183] on span "Equal" at bounding box center [693, 178] width 30 height 16
click at [702, 248] on span "Not Equal" at bounding box center [712, 243] width 52 height 16
click at [706, 207] on div at bounding box center [782, 213] width 209 height 31
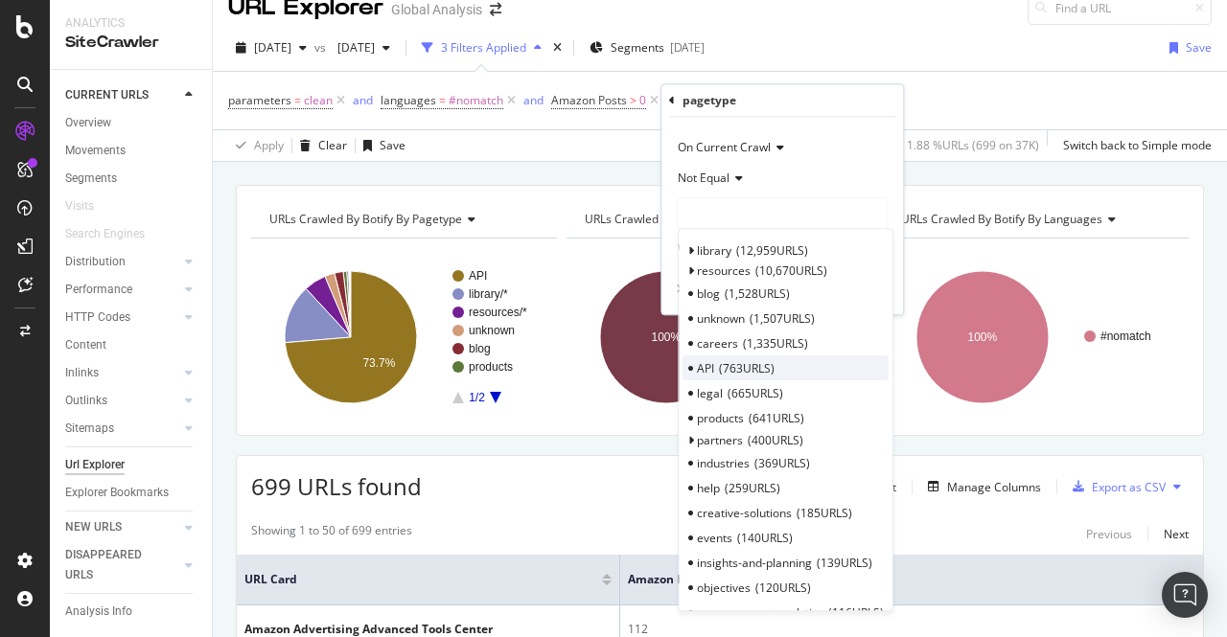
click at [707, 371] on span "API" at bounding box center [705, 368] width 17 height 16
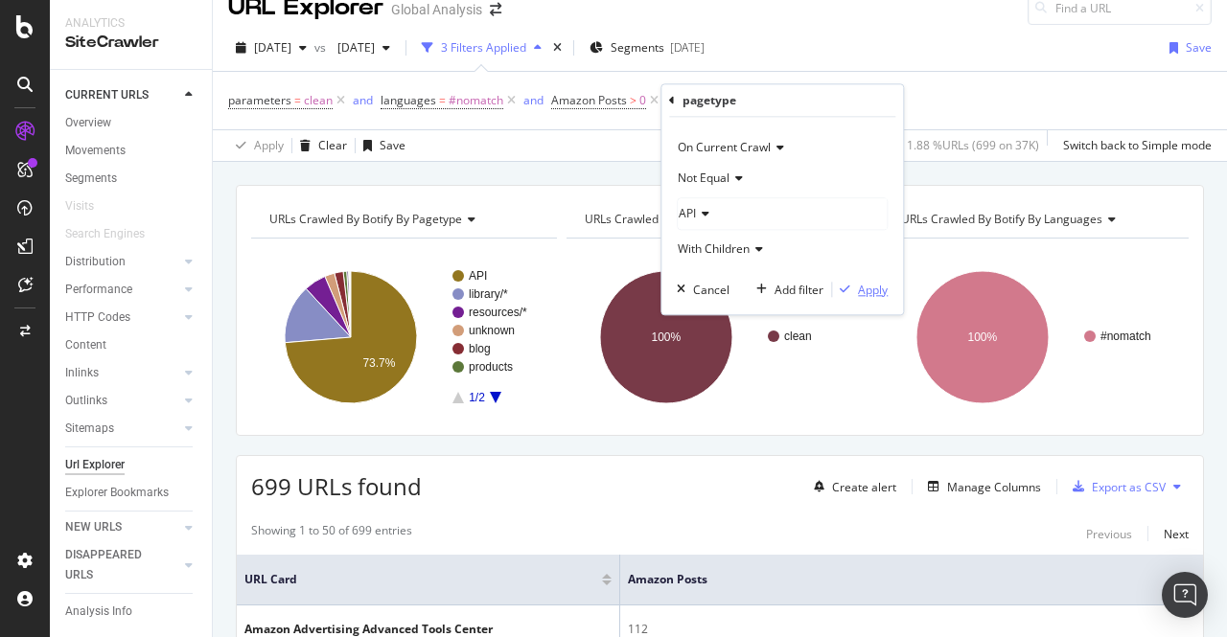
click at [866, 289] on div "Apply" at bounding box center [873, 290] width 30 height 16
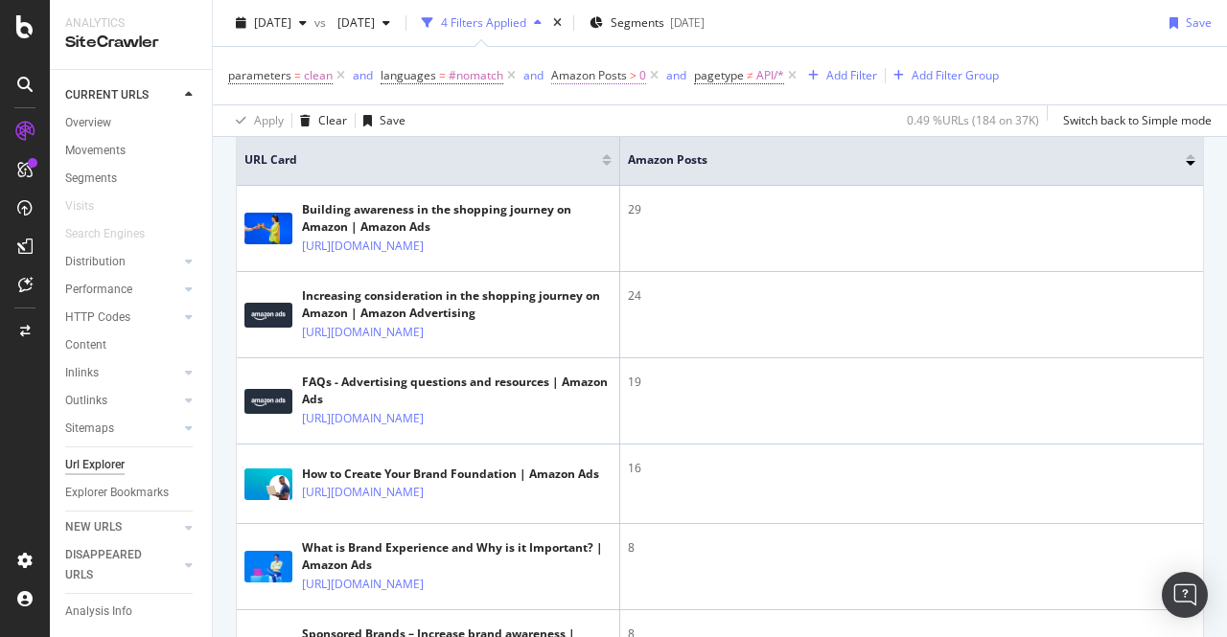
scroll to position [449, 0]
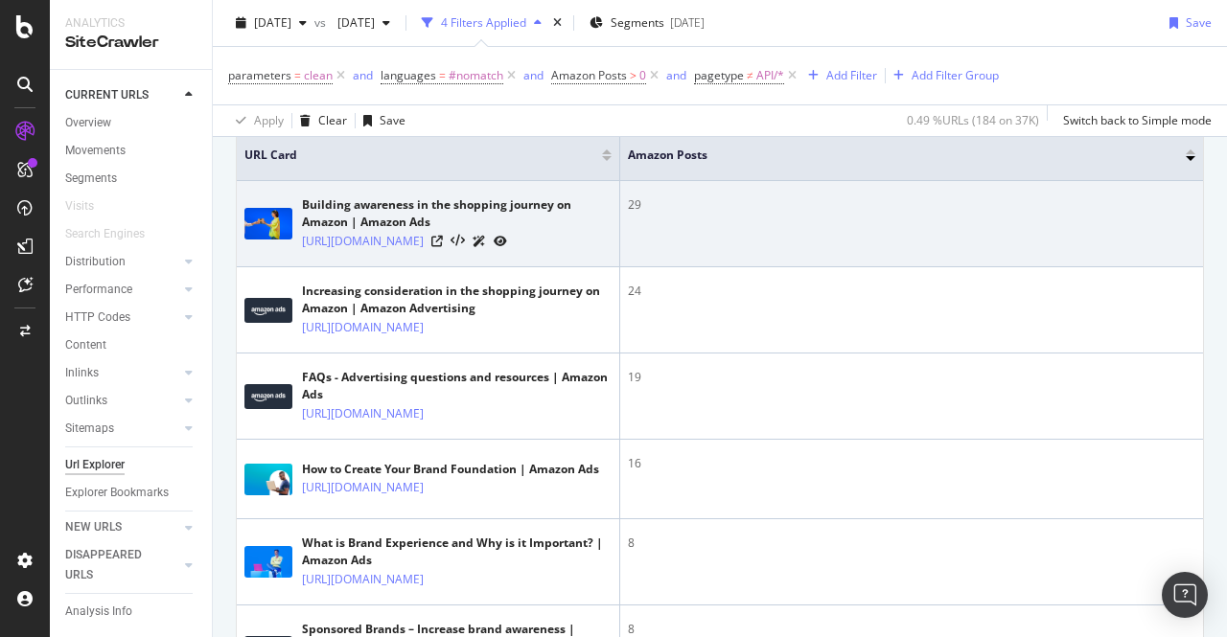
click at [625, 204] on td "29" at bounding box center [911, 224] width 583 height 86
click at [443, 247] on icon at bounding box center [437, 242] width 12 height 12
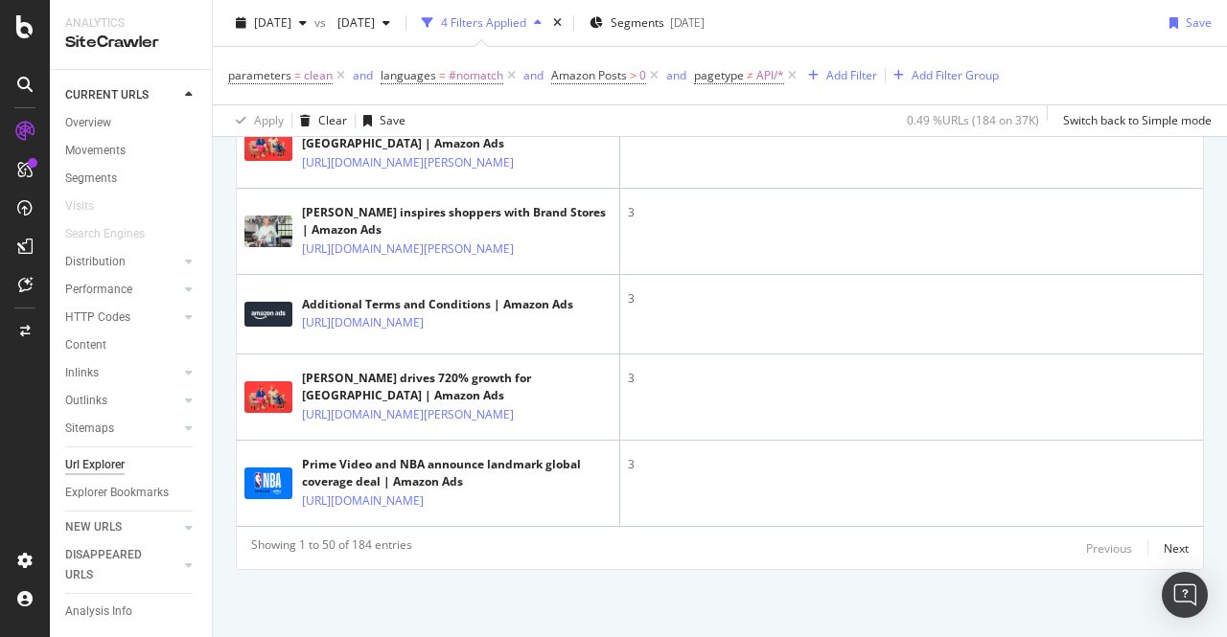
scroll to position [5220, 0]
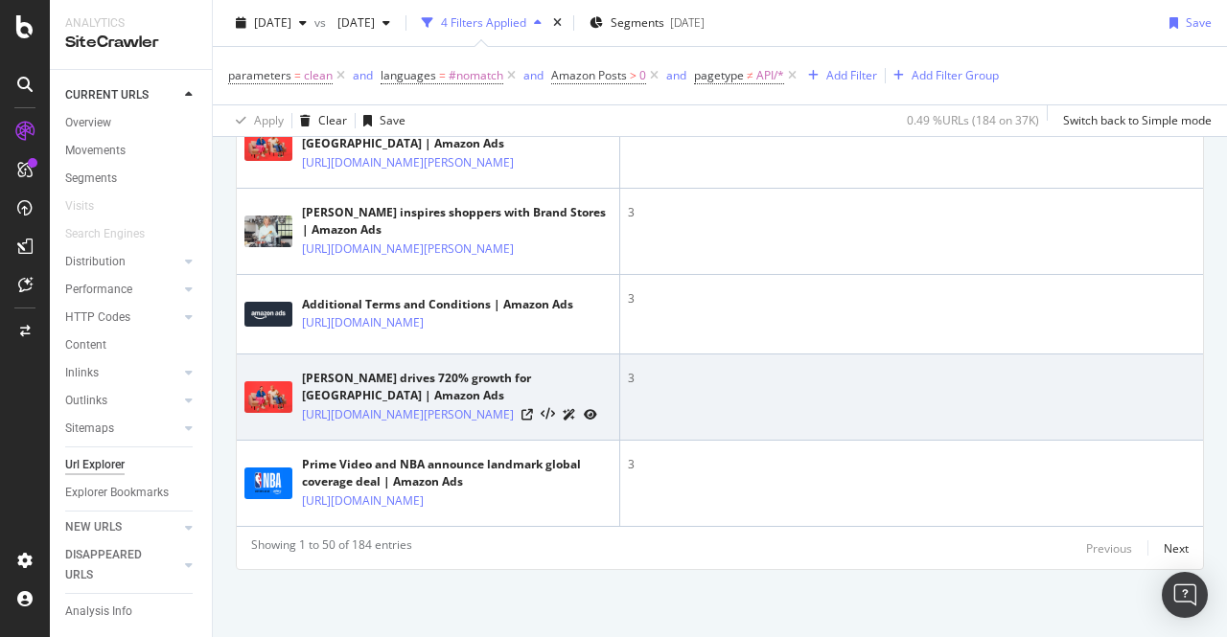
click at [546, 425] on div at bounding box center [559, 415] width 76 height 20
click at [533, 421] on icon at bounding box center [527, 415] width 12 height 12
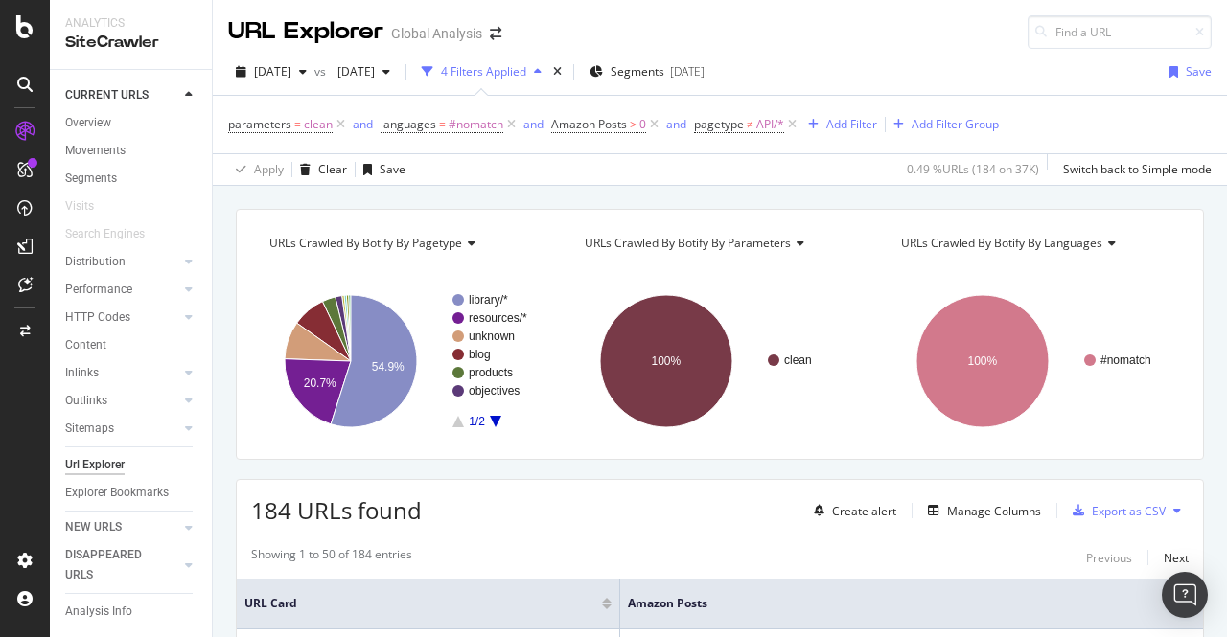
scroll to position [199, 0]
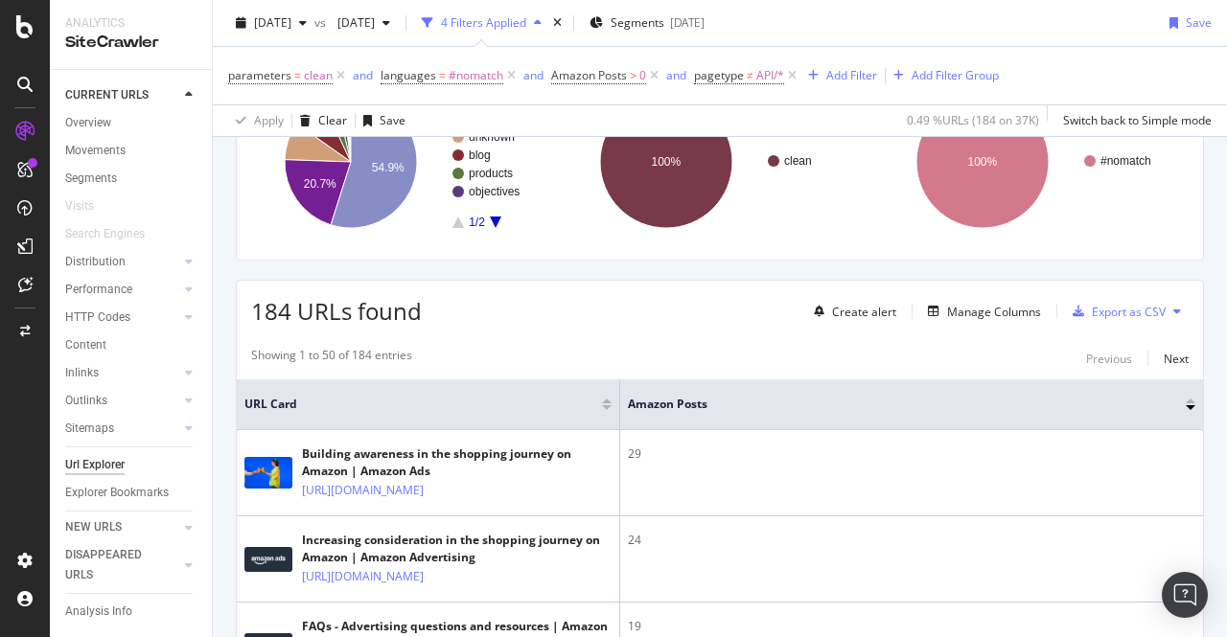
click at [947, 295] on div "Create alert Manage Columns Export as CSV" at bounding box center [997, 311] width 382 height 33
click at [953, 304] on div "Manage Columns" at bounding box center [994, 312] width 94 height 16
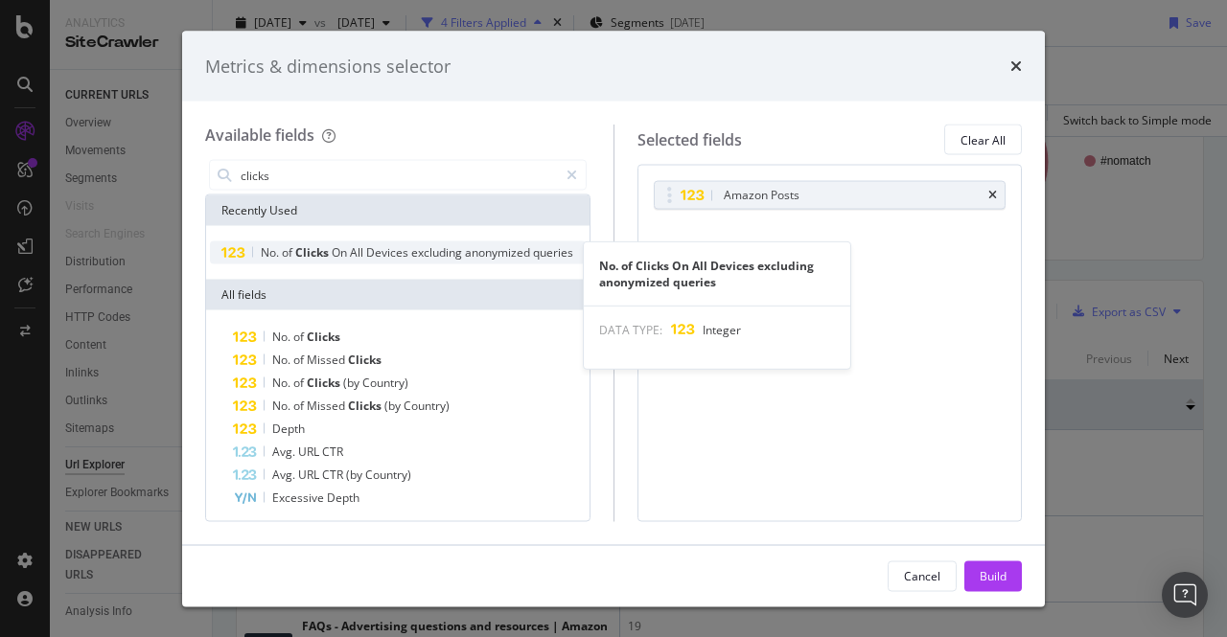
type input "clicks"
click at [331, 261] on div "No. of Clicks On All Devices excluding anonymized queries" at bounding box center [417, 252] width 313 height 15
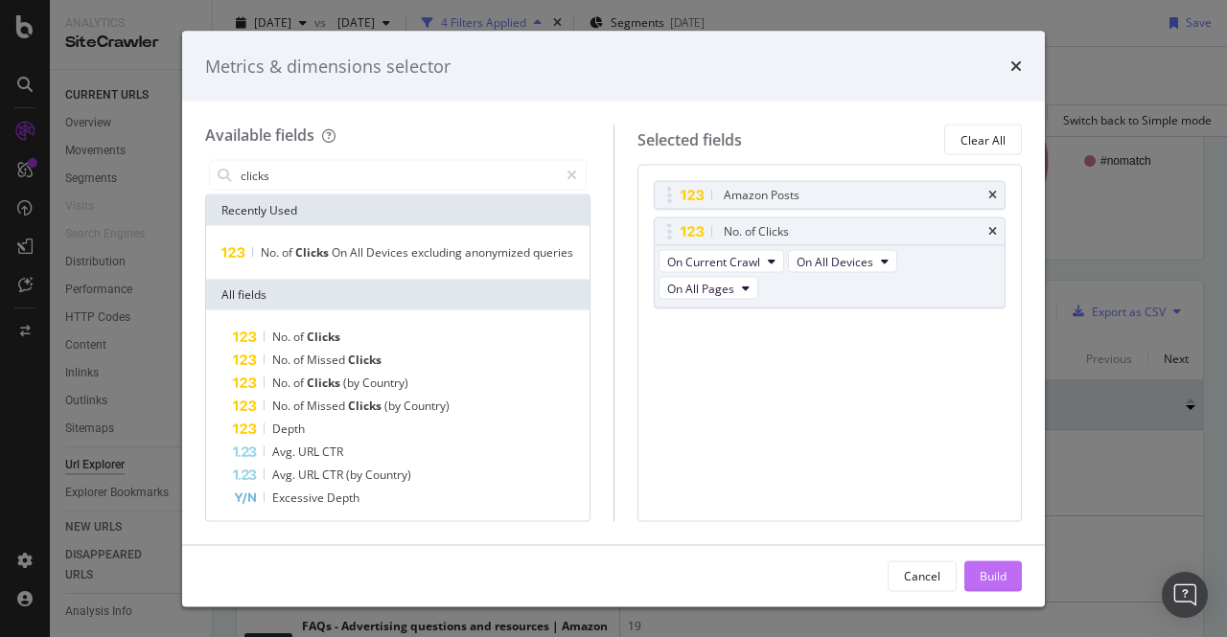
click at [980, 567] on div "Build" at bounding box center [993, 576] width 27 height 29
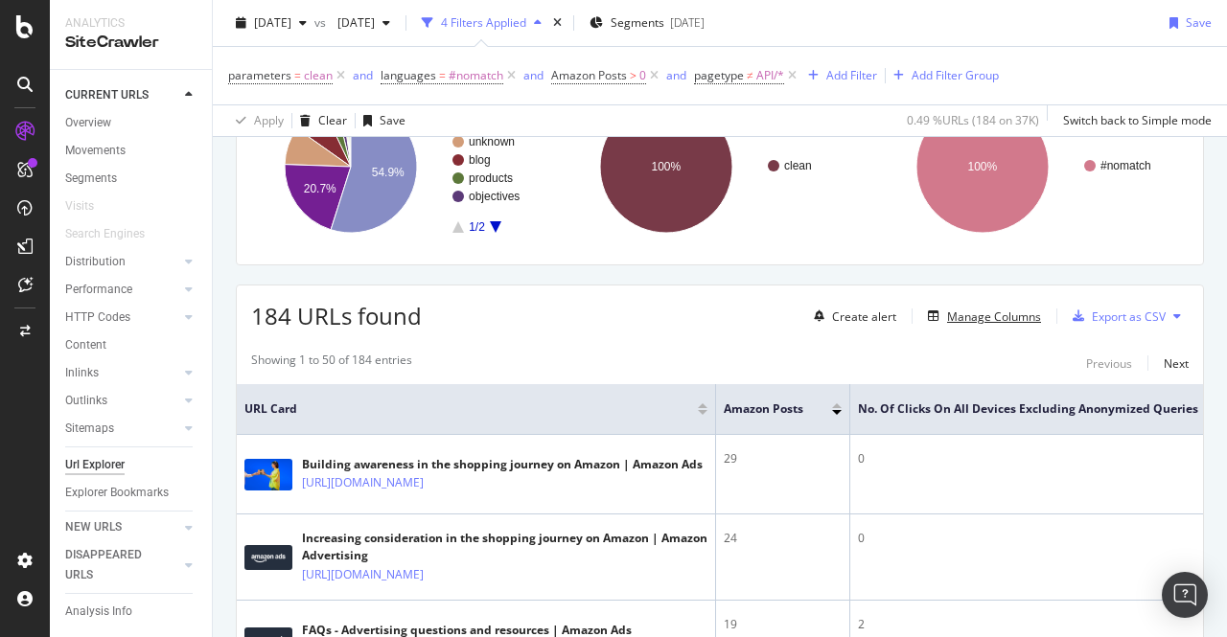
scroll to position [0, 51]
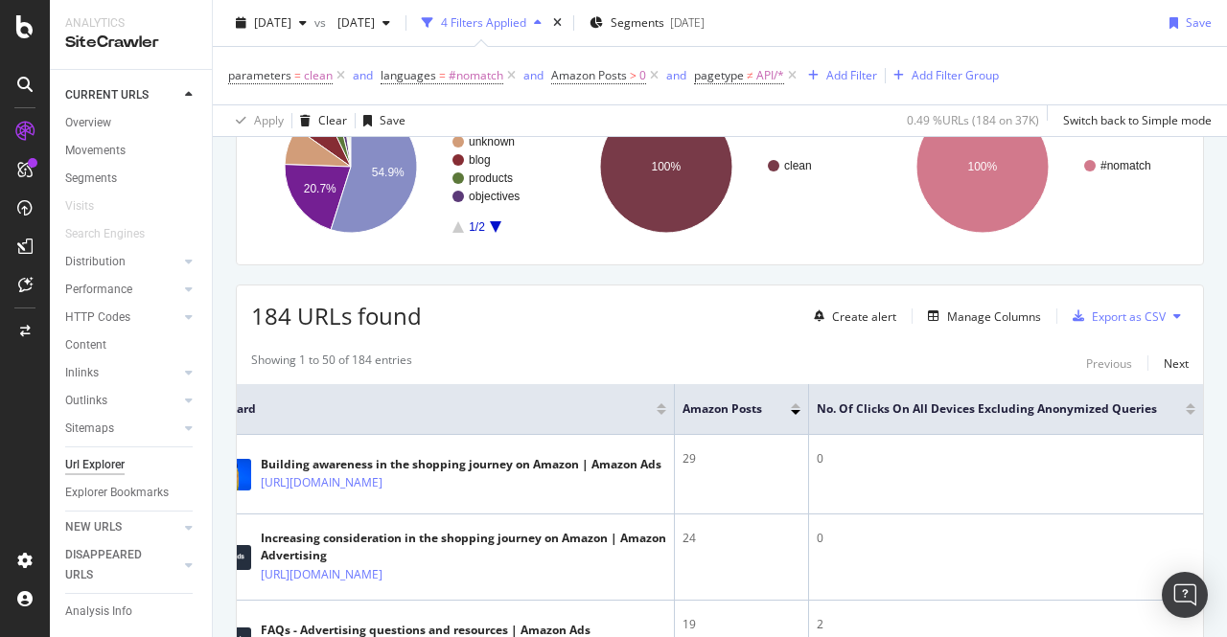
click at [1186, 410] on div at bounding box center [1191, 412] width 10 height 5
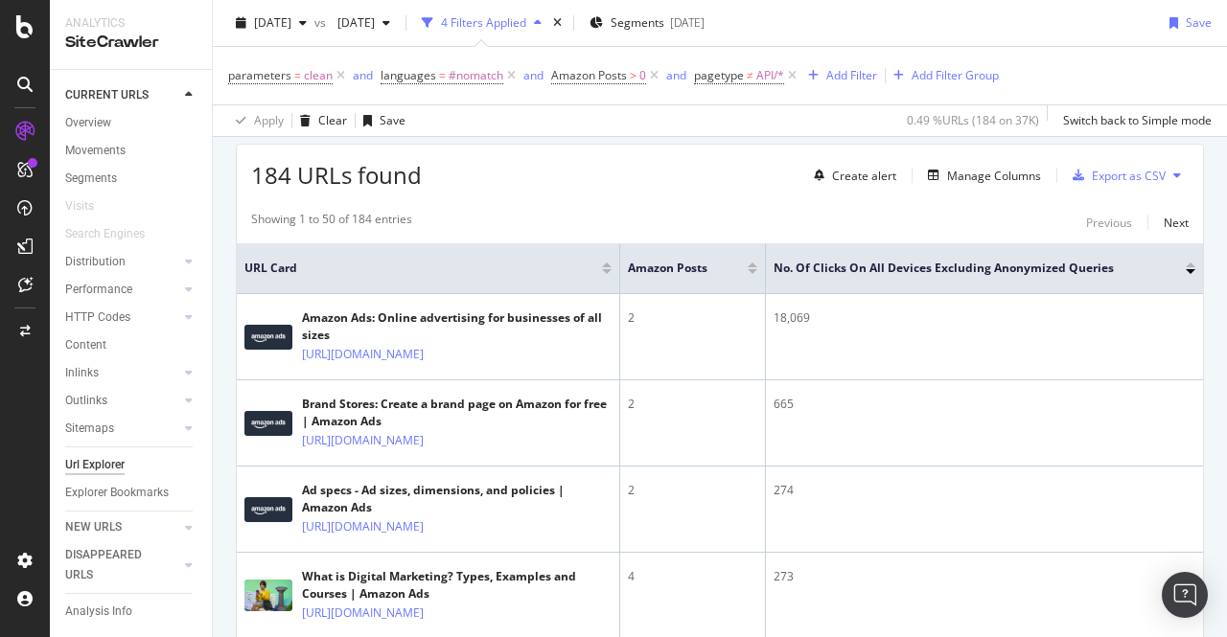
scroll to position [532, 0]
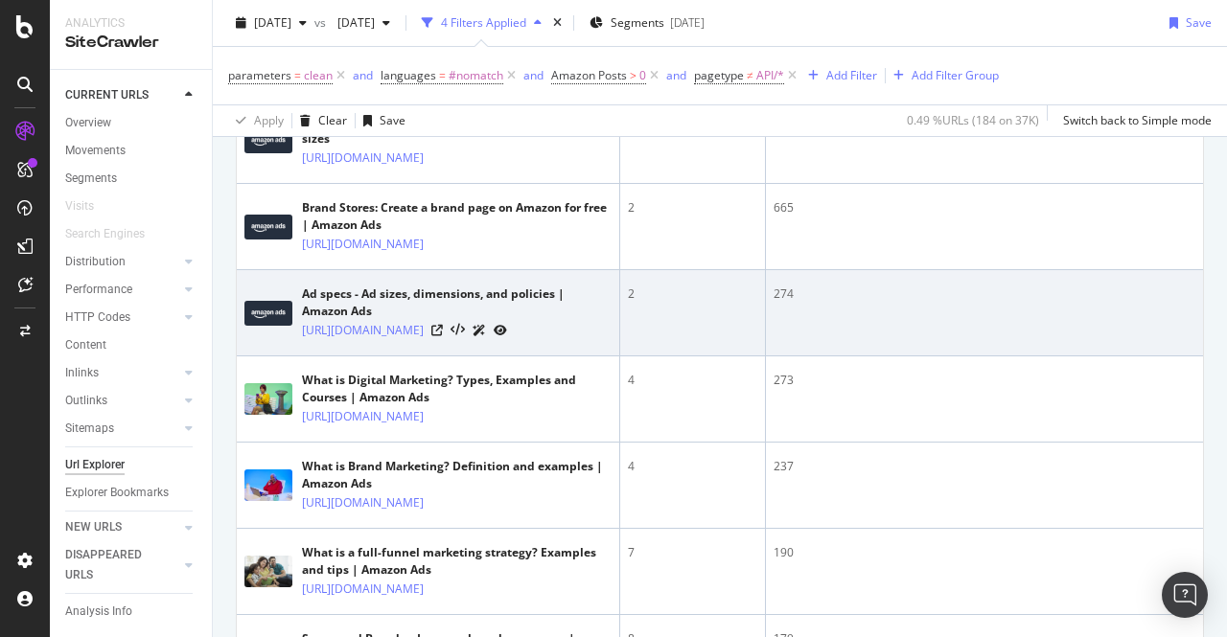
click at [532, 340] on div "https://advertising.amazon.com/resources/ad-specs" at bounding box center [457, 330] width 310 height 20
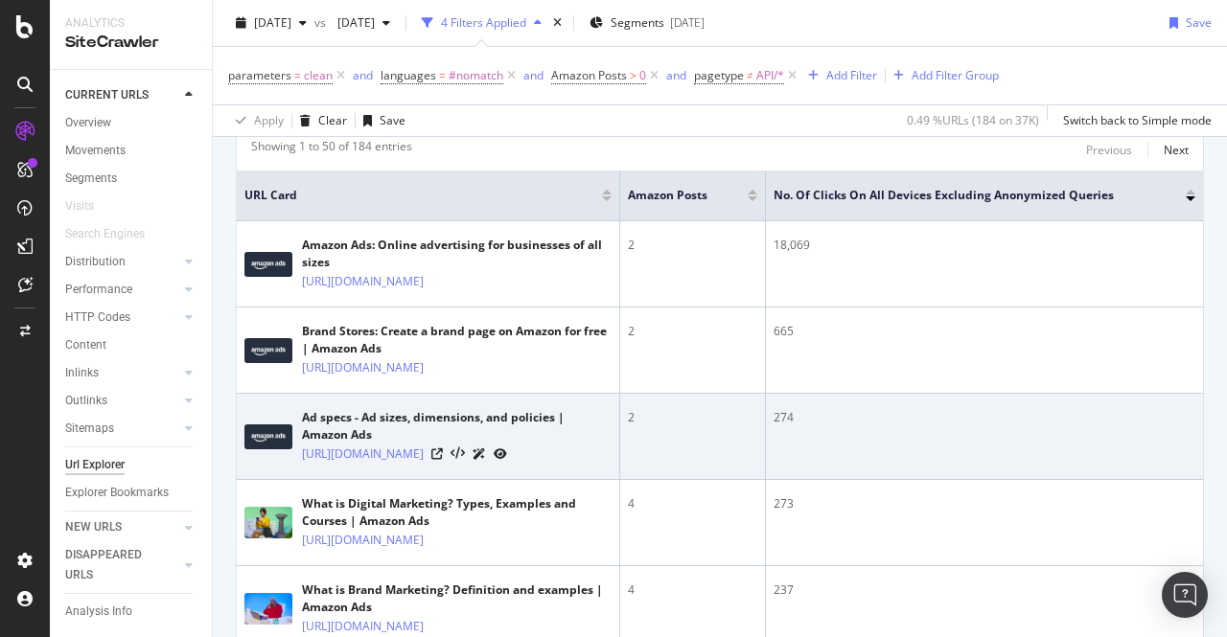
scroll to position [397, 0]
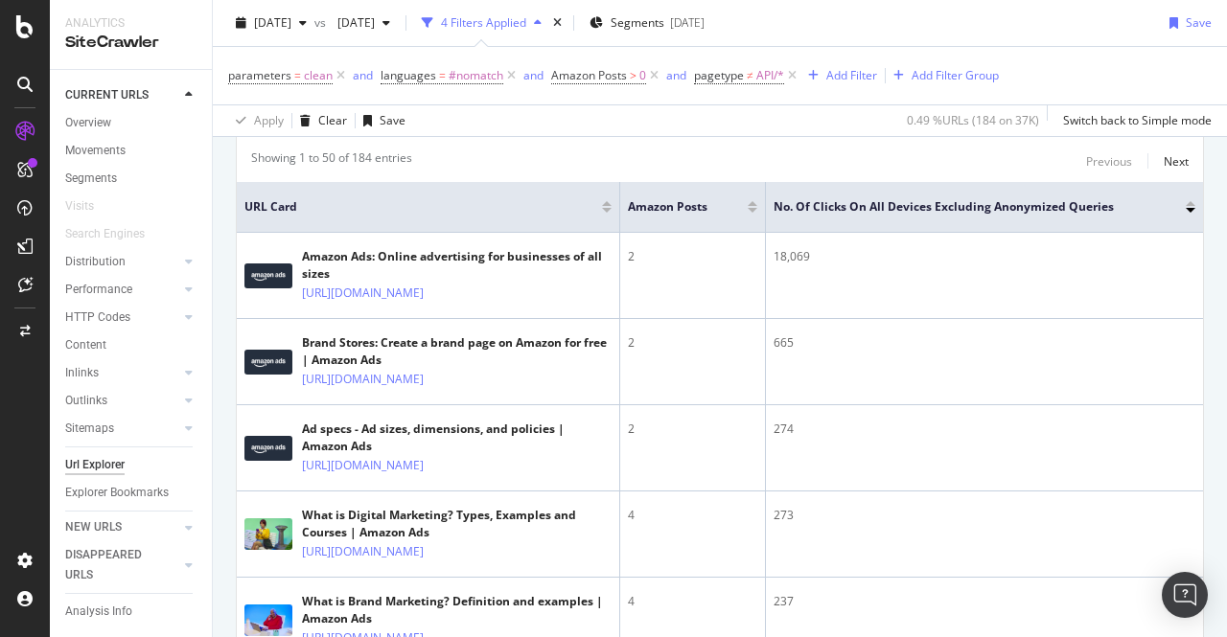
click at [750, 208] on div at bounding box center [753, 210] width 10 height 5
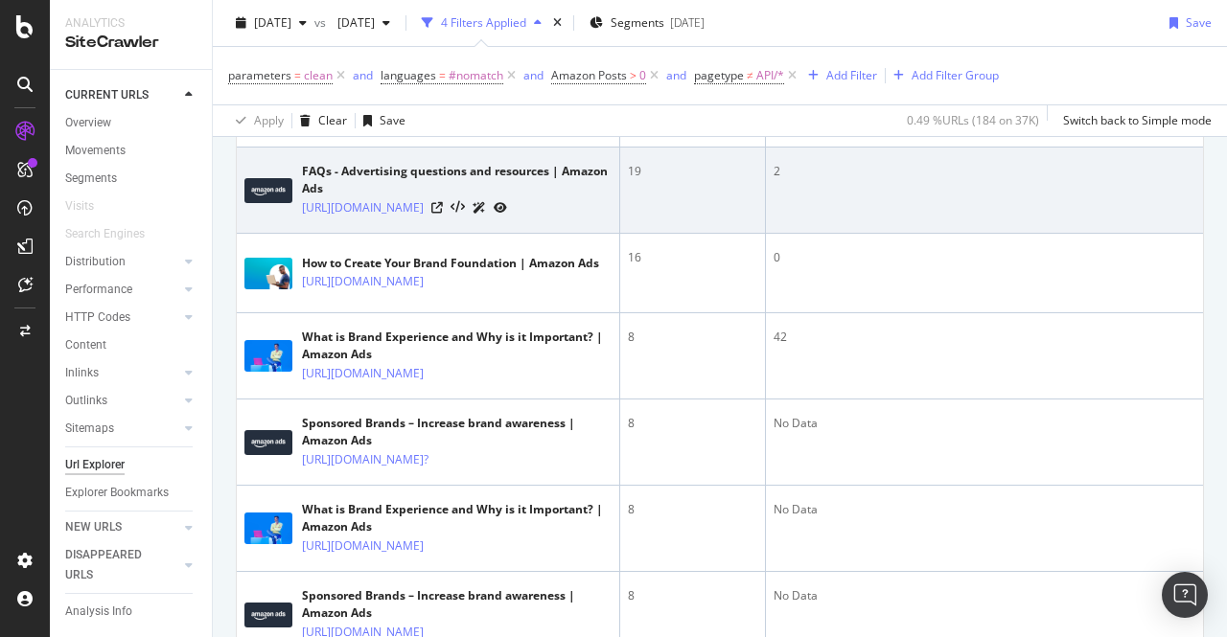
scroll to position [665, 0]
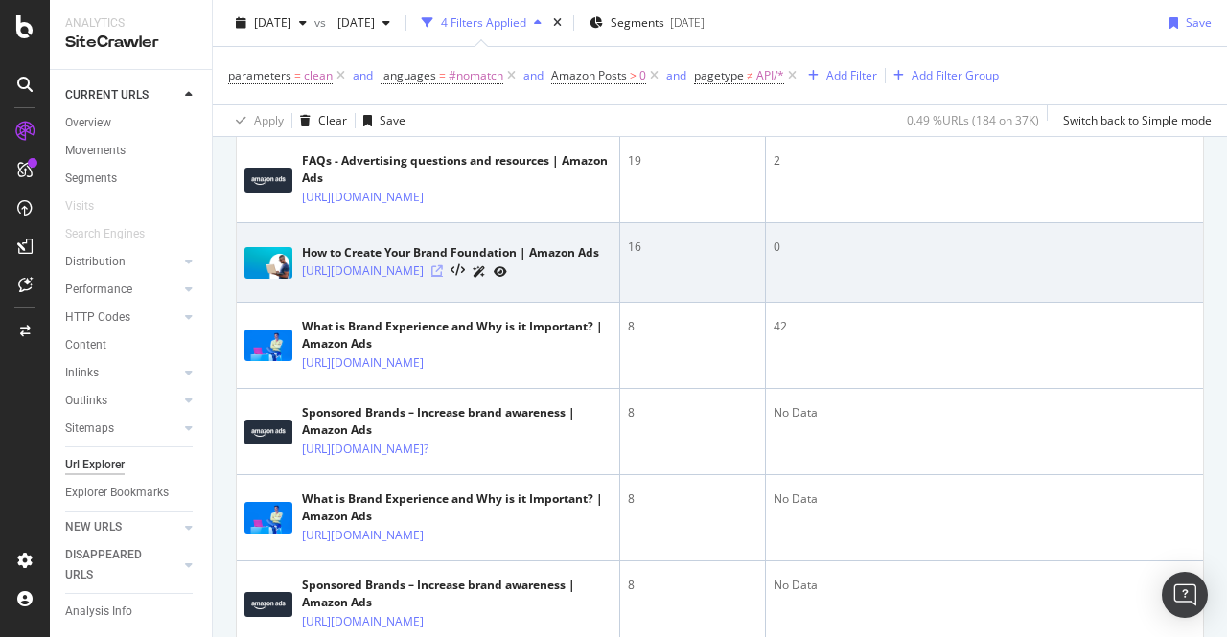
click at [443, 277] on icon at bounding box center [437, 272] width 12 height 12
click at [503, 303] on td "How to Create Your Brand Foundation | Amazon Ads https://advertising.amazon.com…" at bounding box center [428, 263] width 383 height 80
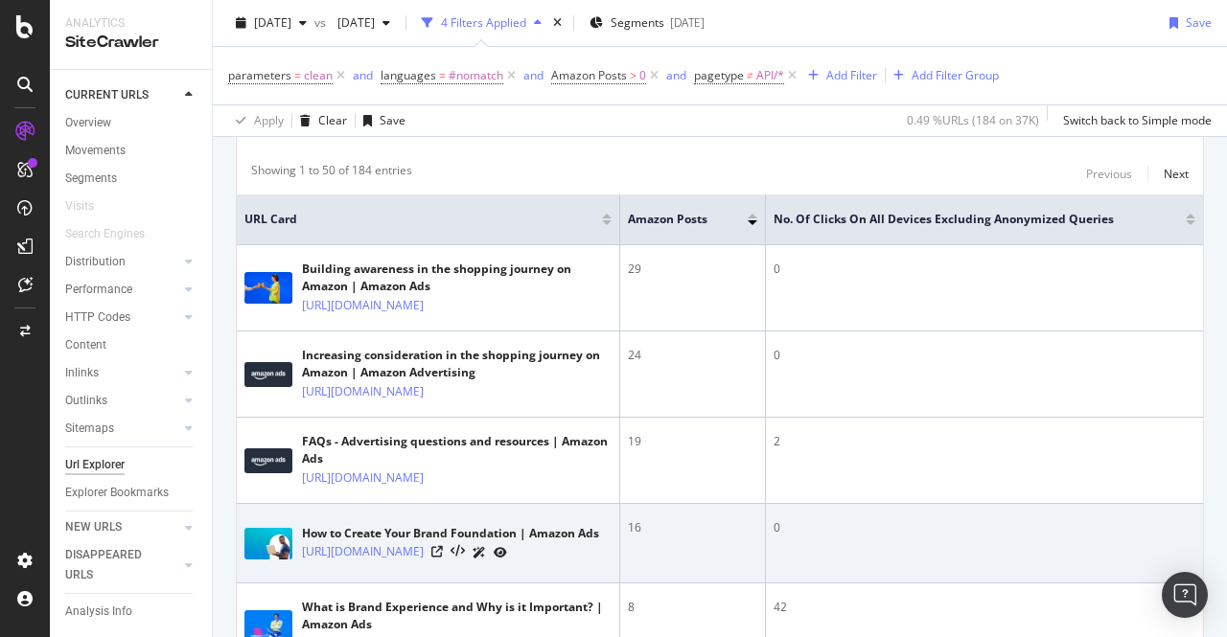
scroll to position [383, 0]
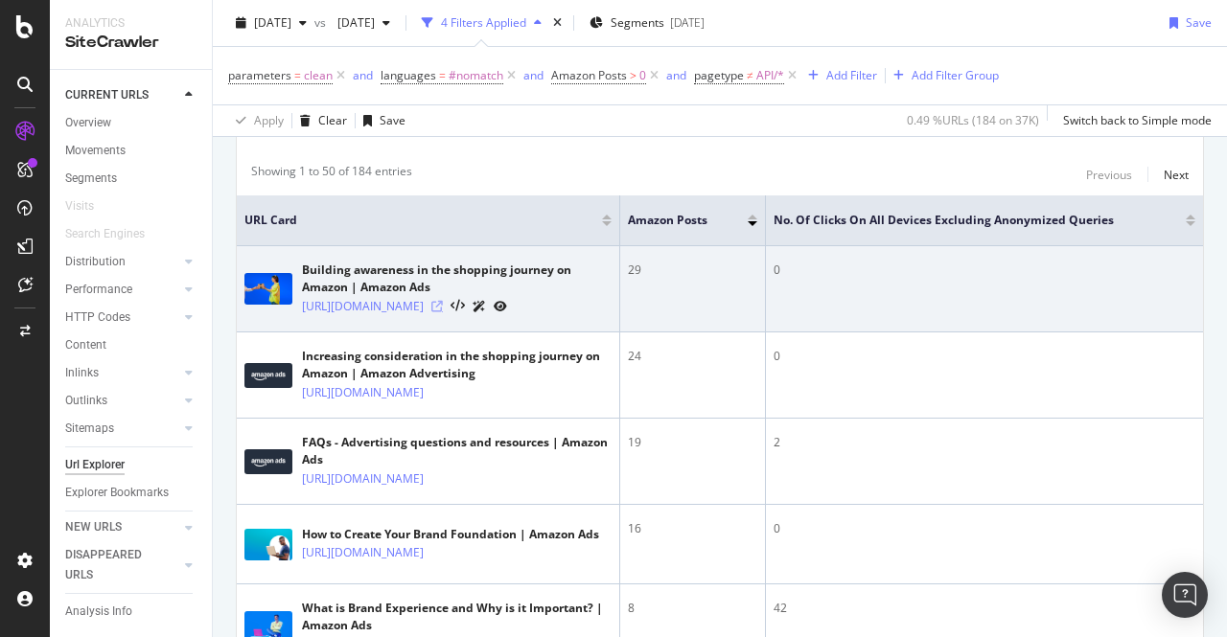
click at [443, 313] on icon at bounding box center [437, 307] width 12 height 12
